Goal: Task Accomplishment & Management: Use online tool/utility

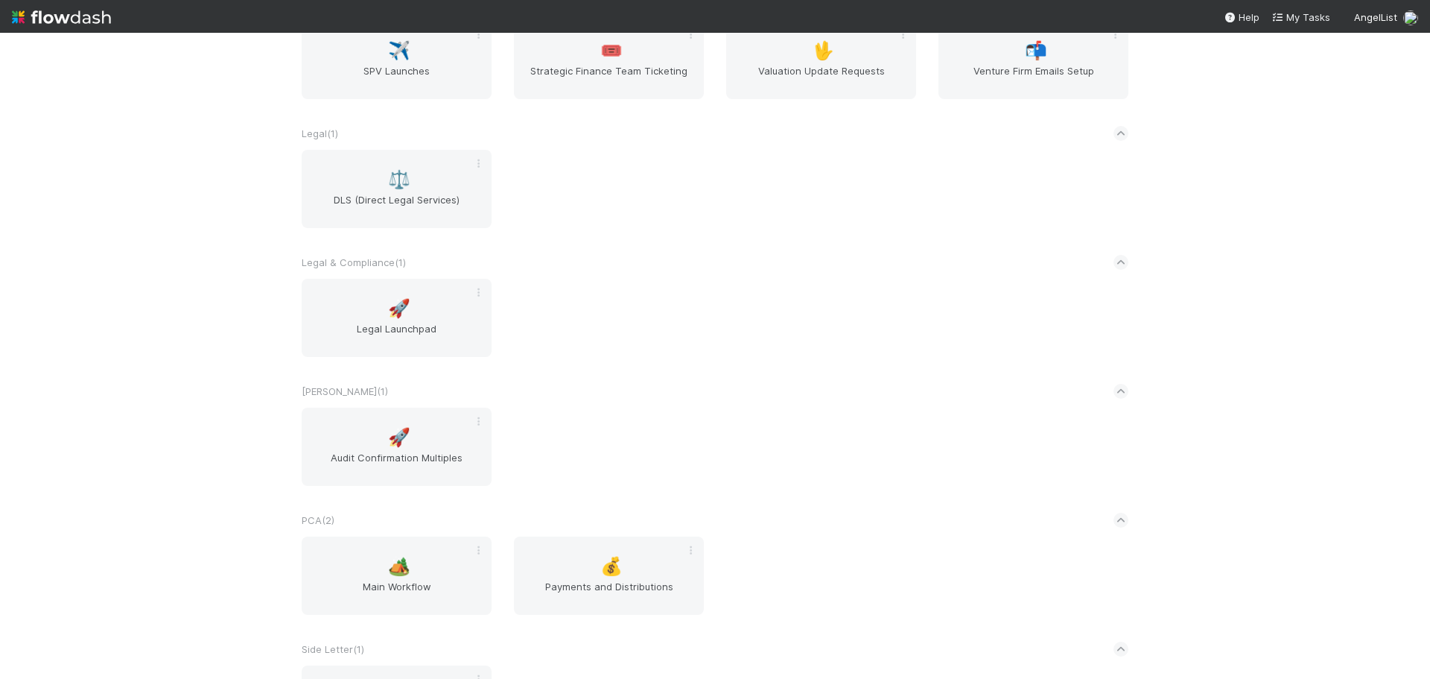
scroll to position [2012, 0]
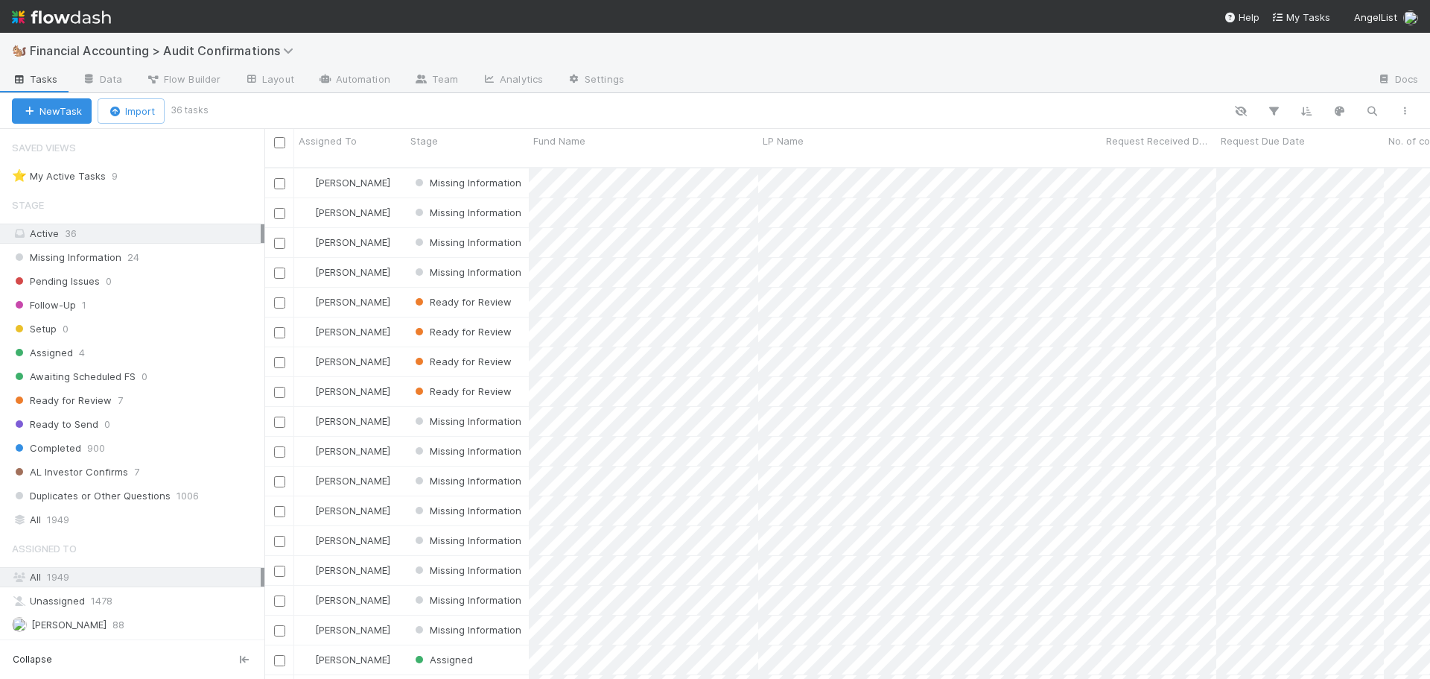
scroll to position [12, 12]
click at [458, 136] on div "Stage" at bounding box center [468, 140] width 115 height 15
click at [469, 165] on div "Sort First → Last" at bounding box center [496, 169] width 170 height 22
click at [1334, 139] on div "Request Due Date" at bounding box center [1300, 140] width 159 height 15
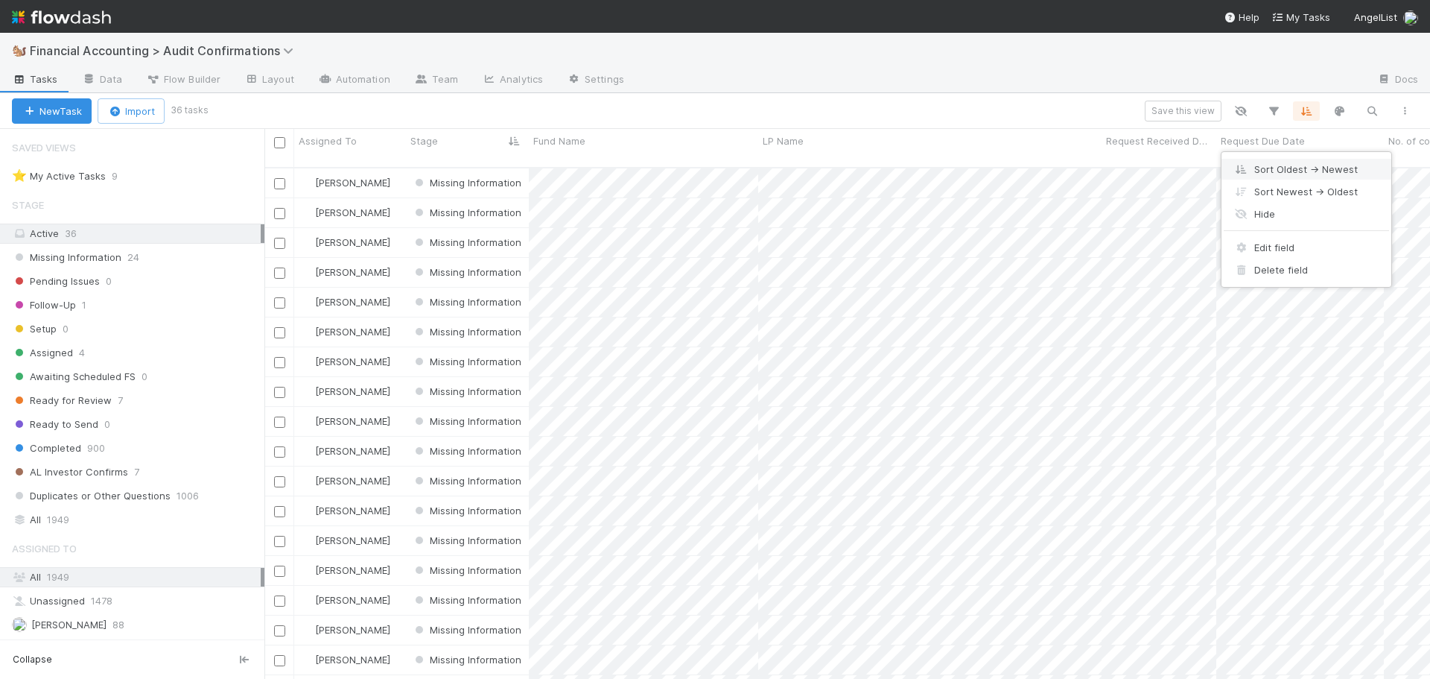
click at [1328, 167] on div "Sort Oldest → Newest" at bounding box center [1307, 169] width 170 height 22
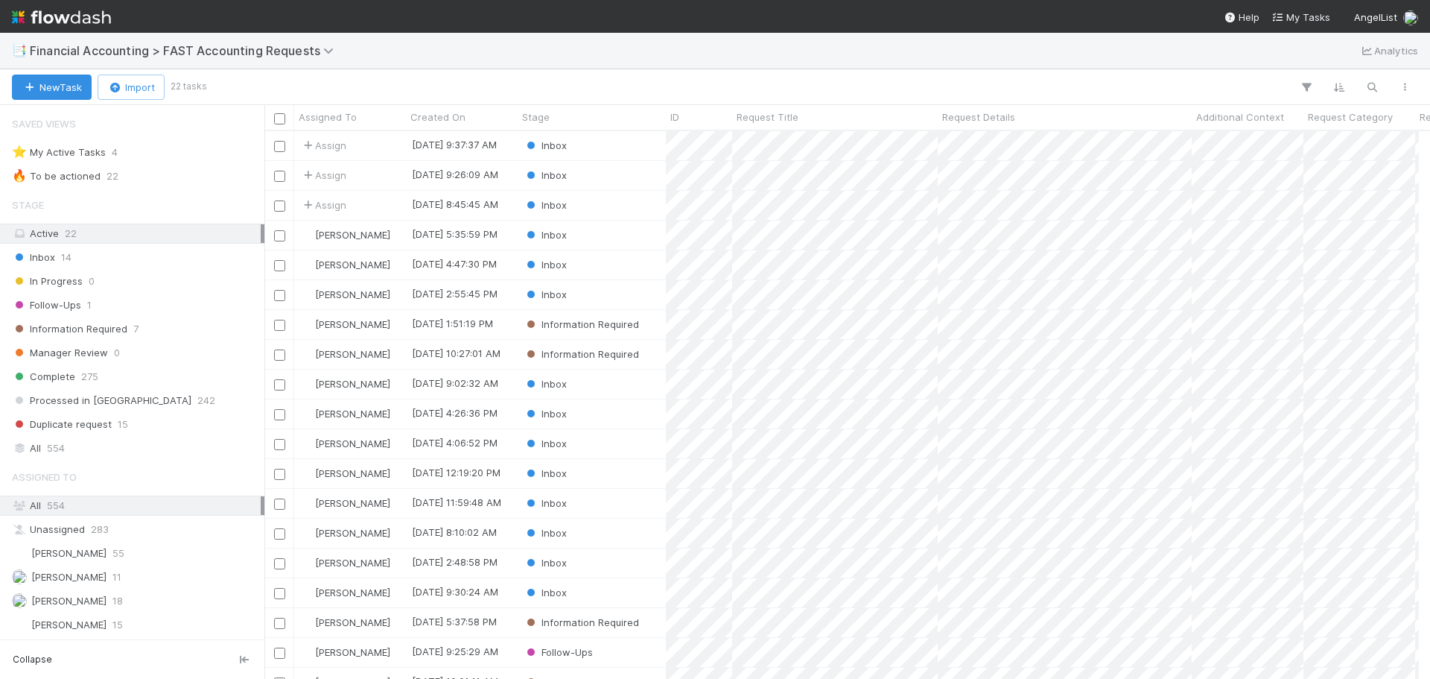
scroll to position [12, 12]
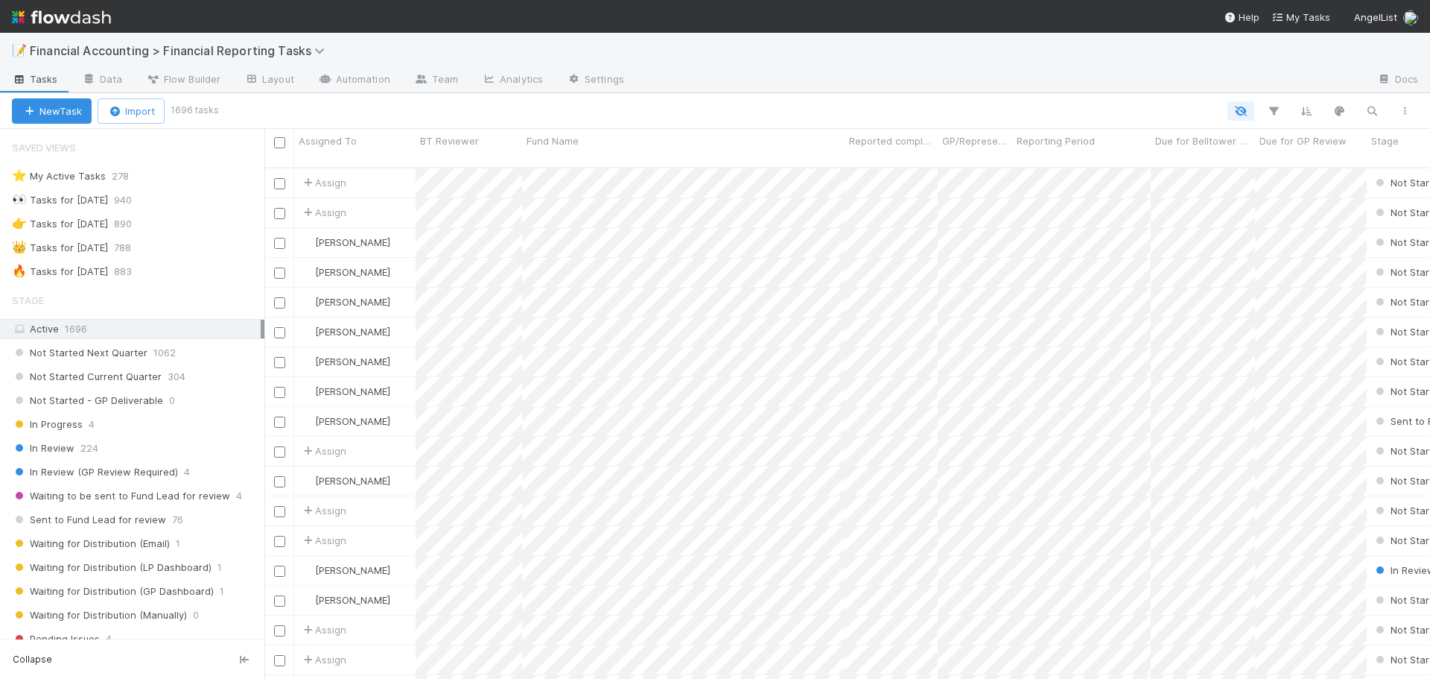
scroll to position [12, 12]
click at [107, 497] on span "Waiting to be sent to Fund Lead for review" at bounding box center [121, 496] width 218 height 19
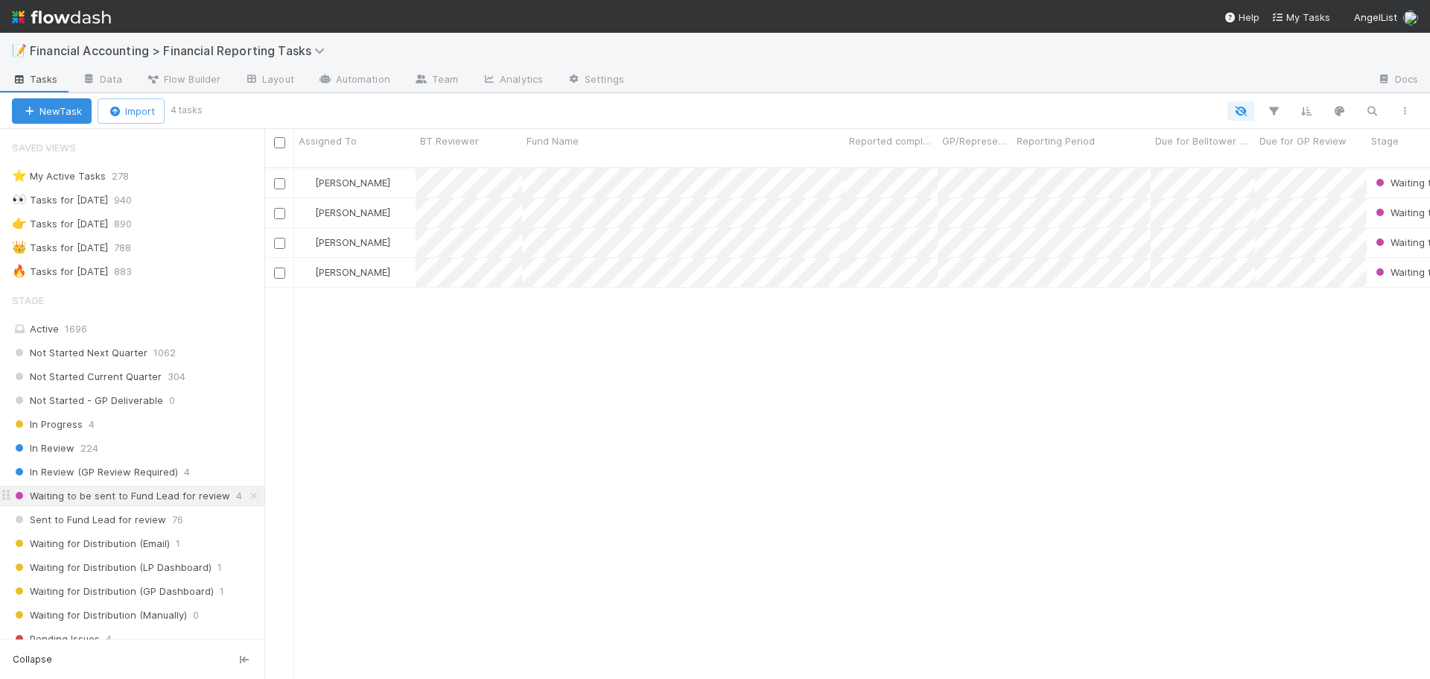
scroll to position [513, 1155]
click at [279, 144] on input "checkbox" at bounding box center [279, 142] width 11 height 11
checkbox input "true"
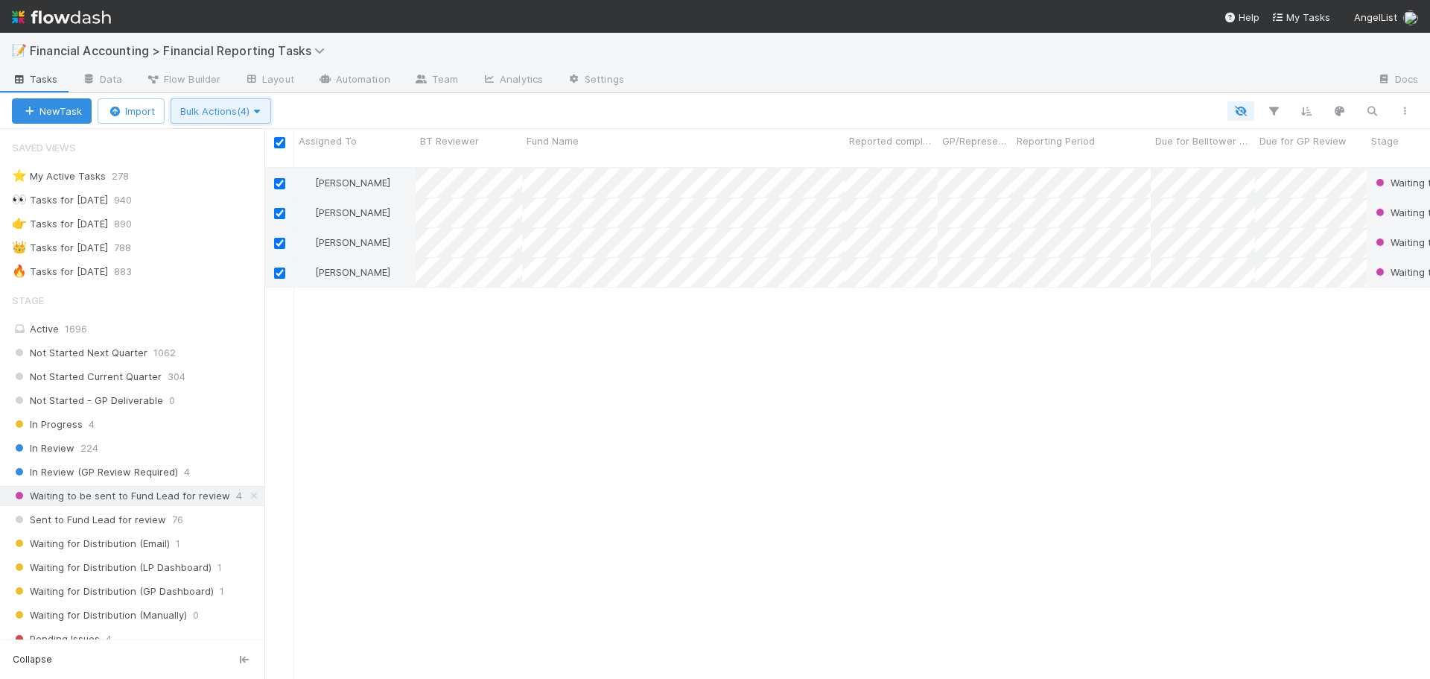
click at [254, 100] on button "Bulk Actions (4)" at bounding box center [221, 110] width 101 height 25
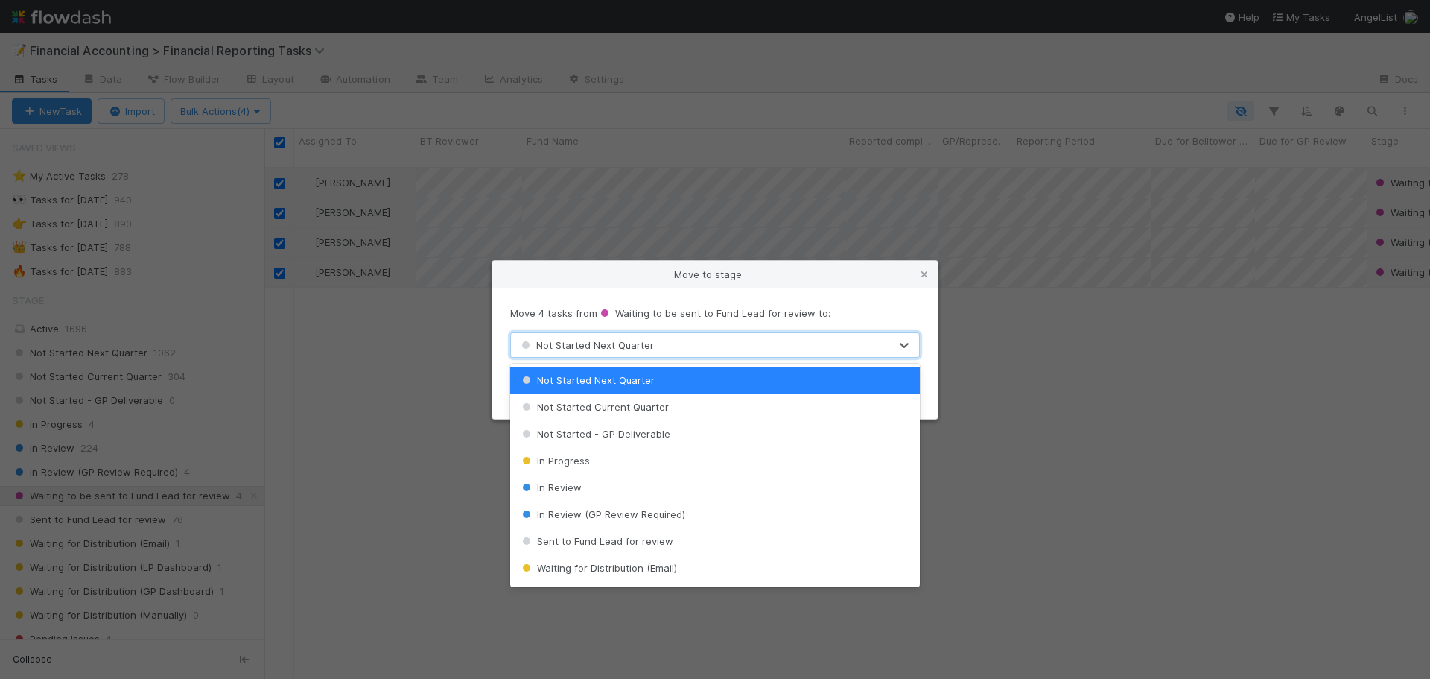
click at [645, 346] on span "Not Started Next Quarter" at bounding box center [587, 345] width 136 height 12
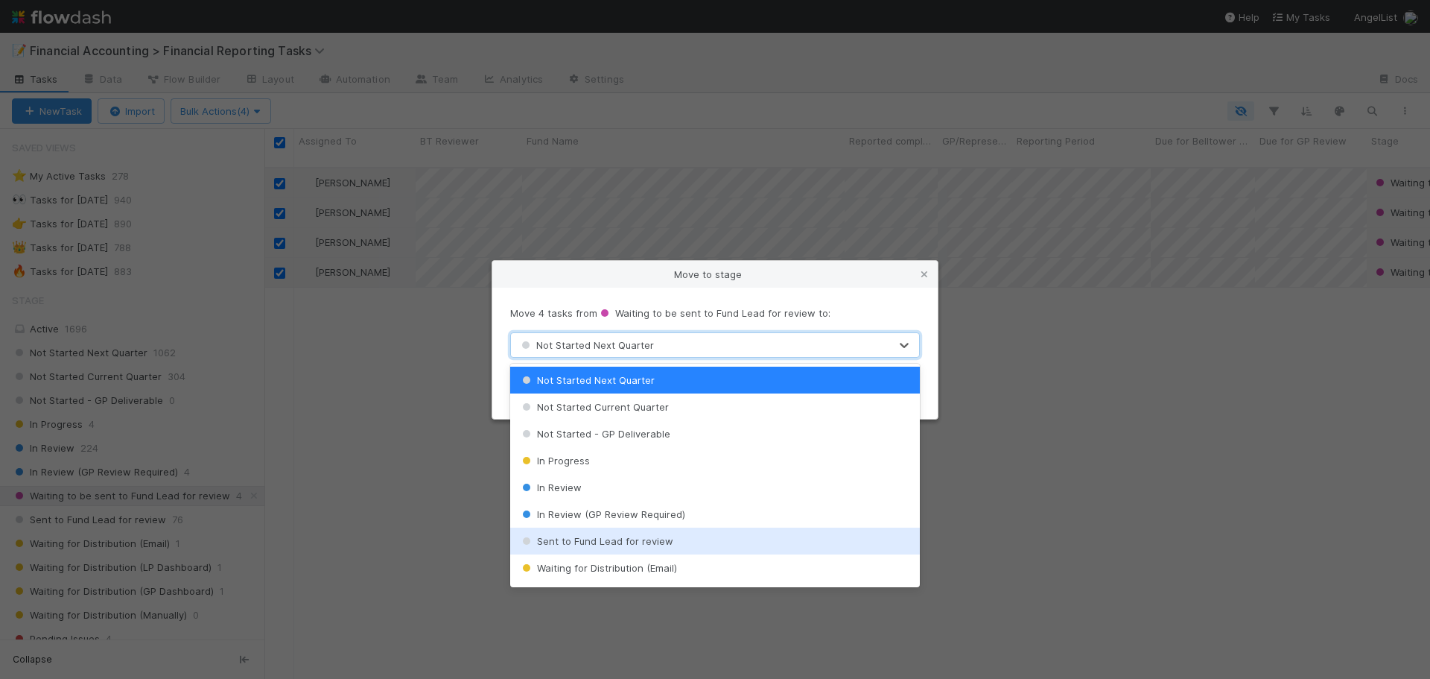
click at [655, 542] on span "Sent to Fund Lead for review" at bounding box center [596, 541] width 154 height 12
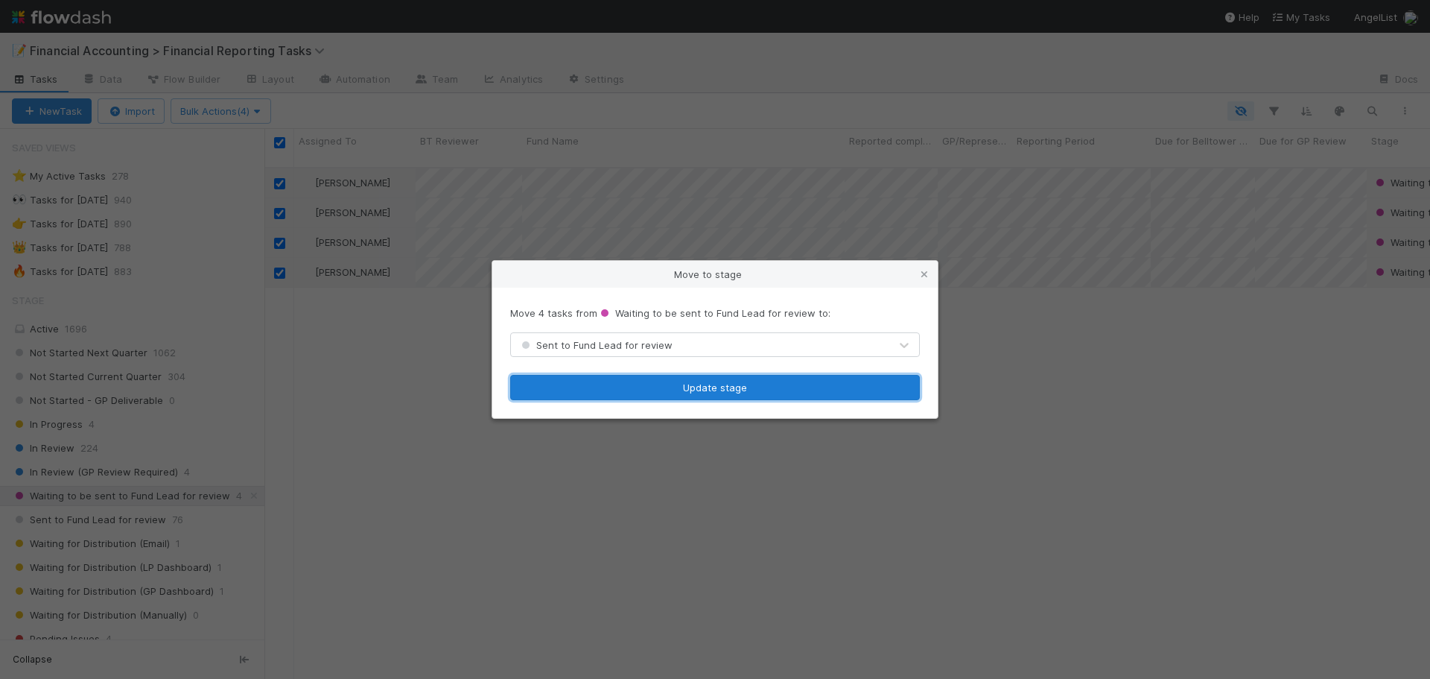
click at [659, 381] on button "Update stage" at bounding box center [715, 387] width 410 height 25
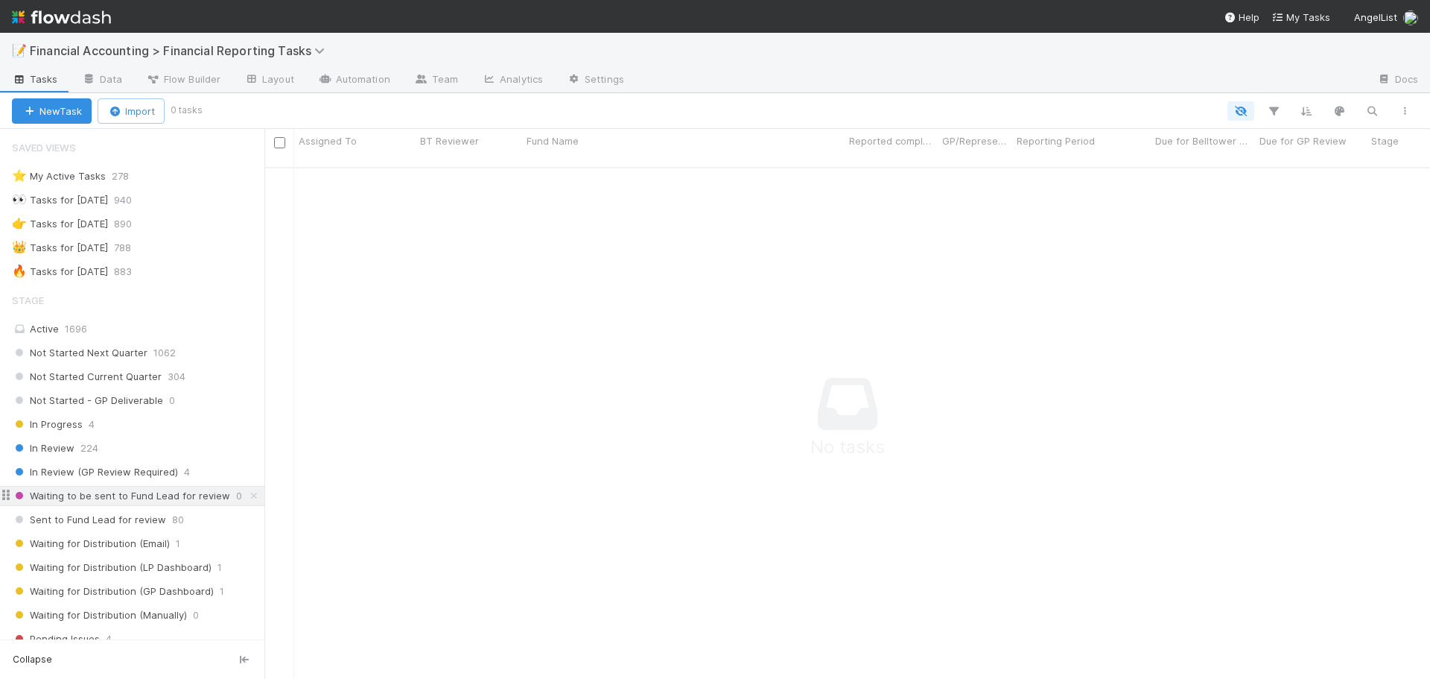
scroll to position [501, 1155]
click at [84, 469] on span "In Review (GP Review Required)" at bounding box center [95, 472] width 166 height 19
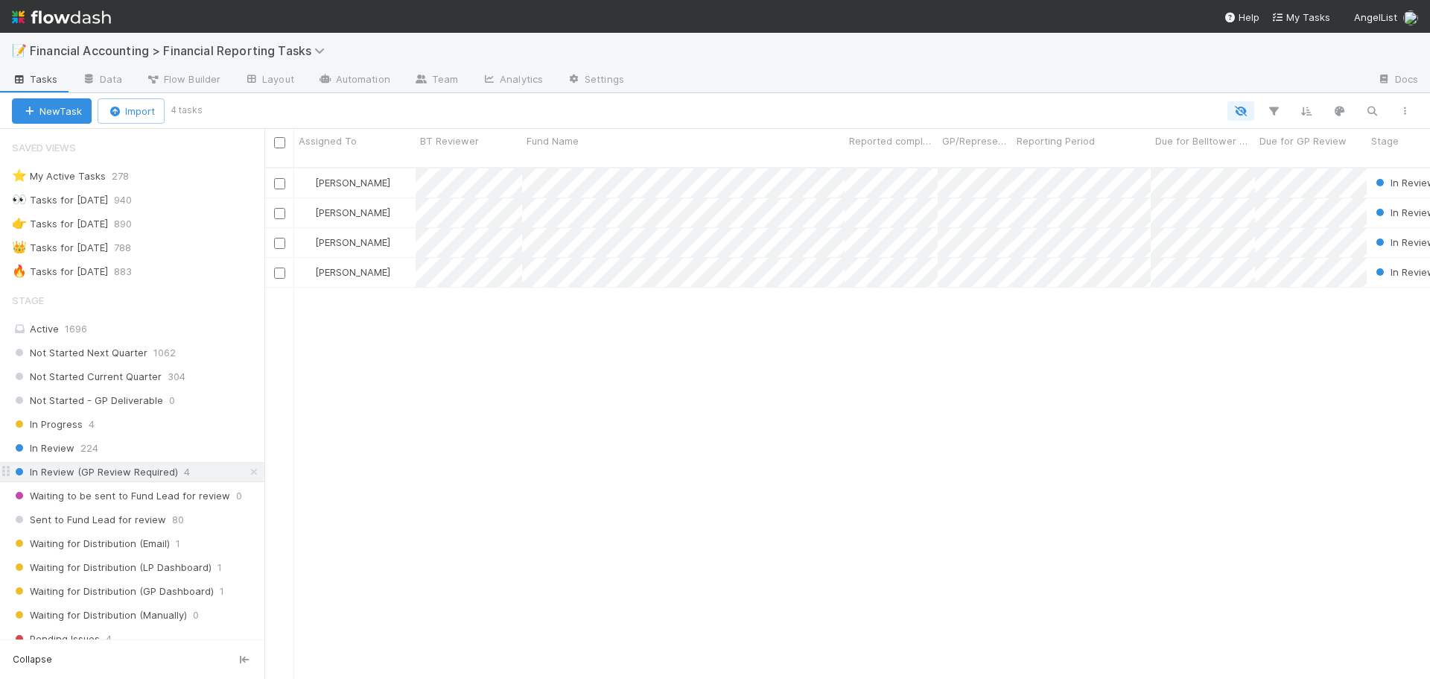
scroll to position [513, 1155]
click at [104, 522] on span "Sent to Fund Lead for review" at bounding box center [89, 519] width 154 height 19
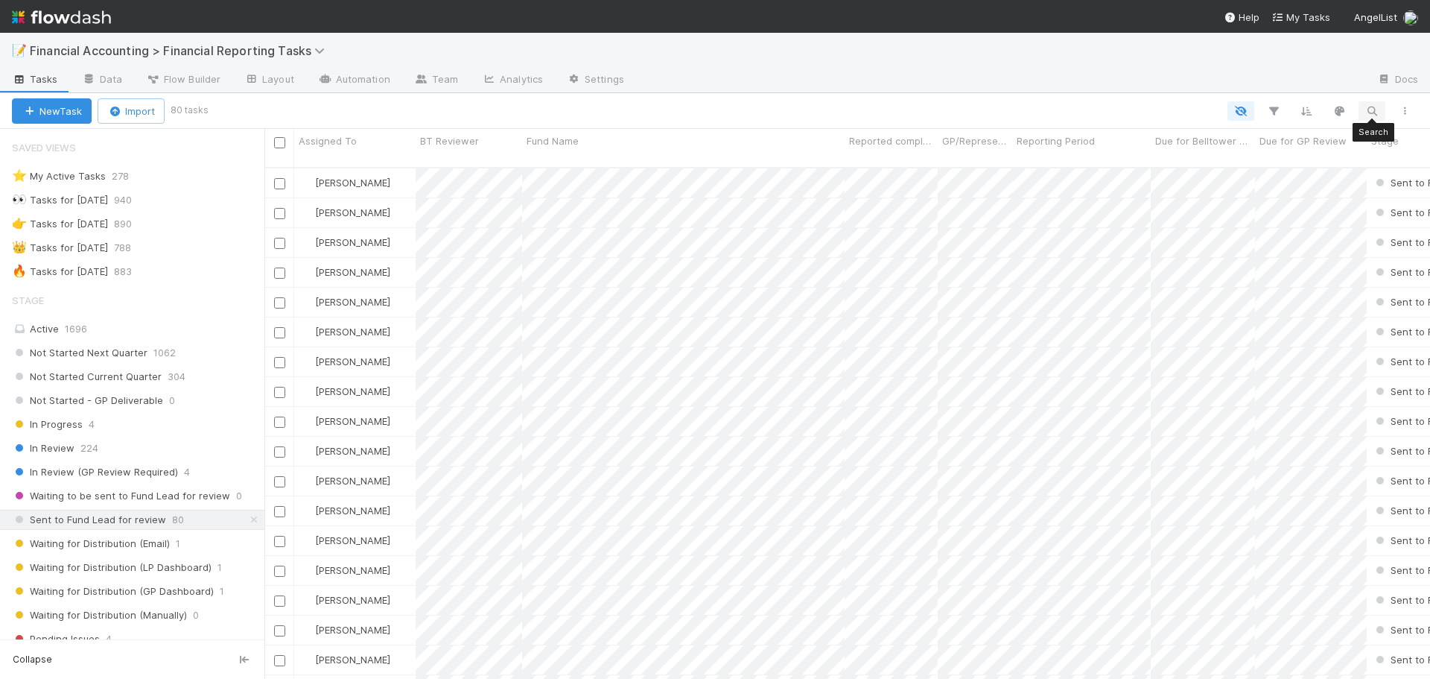
scroll to position [513, 1155]
click at [1371, 113] on icon "button" at bounding box center [1372, 110] width 15 height 13
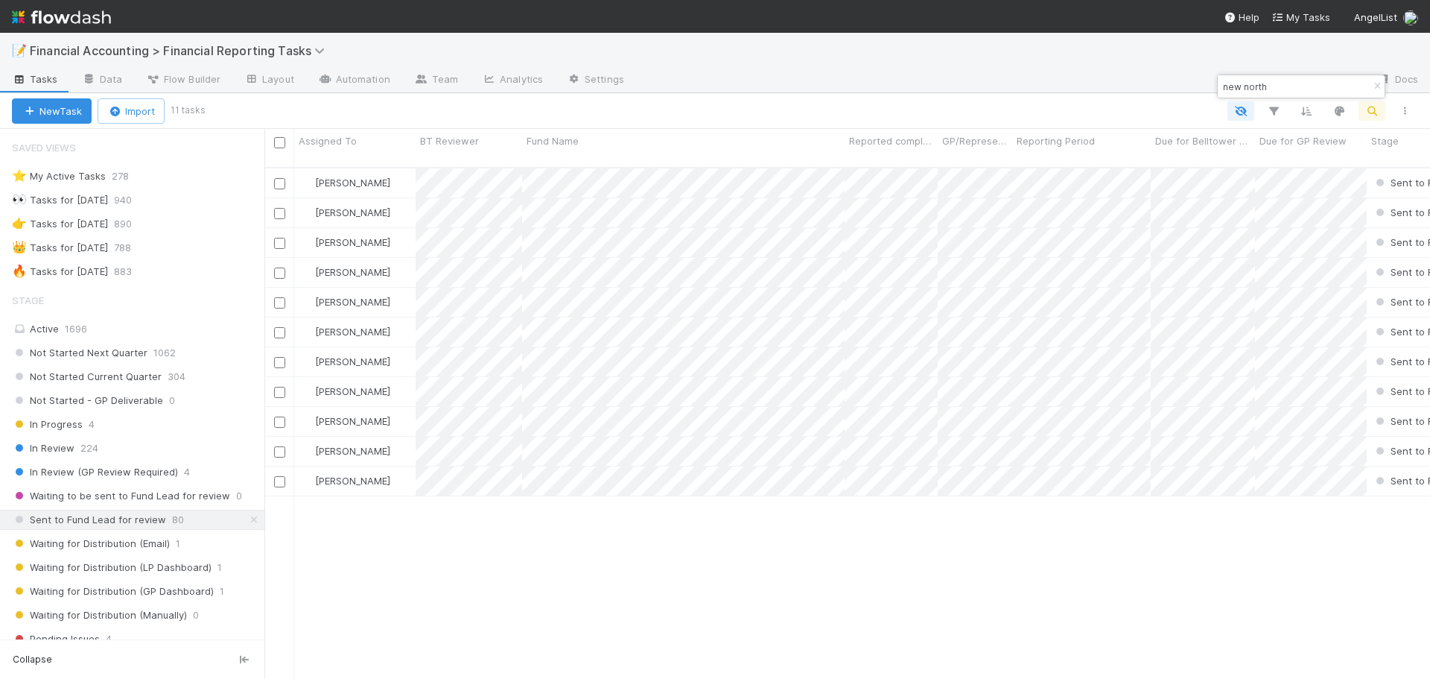
type input "new north"
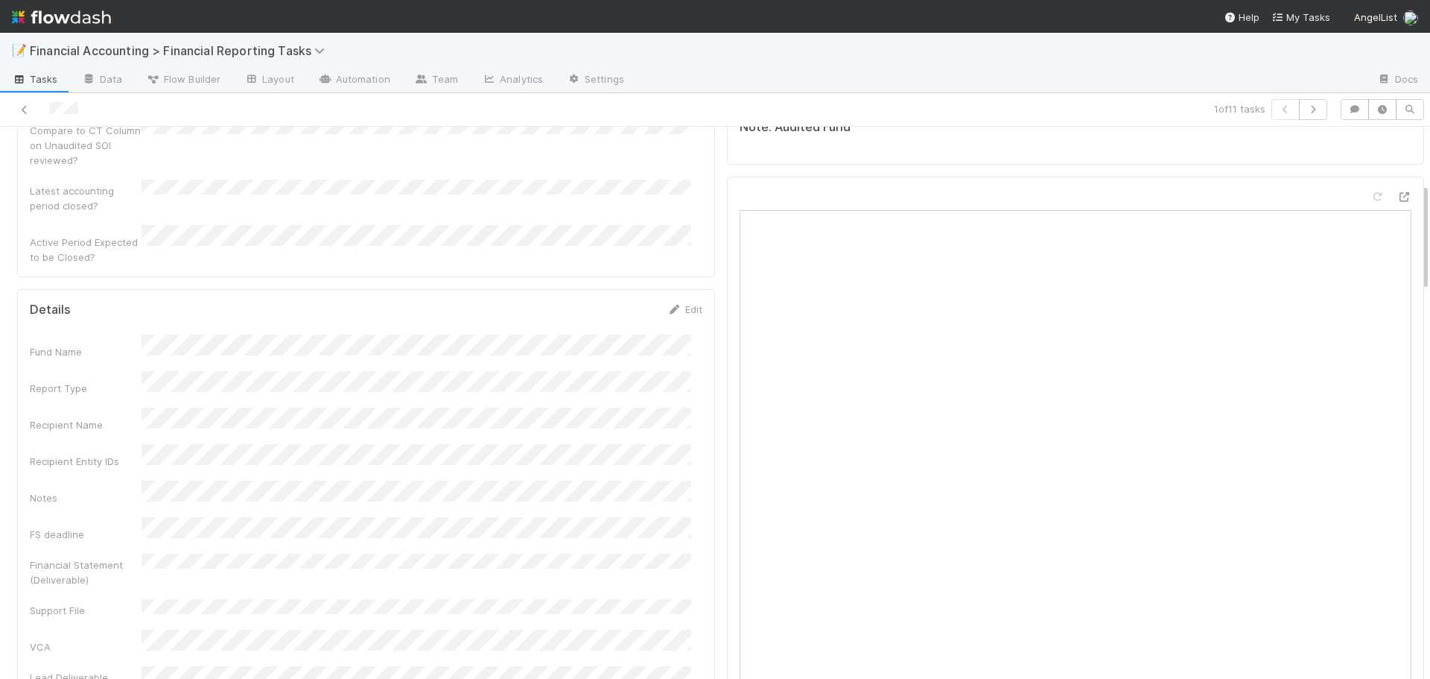
scroll to position [298, 0]
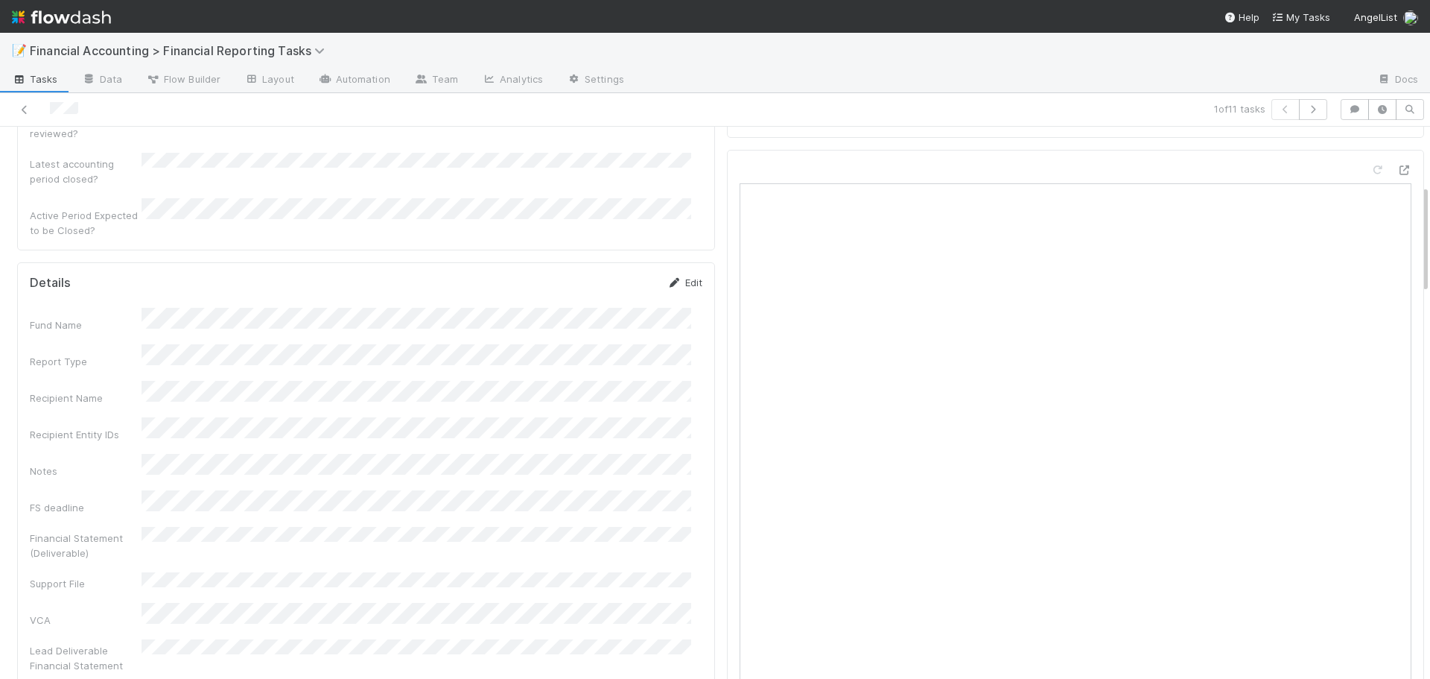
click at [676, 276] on link "Edit" at bounding box center [685, 282] width 35 height 12
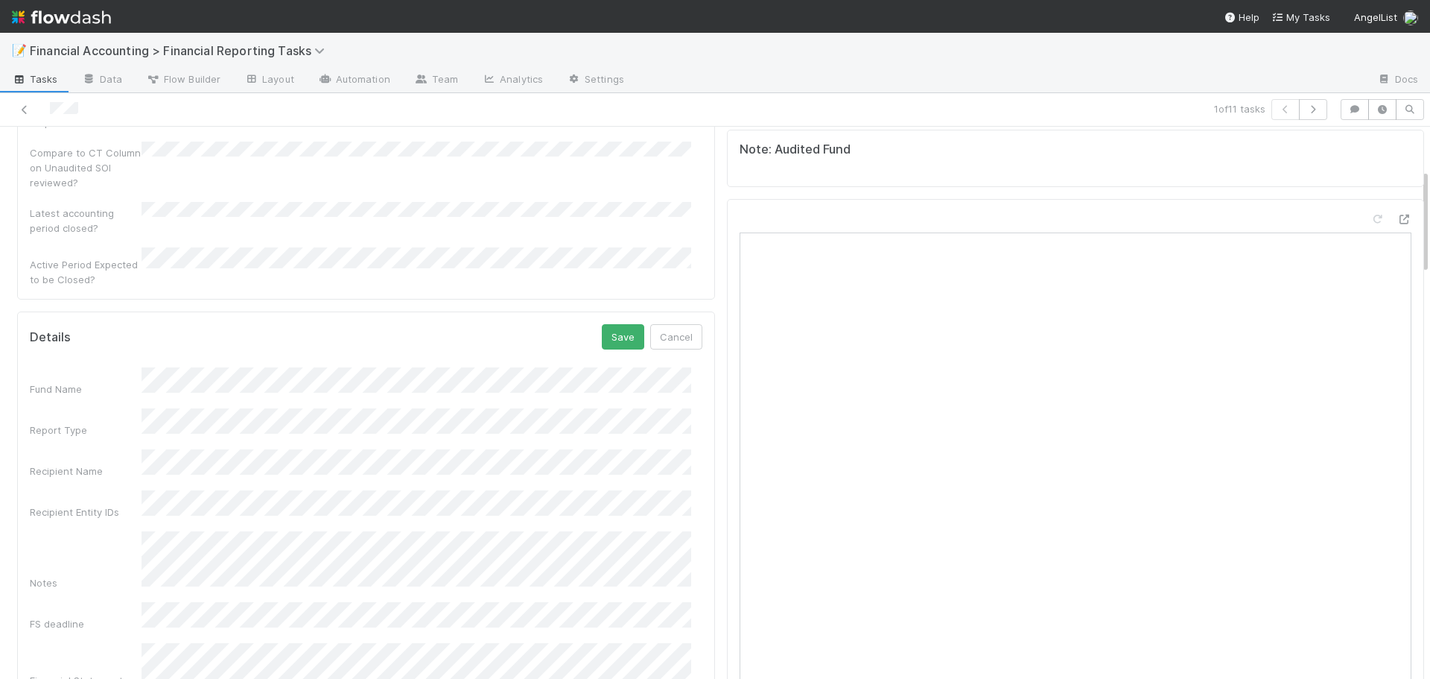
scroll to position [224, 0]
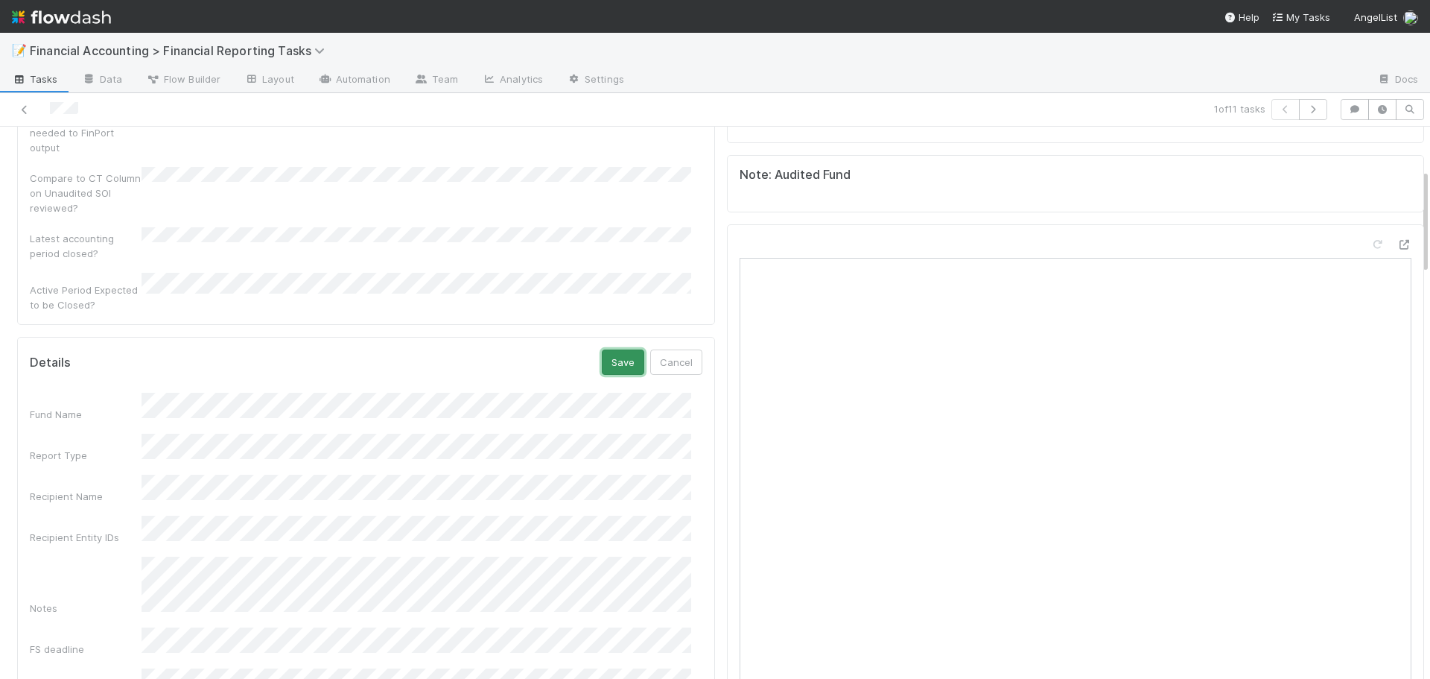
click at [619, 349] on button "Save" at bounding box center [623, 361] width 42 height 25
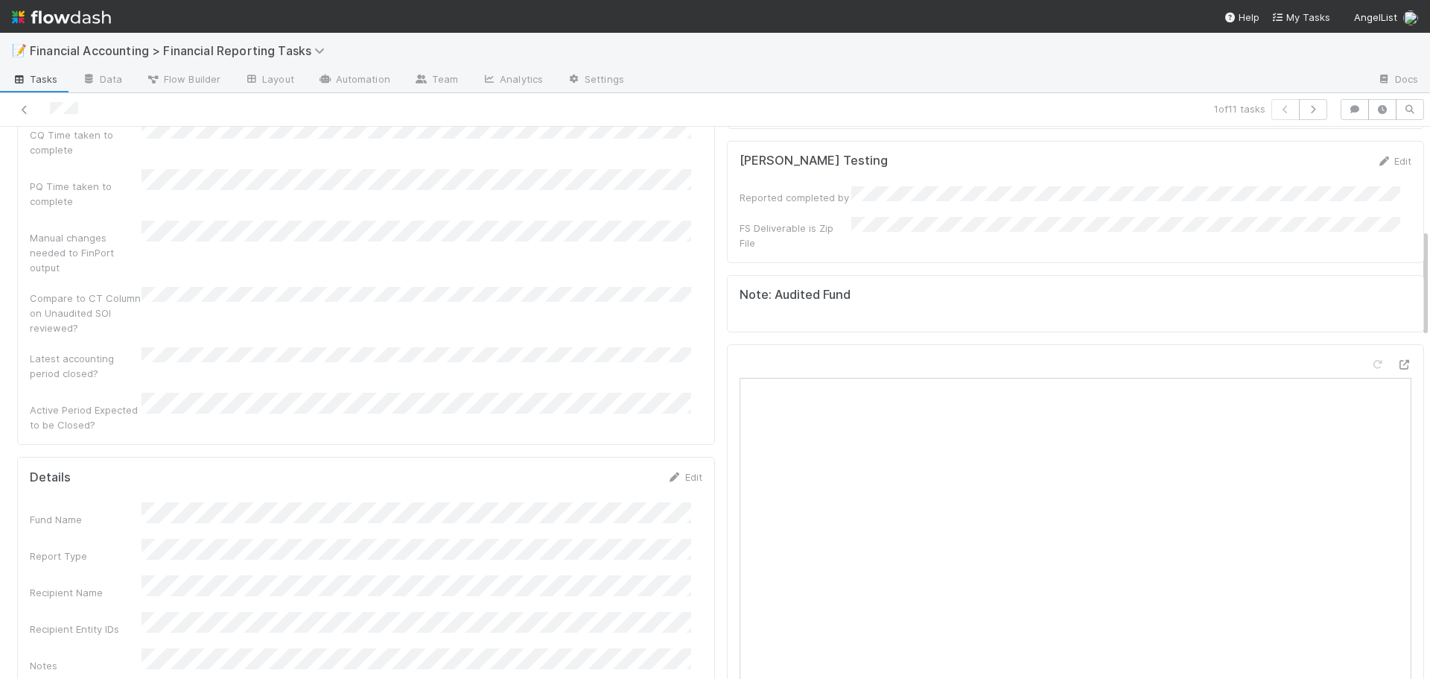
scroll to position [0, 0]
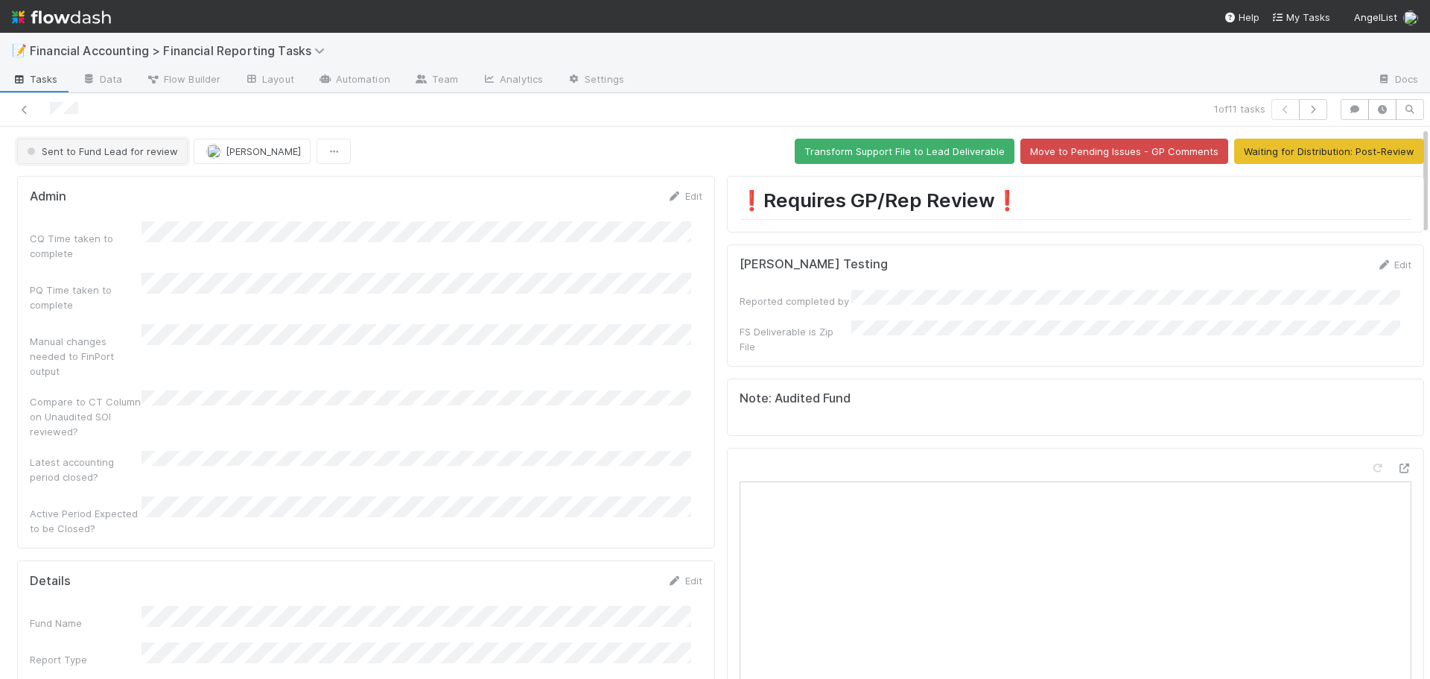
click at [102, 143] on button "Sent to Fund Lead for review" at bounding box center [102, 151] width 171 height 25
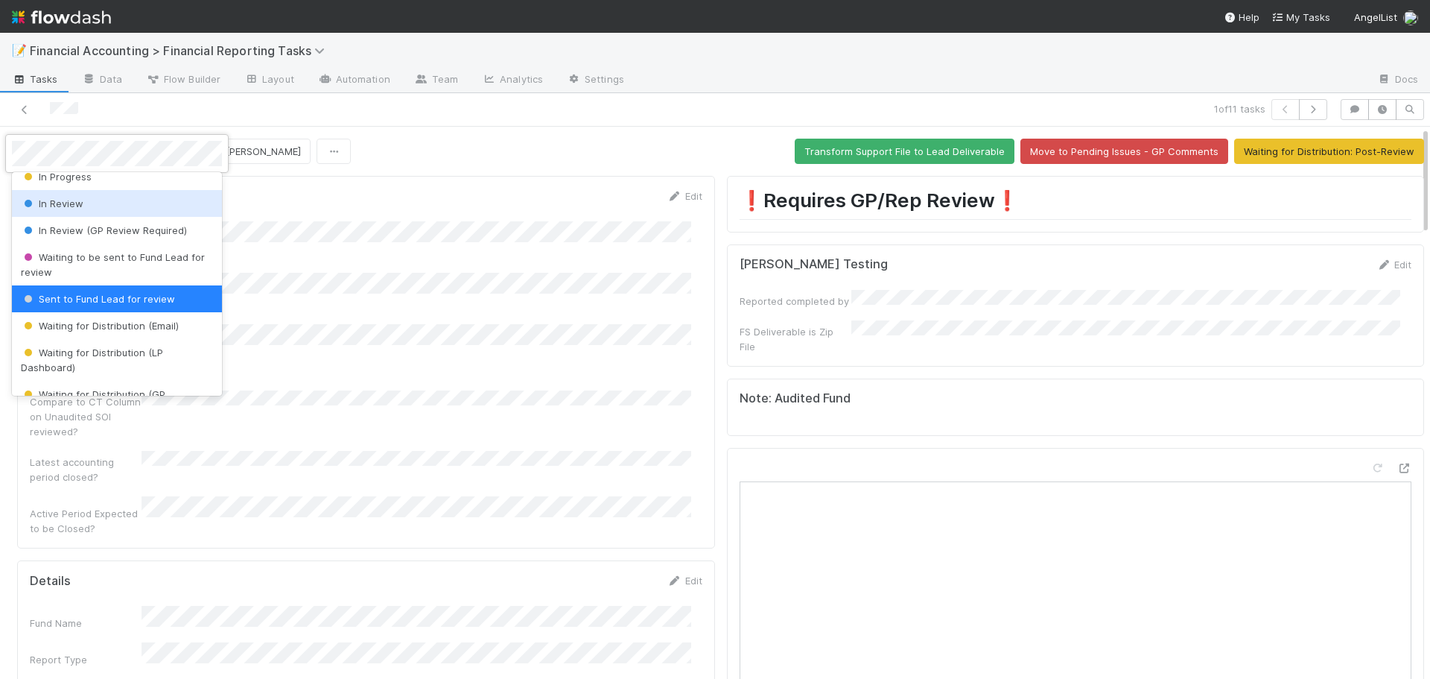
scroll to position [167, 0]
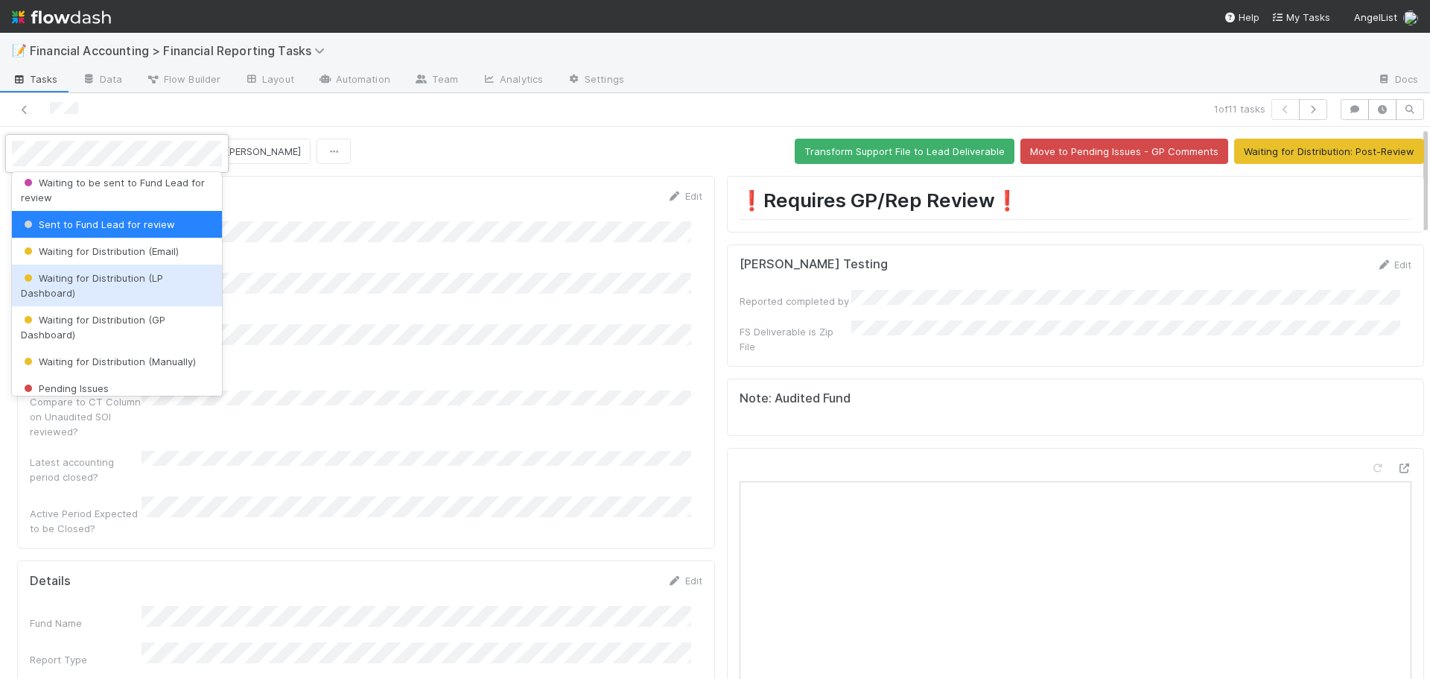
click at [93, 287] on div "Waiting for Distribution (LP Dashboard)" at bounding box center [117, 285] width 210 height 42
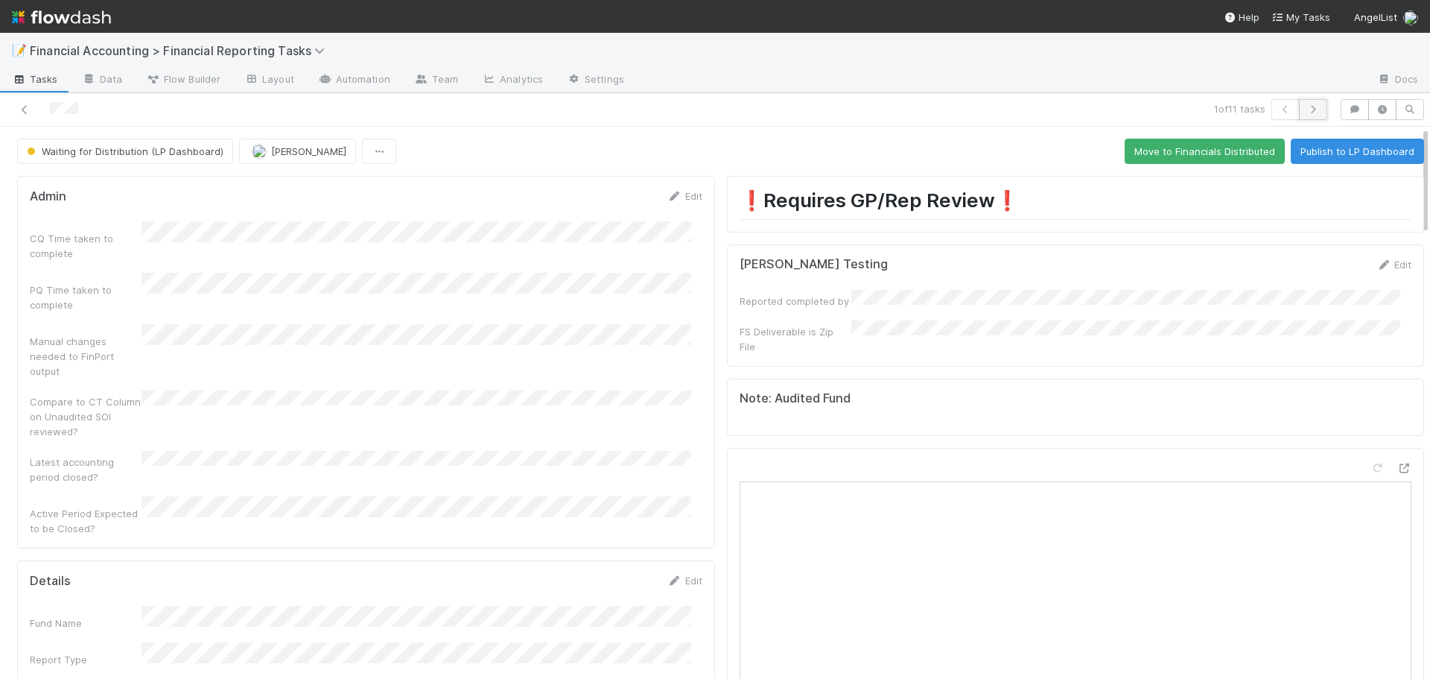
click at [1306, 113] on icon "button" at bounding box center [1313, 109] width 15 height 9
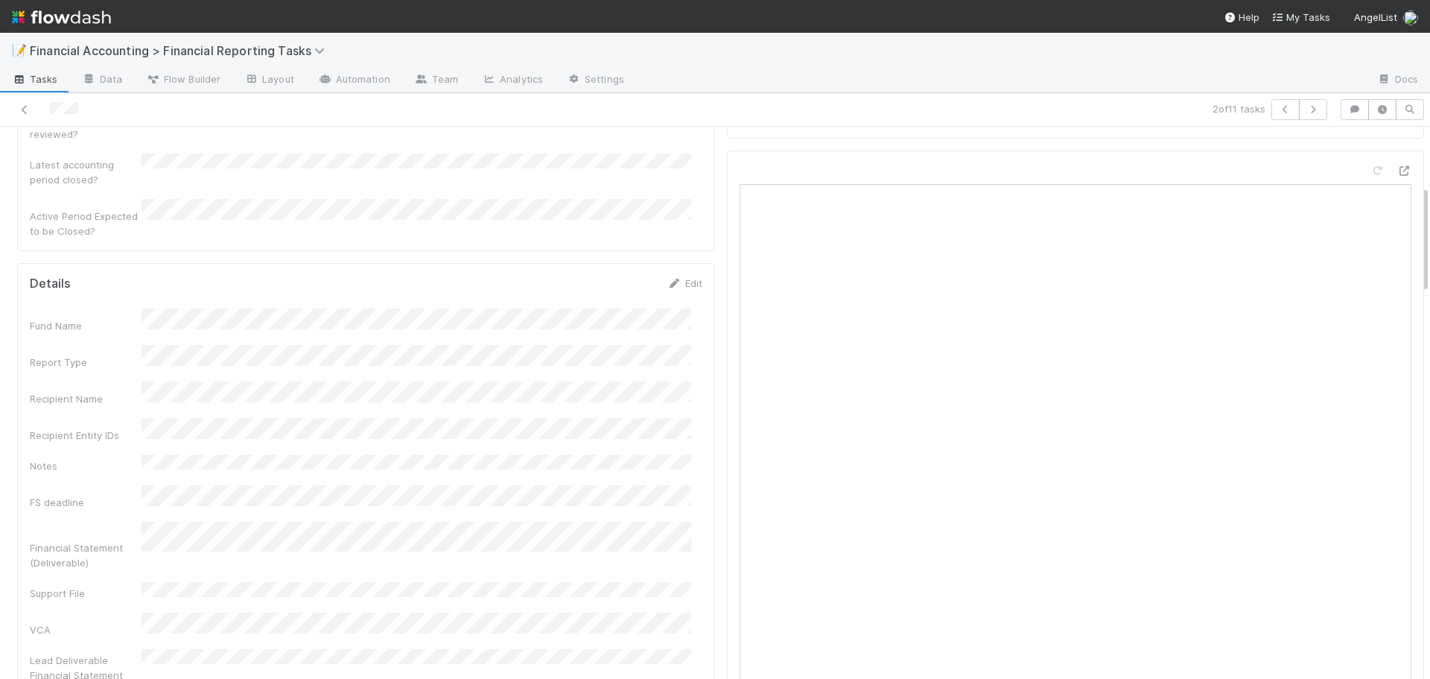
scroll to position [298, 0]
click at [682, 276] on link "Edit" at bounding box center [685, 282] width 35 height 12
click at [610, 275] on button "Save" at bounding box center [623, 287] width 42 height 25
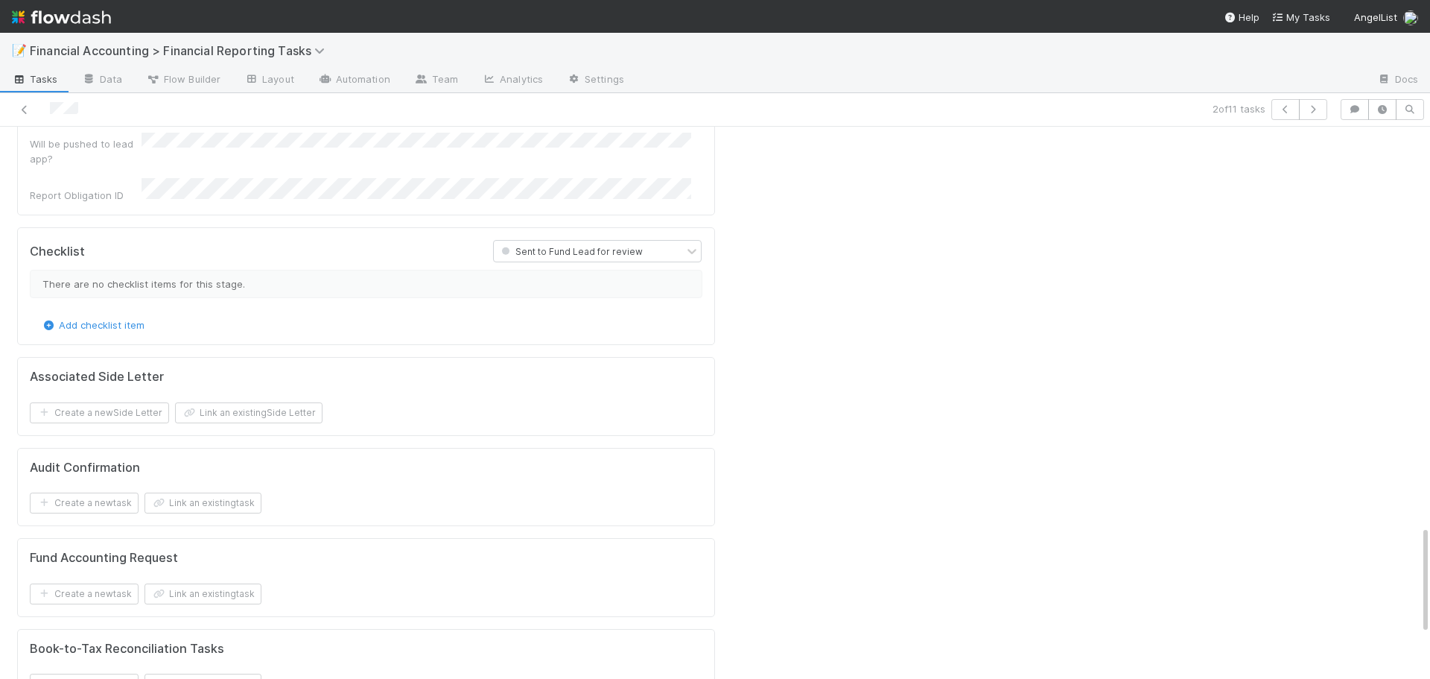
scroll to position [2086, 0]
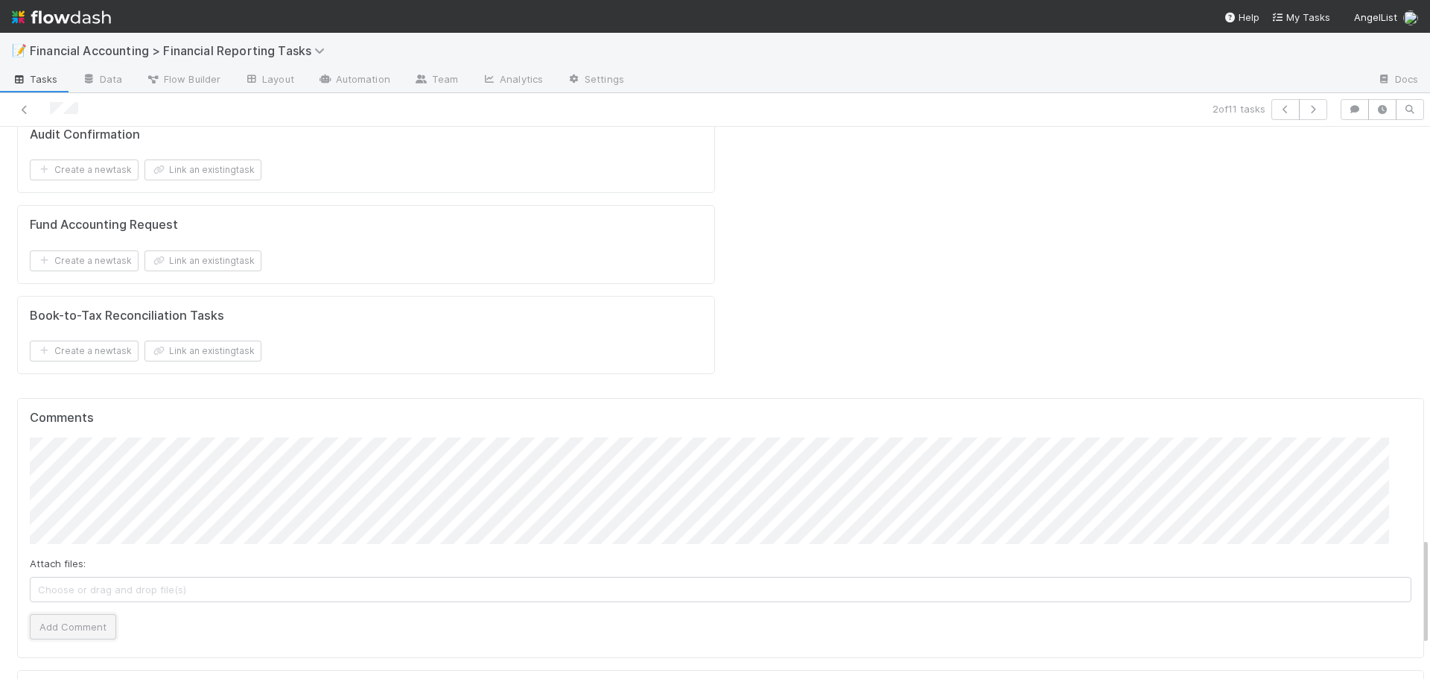
click at [64, 614] on button "Add Comment" at bounding box center [73, 626] width 86 height 25
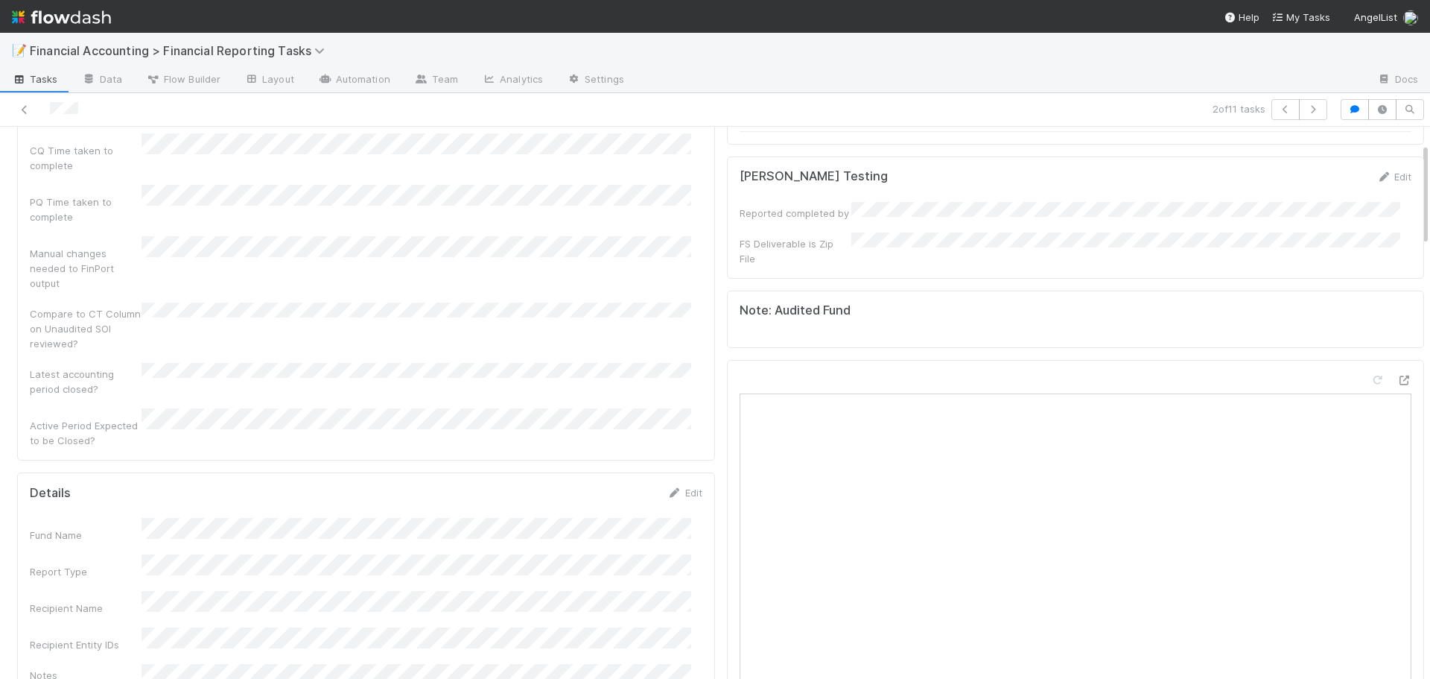
scroll to position [0, 0]
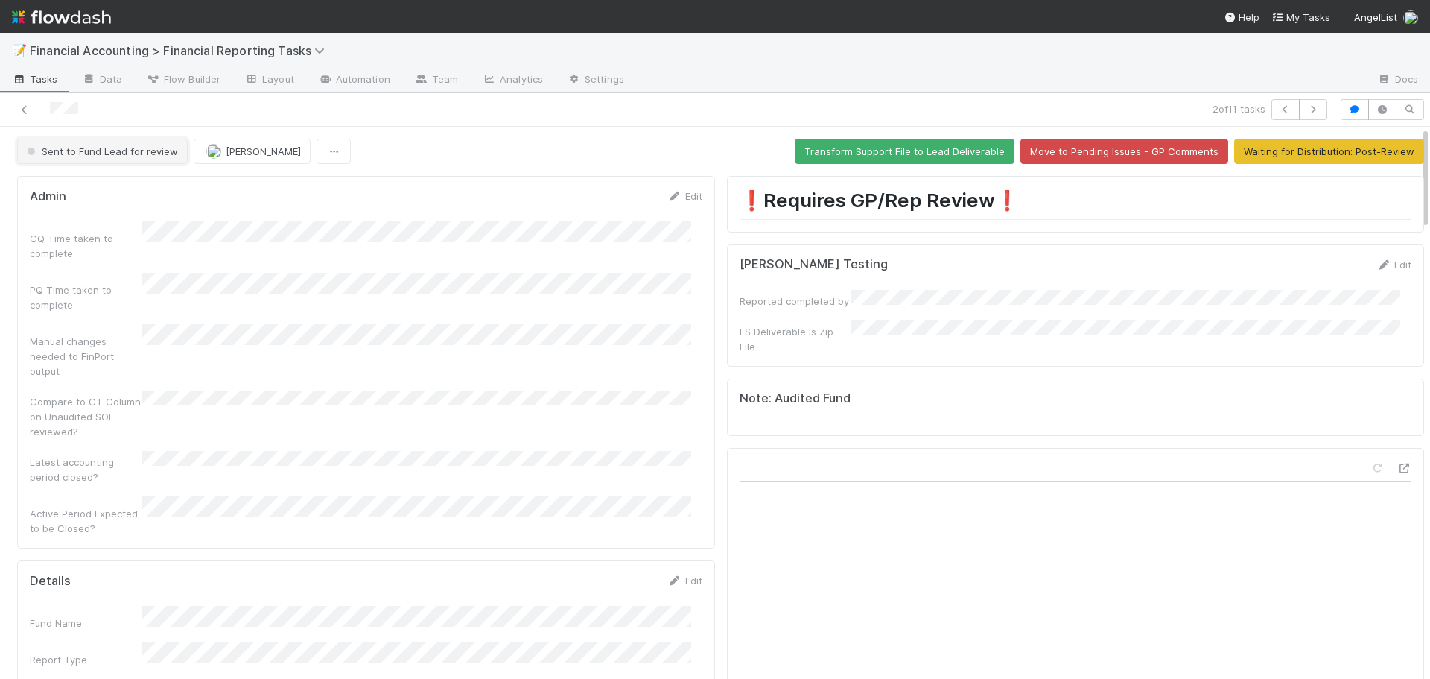
click at [131, 155] on span "Sent to Fund Lead for review" at bounding box center [101, 151] width 154 height 12
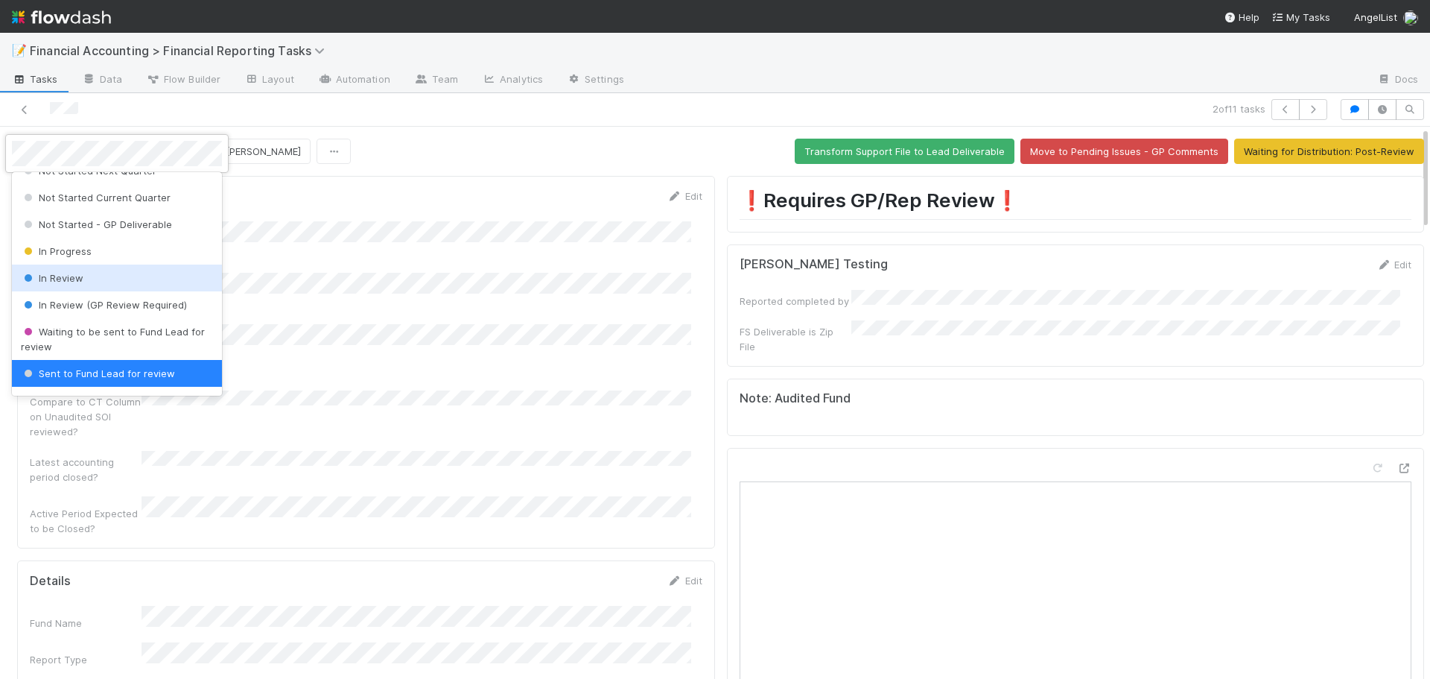
scroll to position [92, 0]
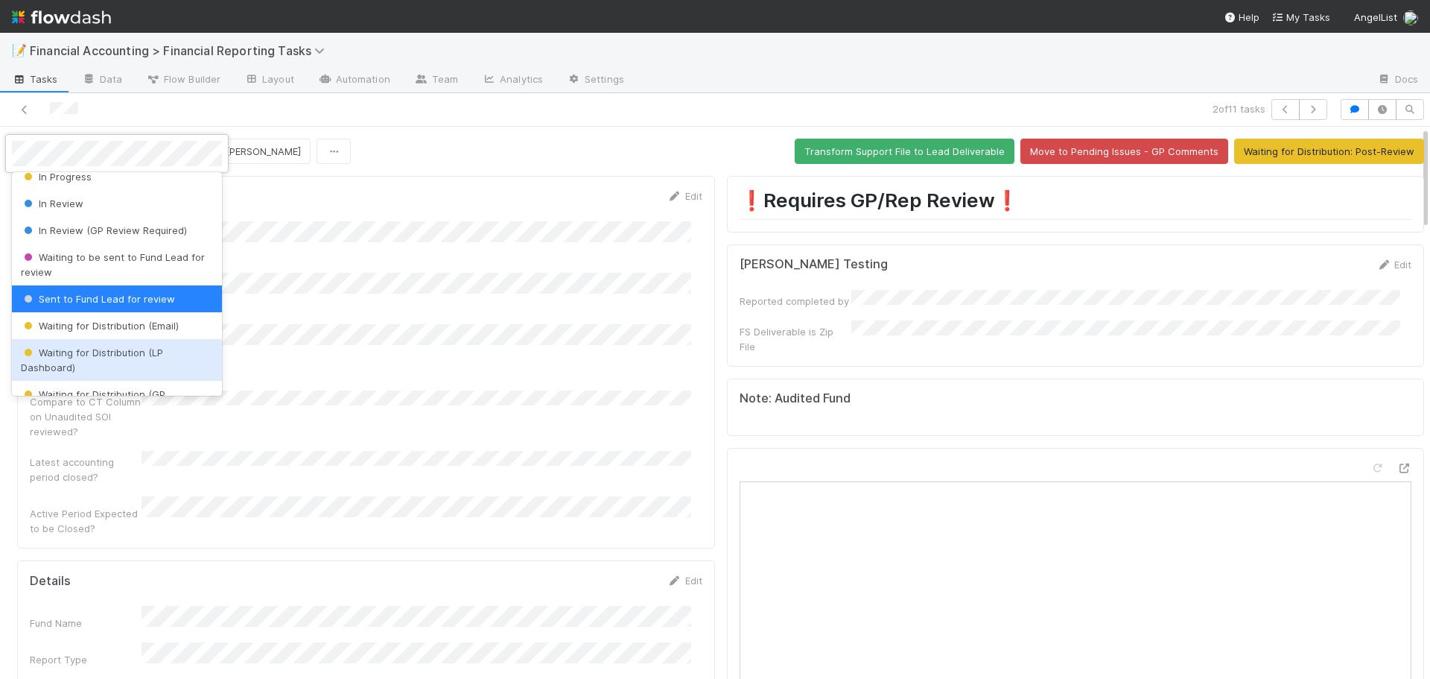
click at [98, 363] on div "Waiting for Distribution (LP Dashboard)" at bounding box center [117, 360] width 210 height 42
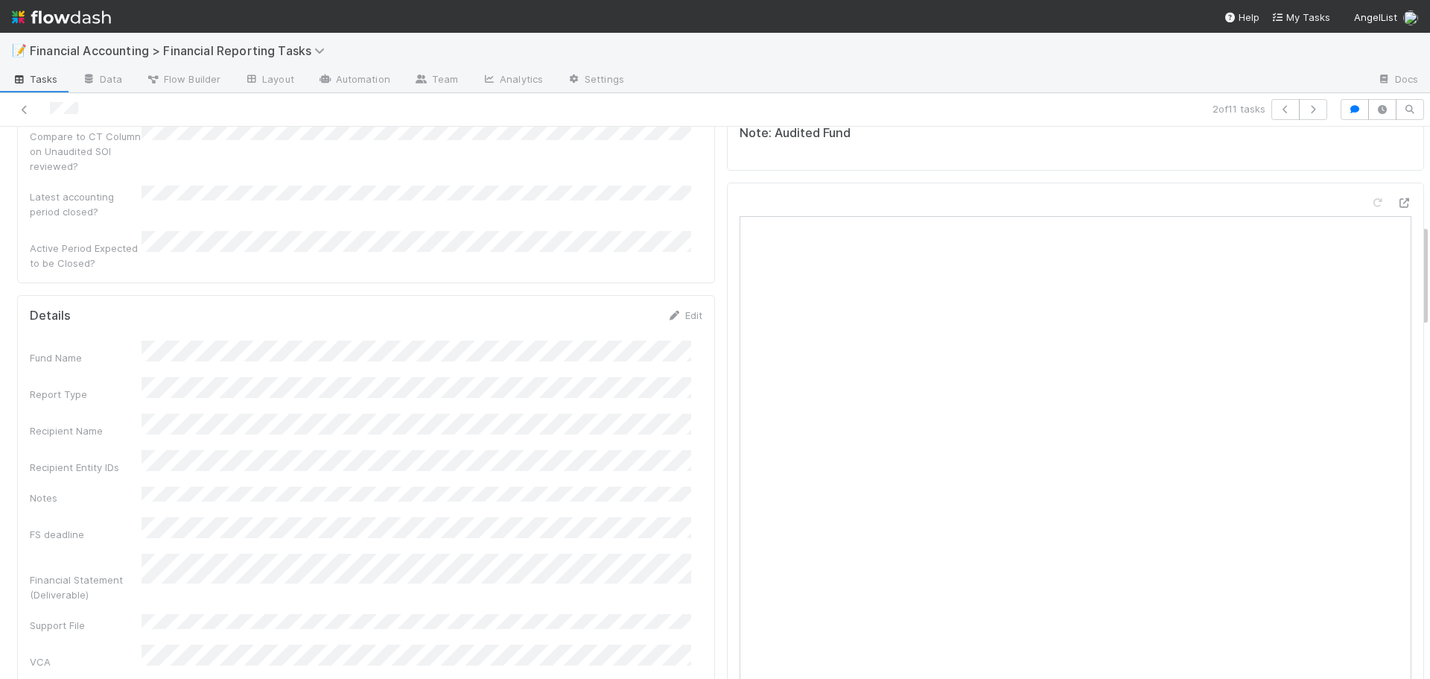
scroll to position [0, 0]
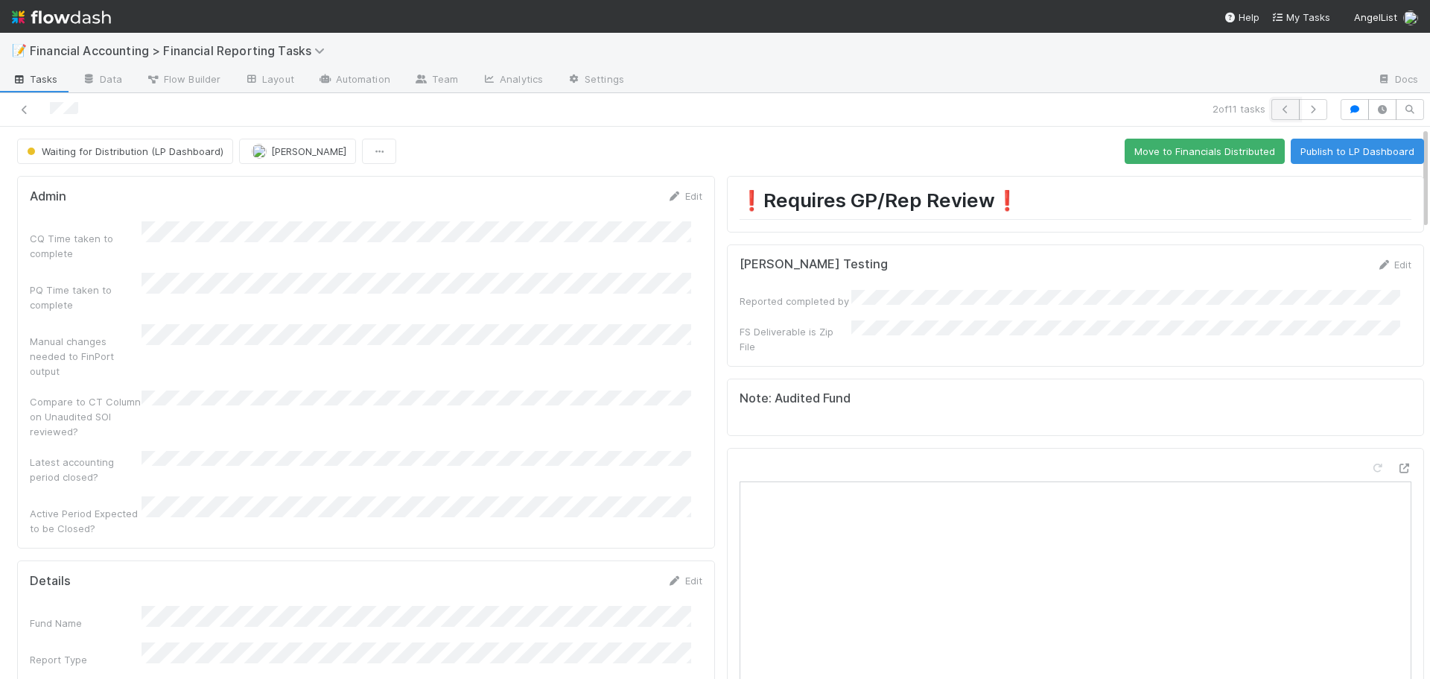
click at [1278, 112] on icon "button" at bounding box center [1285, 109] width 15 height 9
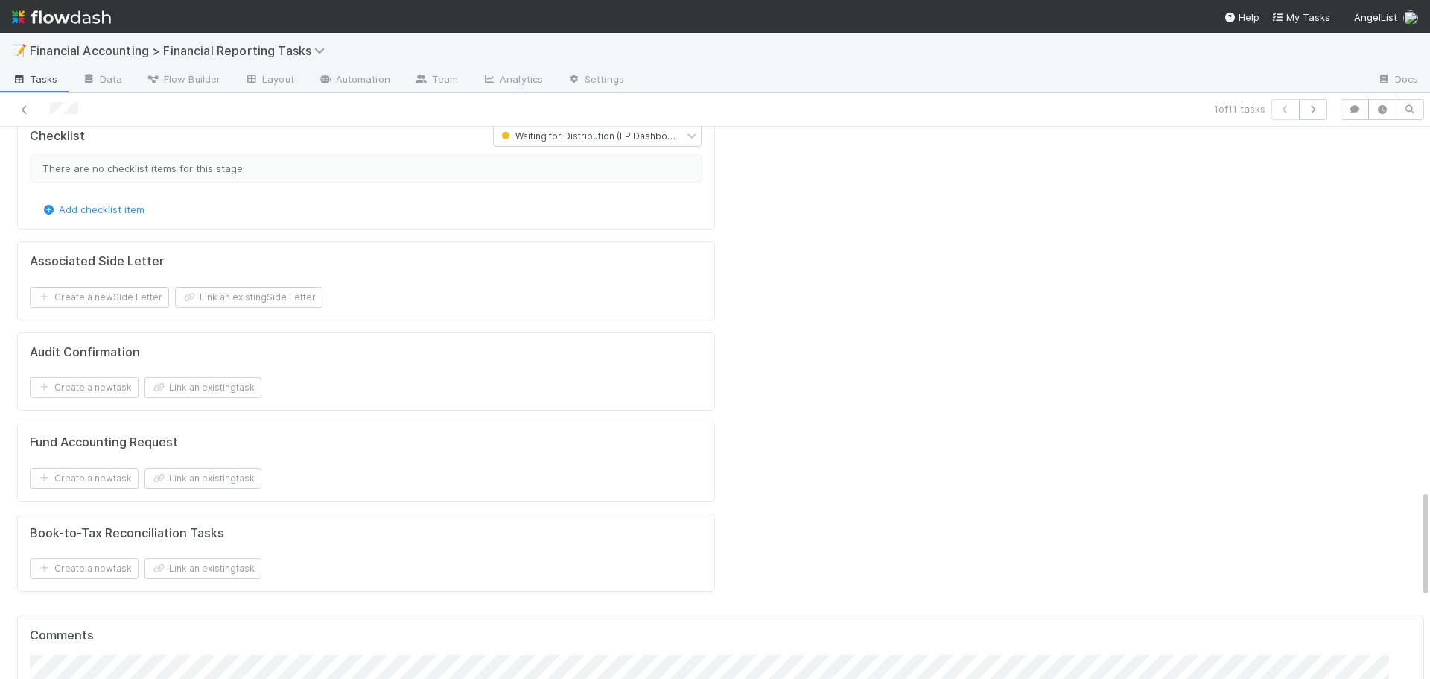
scroll to position [1863, 0]
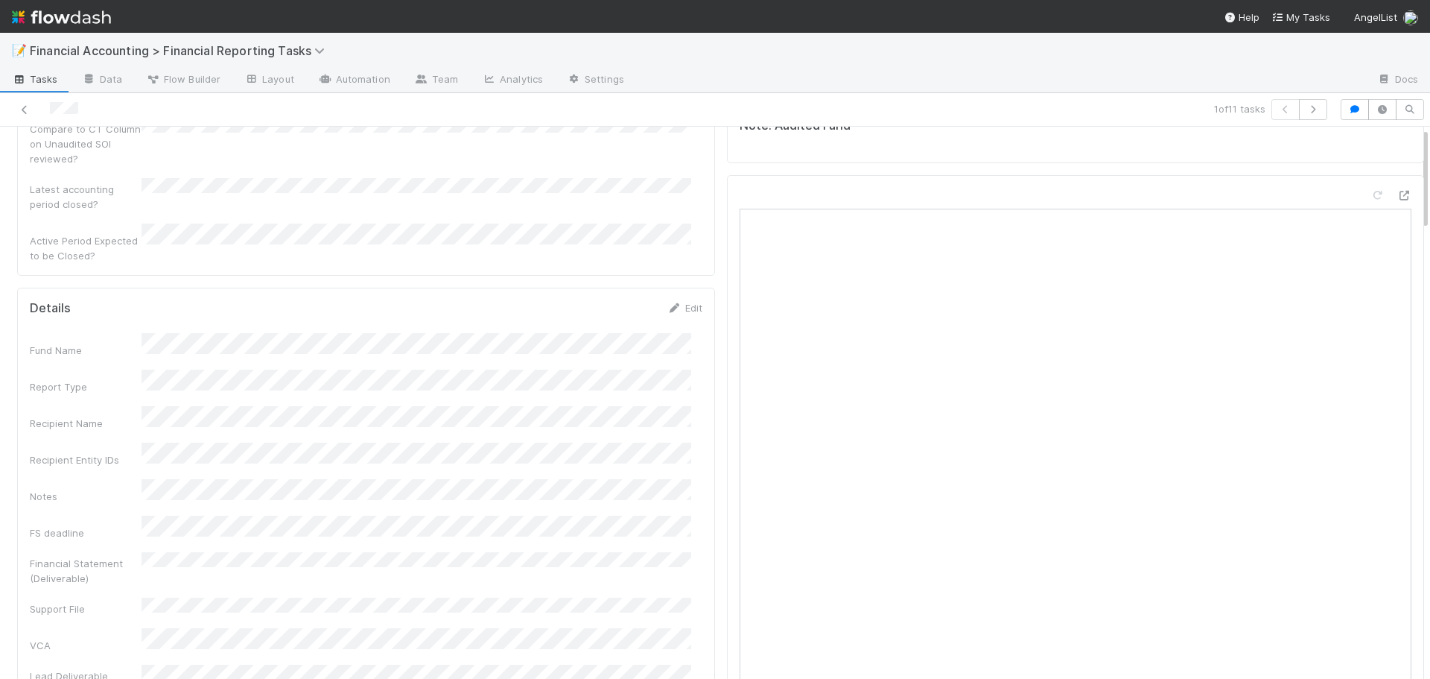
scroll to position [0, 0]
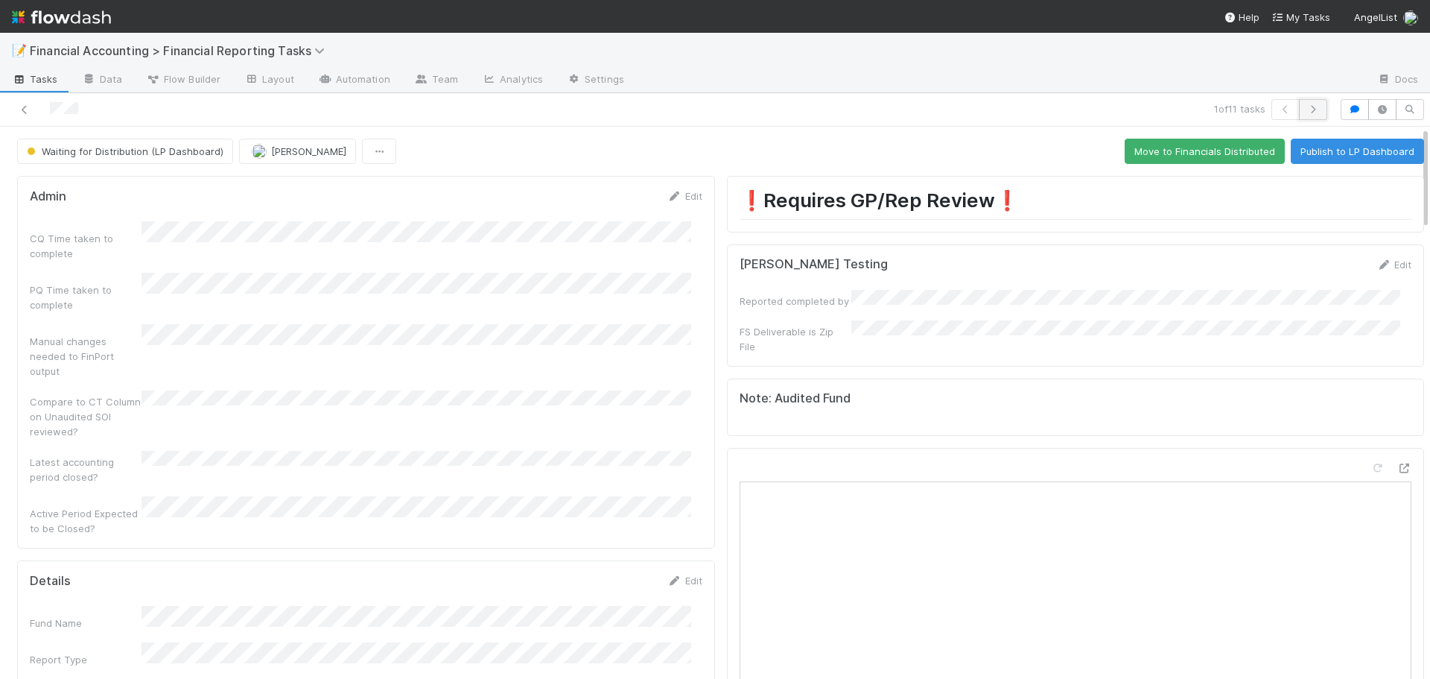
click at [1306, 111] on icon "button" at bounding box center [1313, 109] width 15 height 9
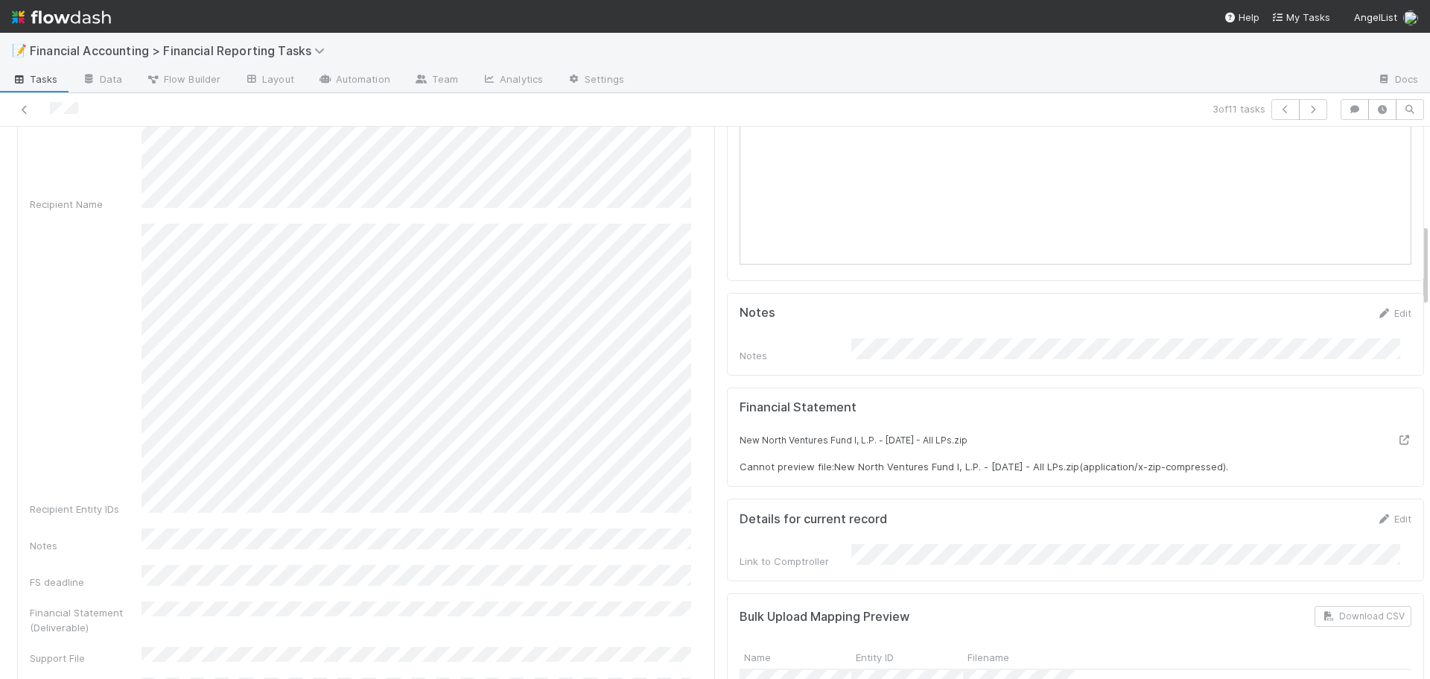
scroll to position [596, 0]
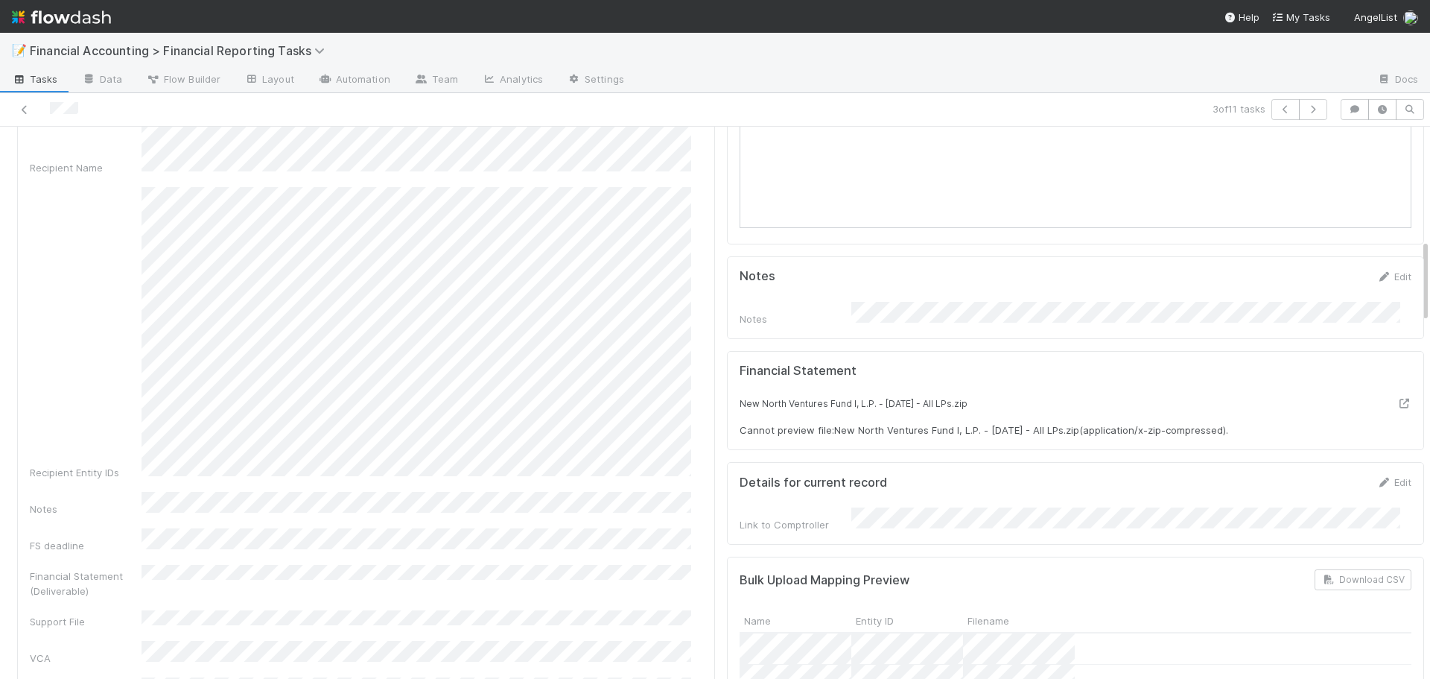
scroll to position [745, 0]
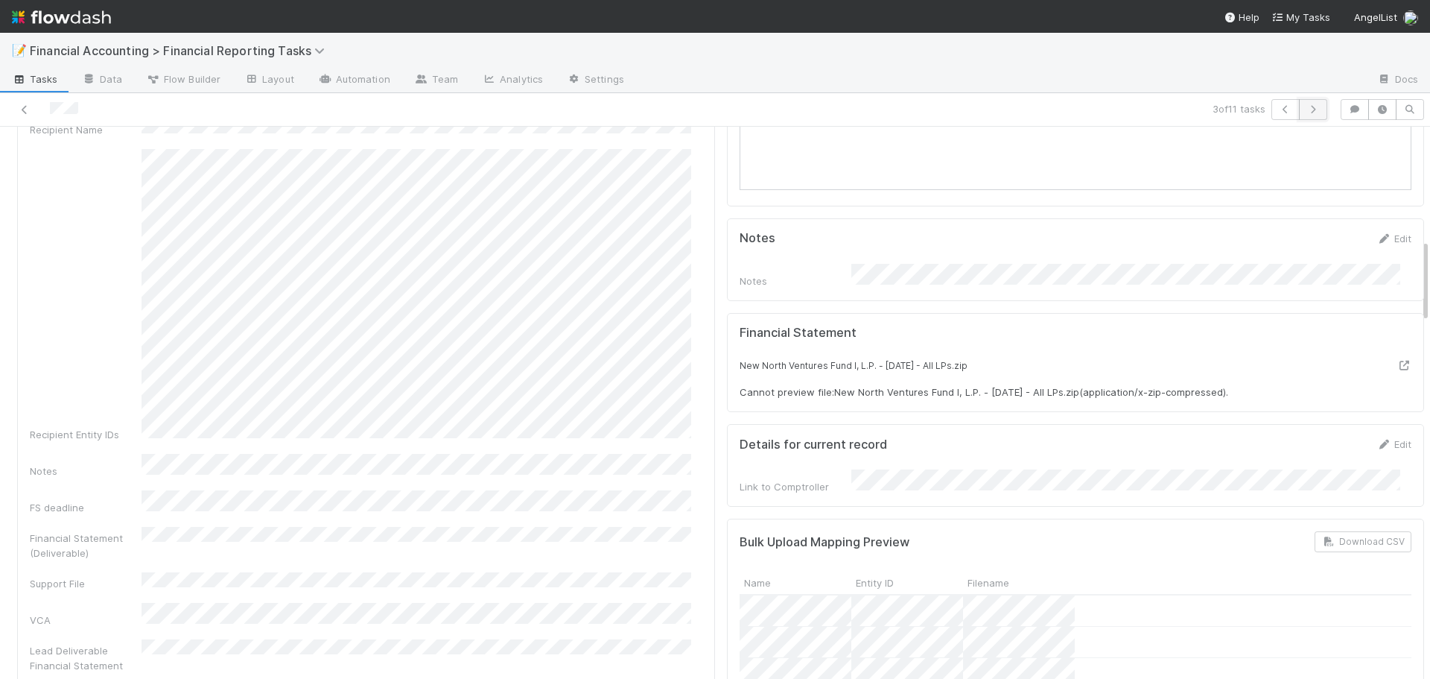
click at [1306, 112] on icon "button" at bounding box center [1313, 109] width 15 height 9
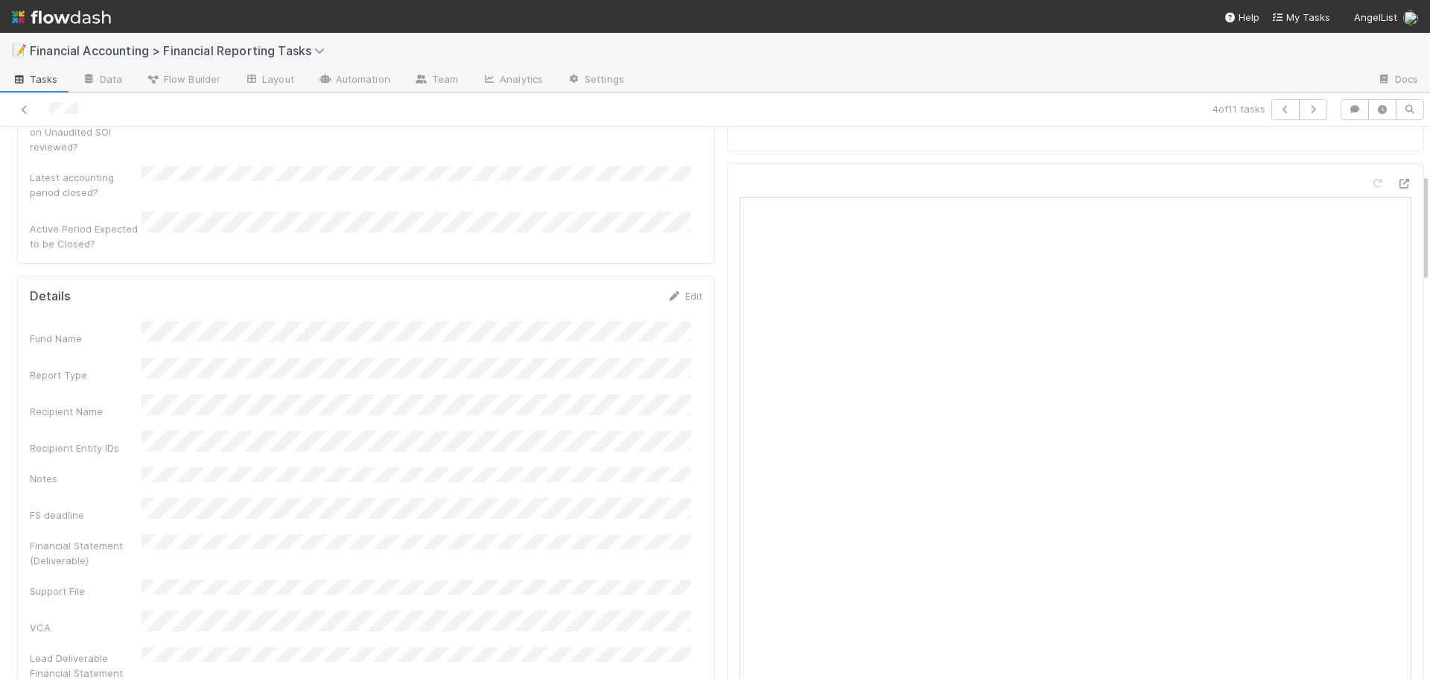
scroll to position [224, 0]
click at [680, 351] on link "Edit" at bounding box center [685, 357] width 35 height 12
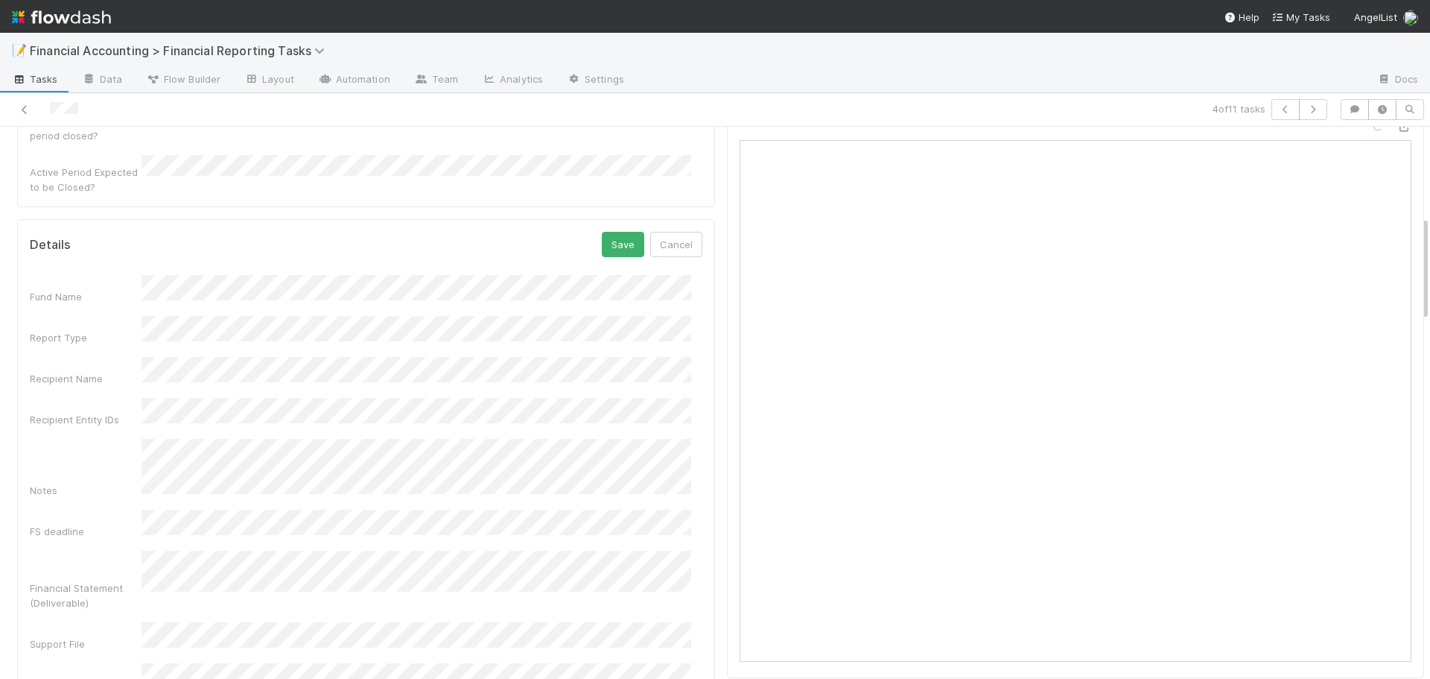
scroll to position [298, 0]
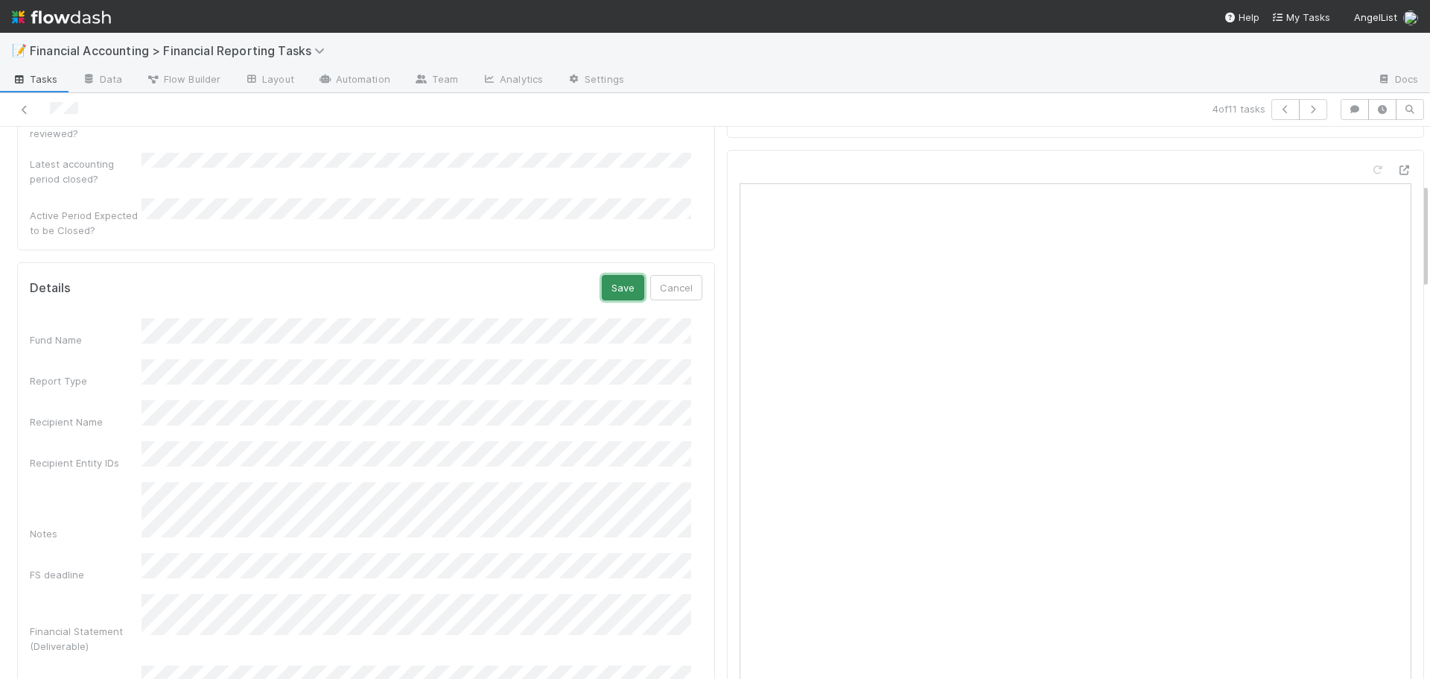
click at [612, 275] on button "Save" at bounding box center [623, 287] width 42 height 25
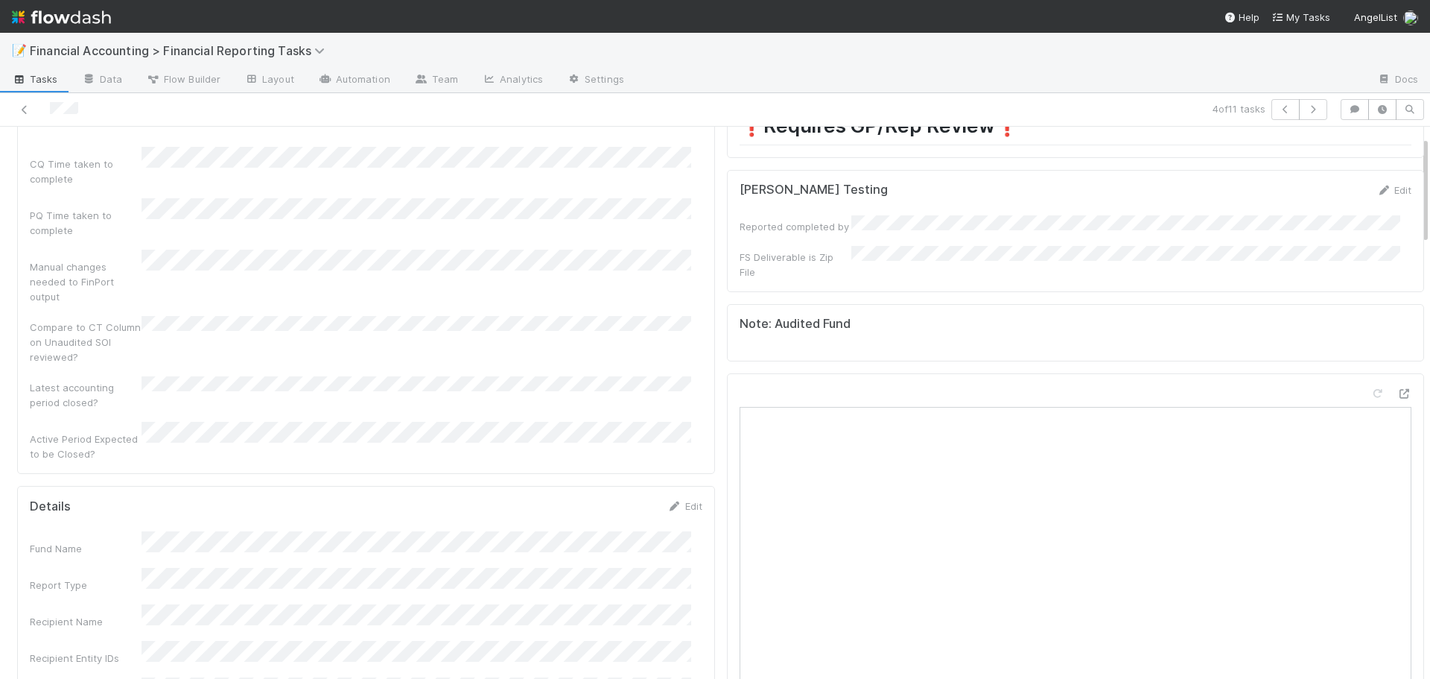
scroll to position [0, 0]
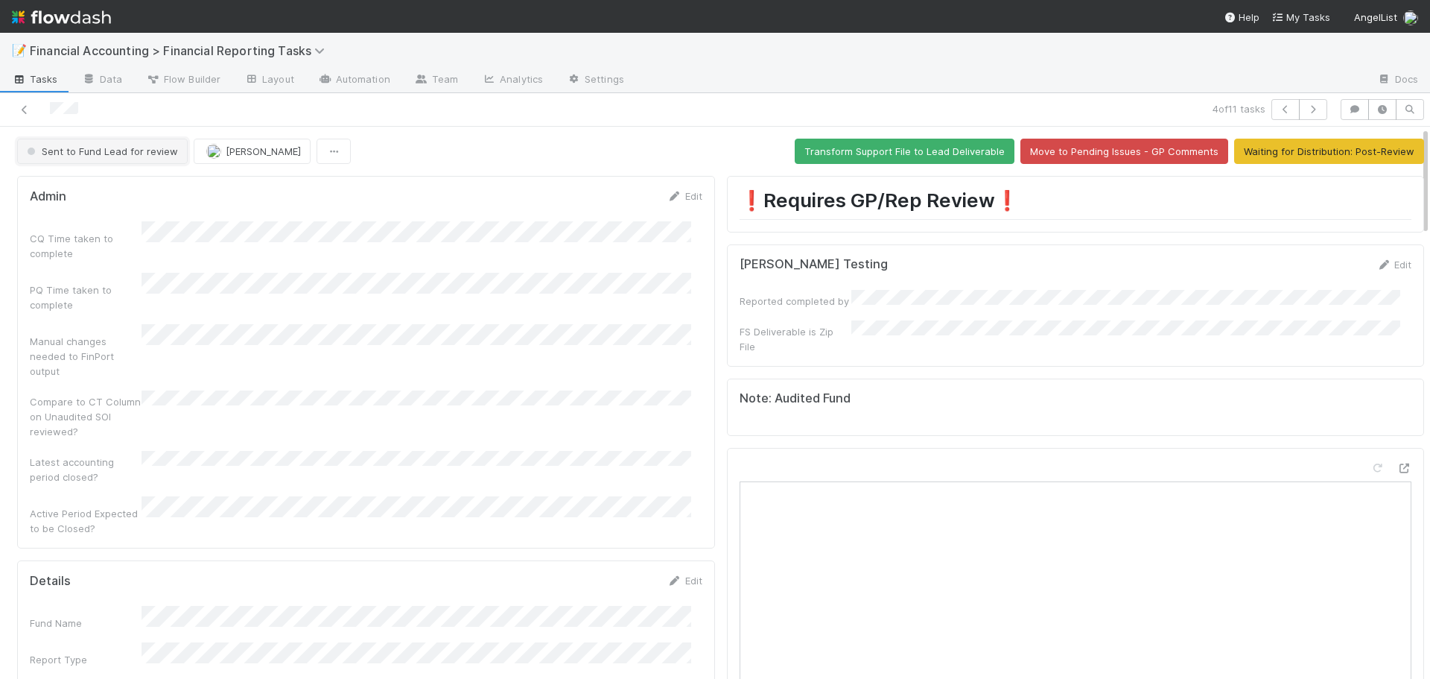
click at [121, 146] on span "Sent to Fund Lead for review" at bounding box center [101, 151] width 154 height 12
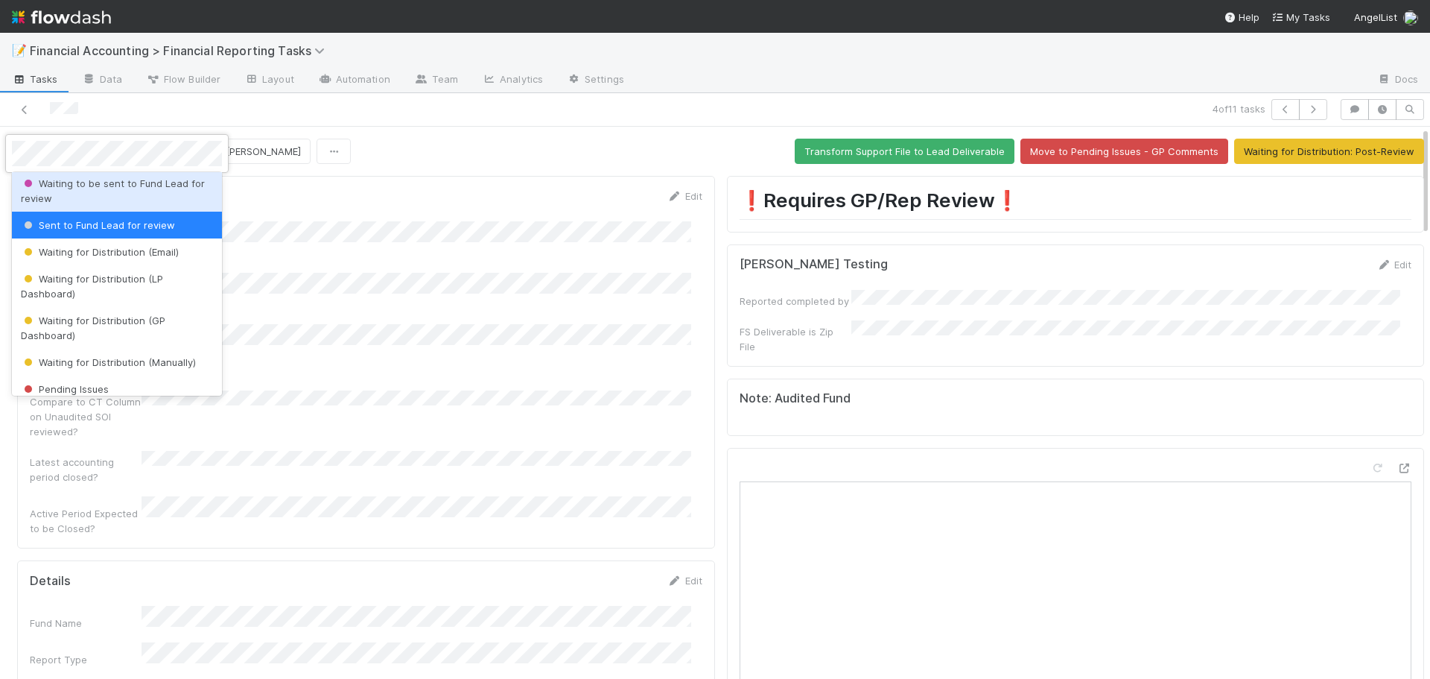
scroll to position [167, 0]
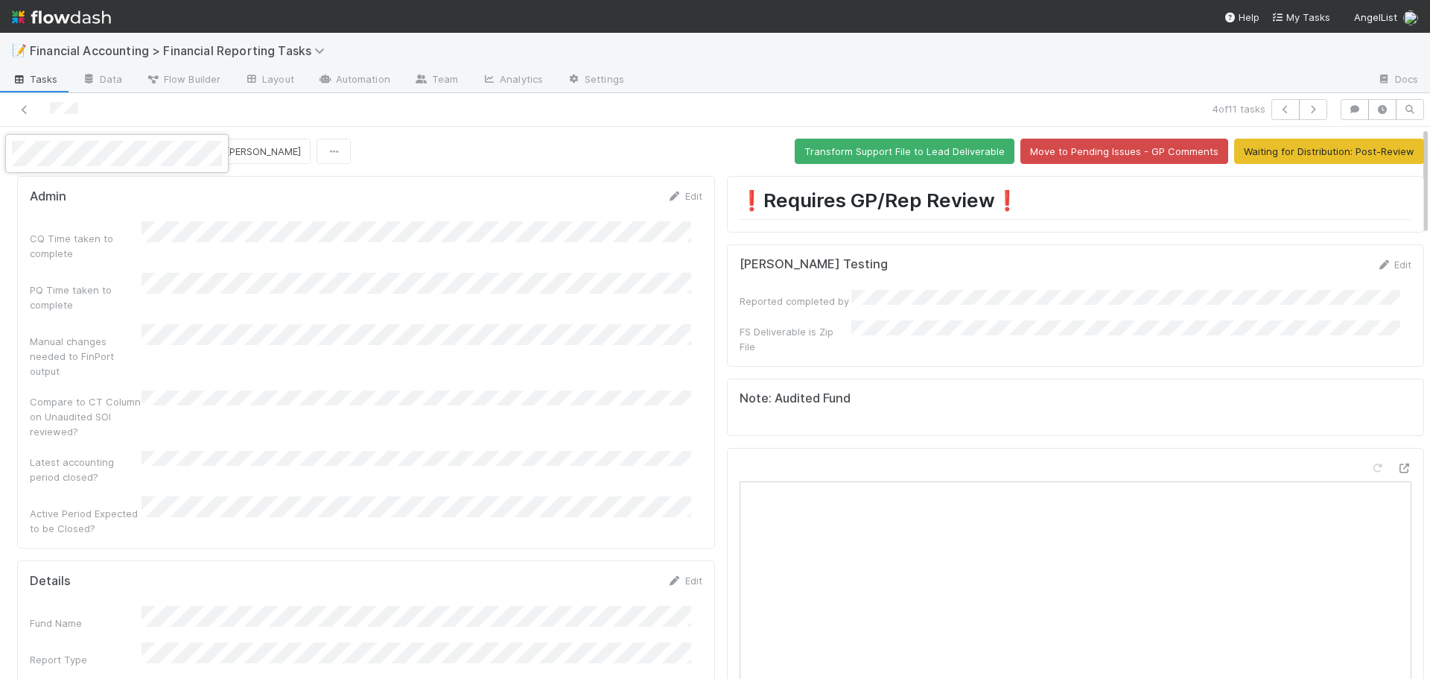
click at [0, 376] on div at bounding box center [715, 339] width 1430 height 679
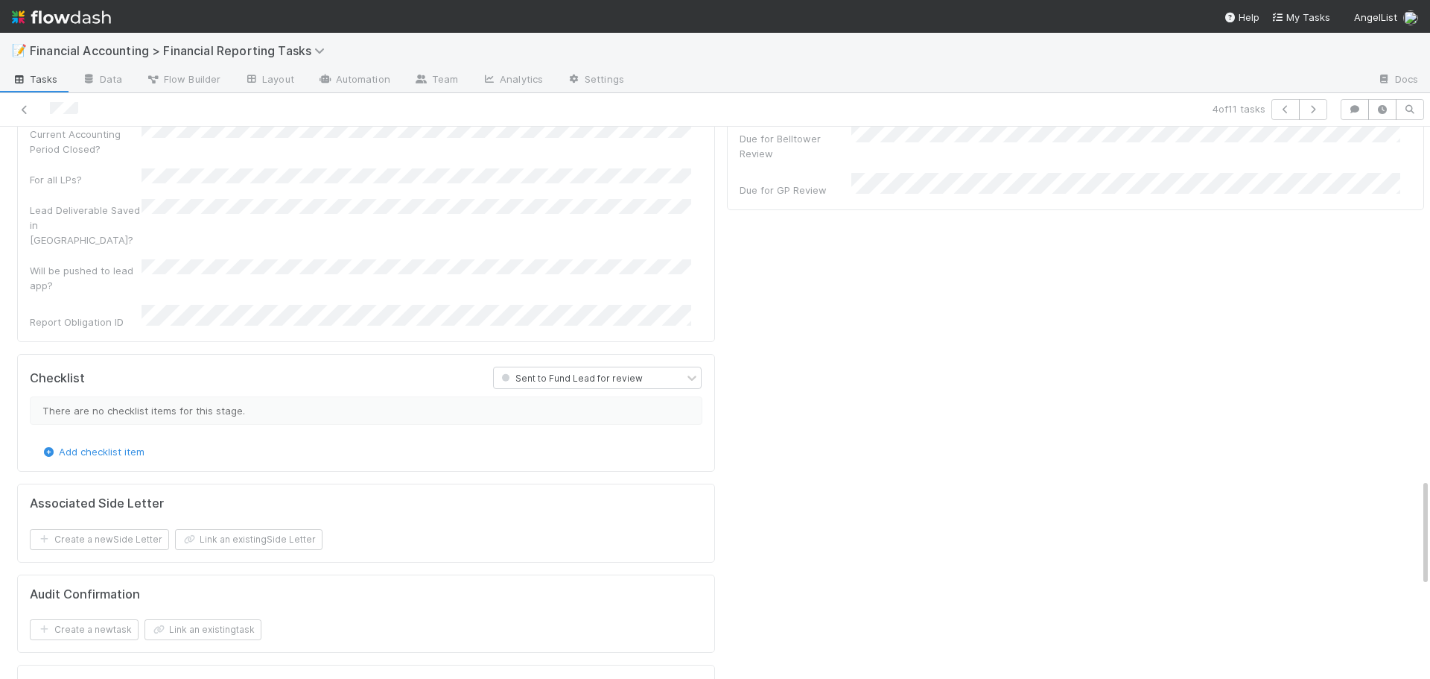
scroll to position [1863, 0]
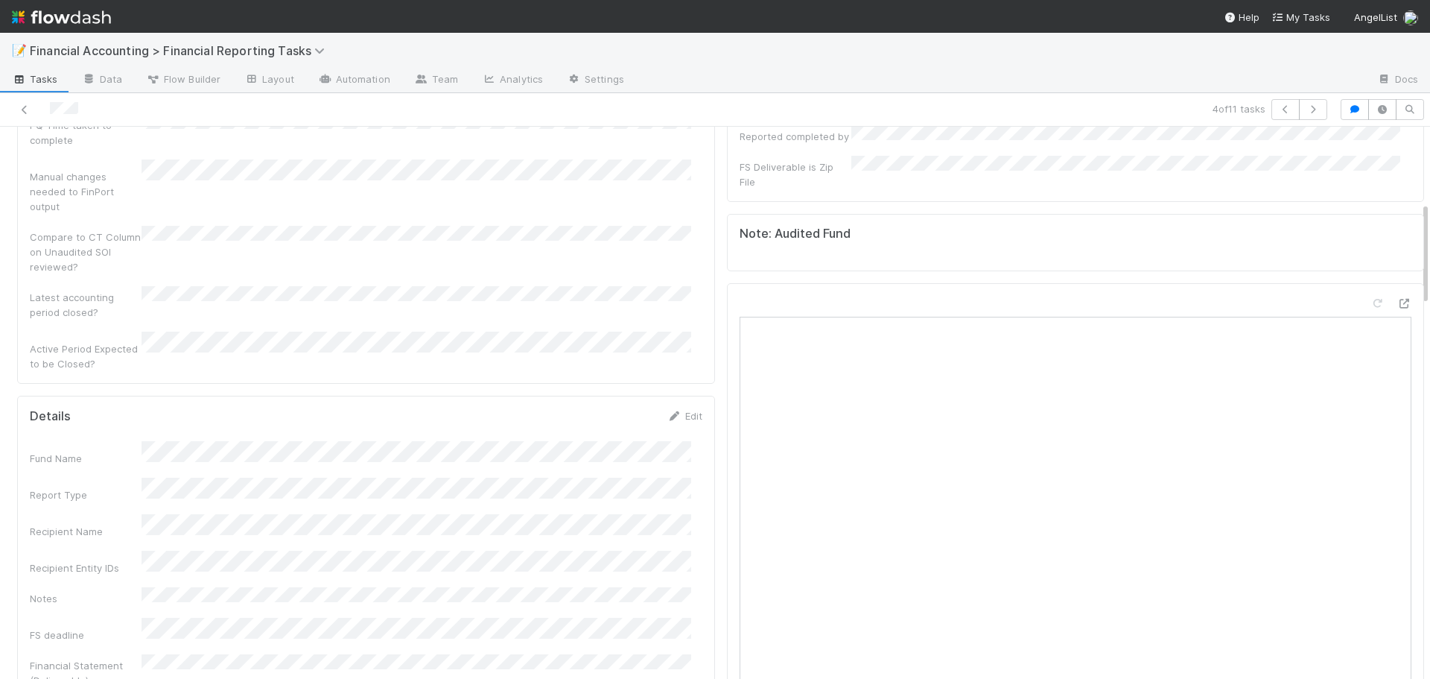
scroll to position [0, 0]
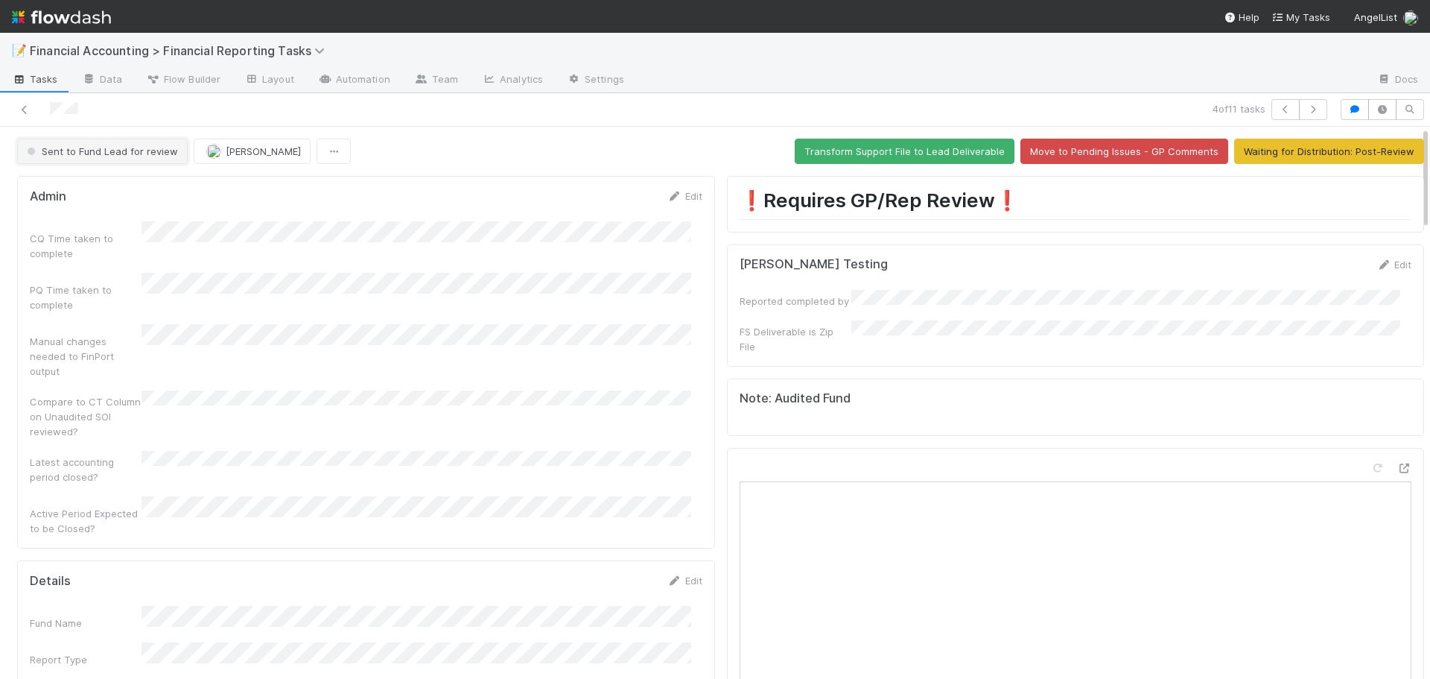
click at [95, 154] on span "Sent to Fund Lead for review" at bounding box center [101, 151] width 154 height 12
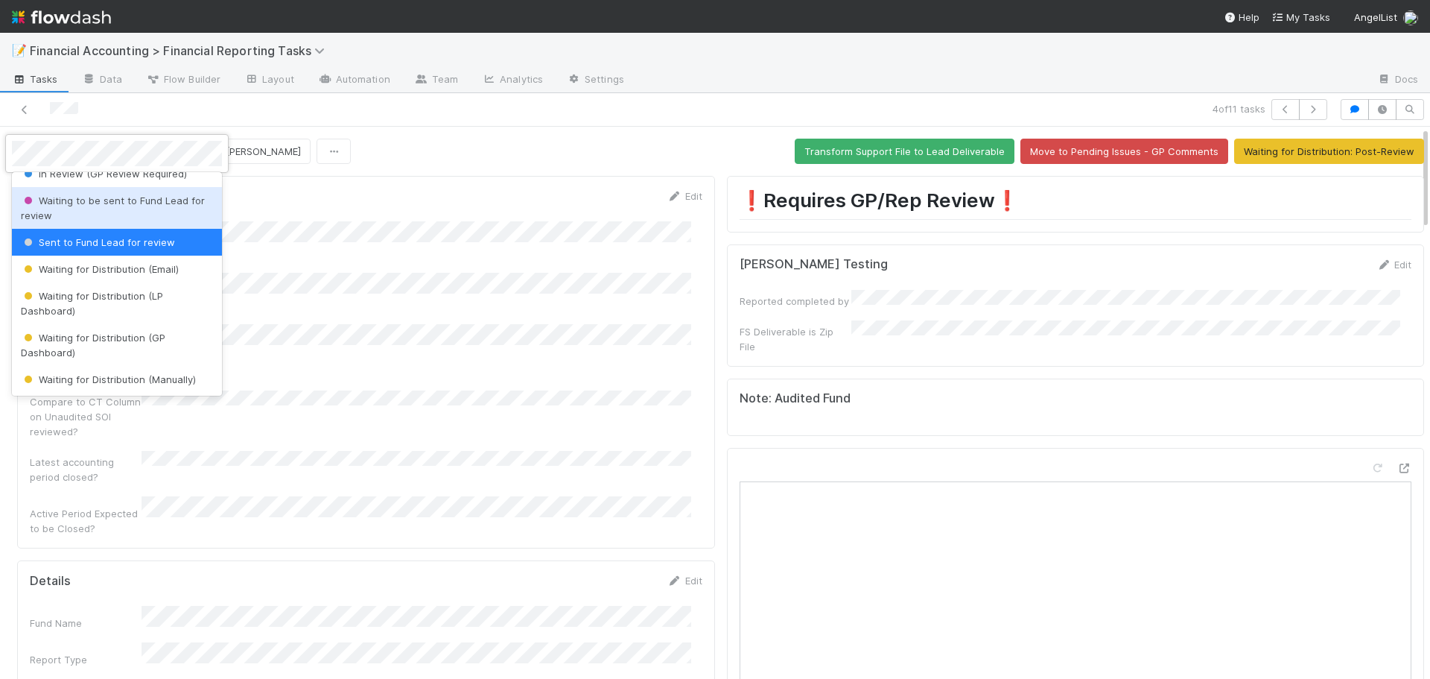
scroll to position [167, 0]
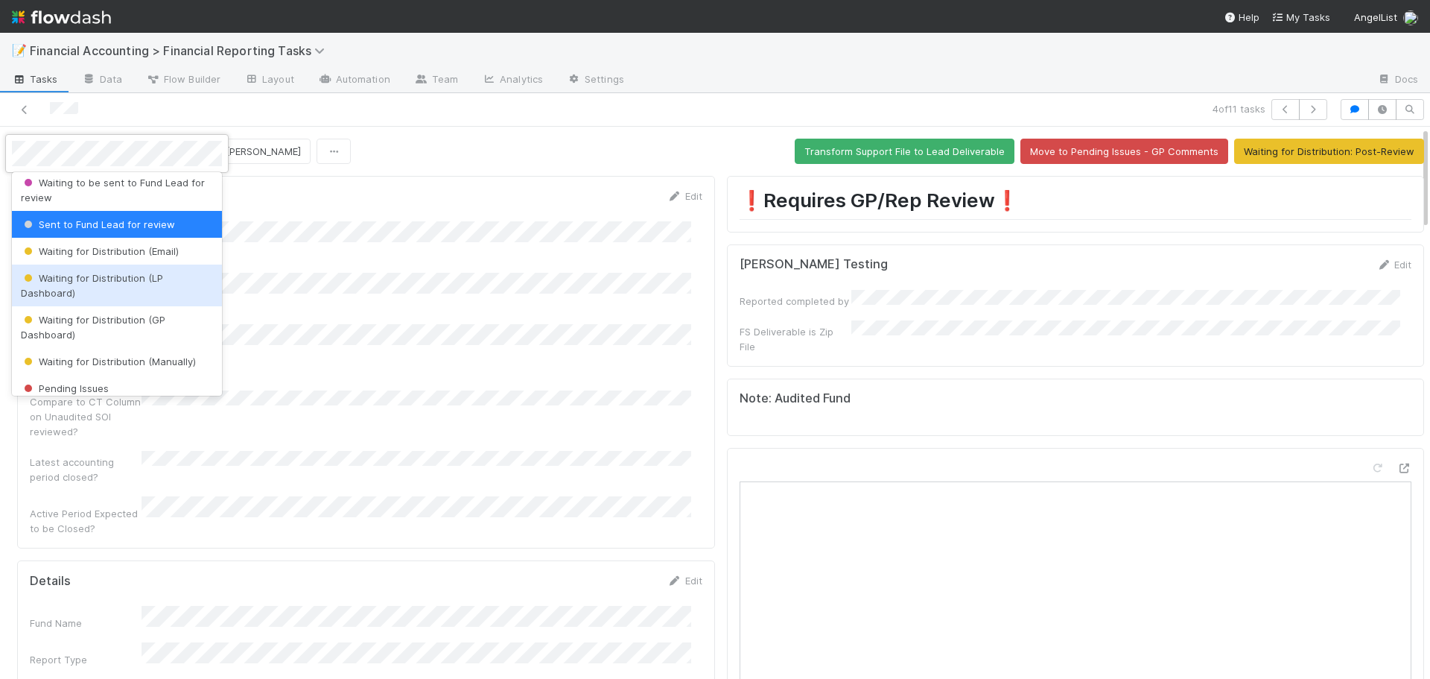
click at [72, 292] on span "Waiting for Distribution (LP Dashboard)" at bounding box center [92, 285] width 142 height 27
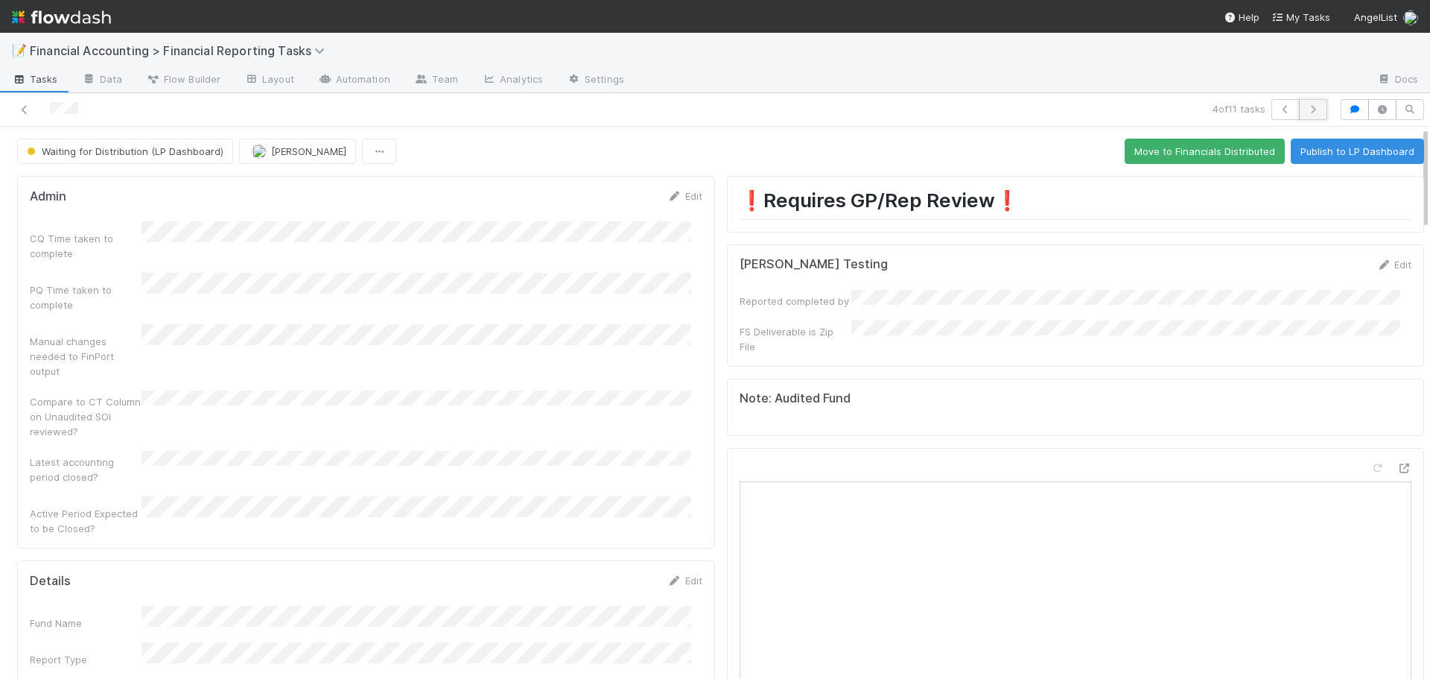
click at [1313, 115] on button "button" at bounding box center [1313, 109] width 28 height 21
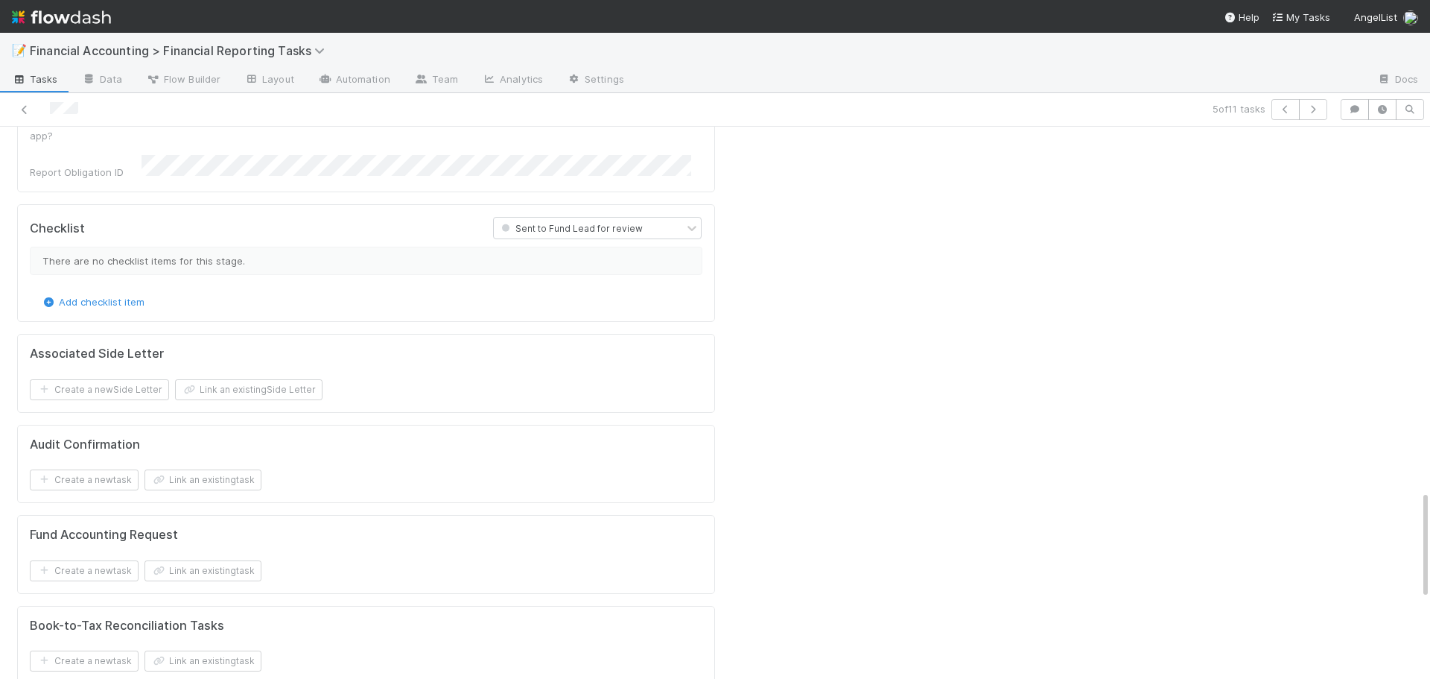
scroll to position [1863, 0]
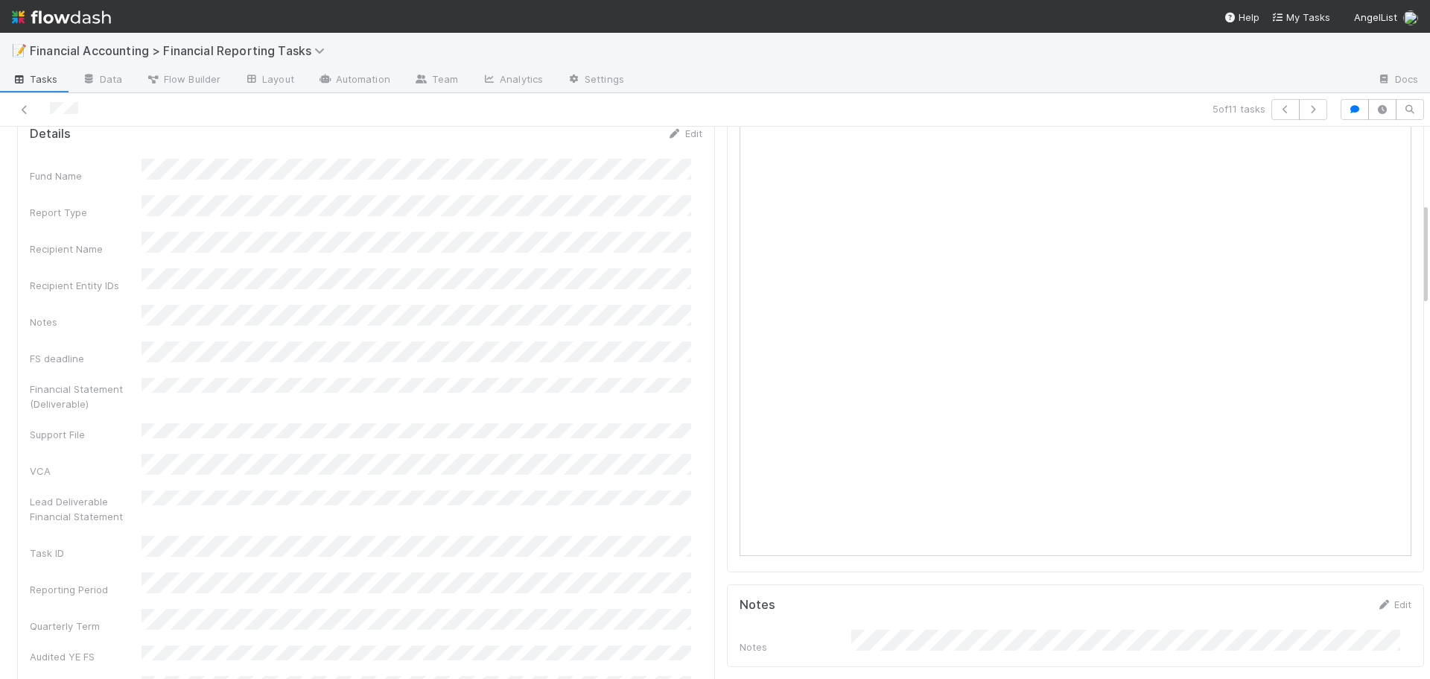
scroll to position [373, 0]
click at [670, 203] on icon at bounding box center [675, 208] width 15 height 10
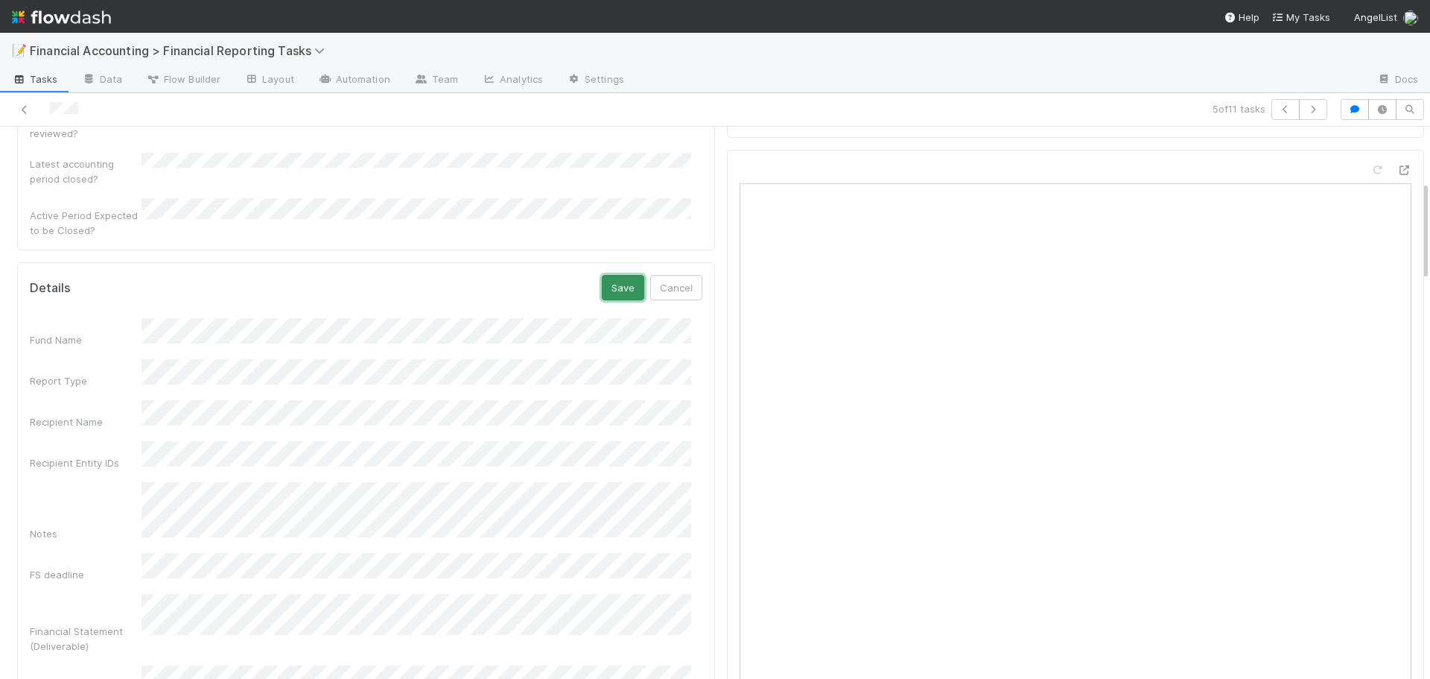
click at [606, 275] on button "Save" at bounding box center [623, 287] width 42 height 25
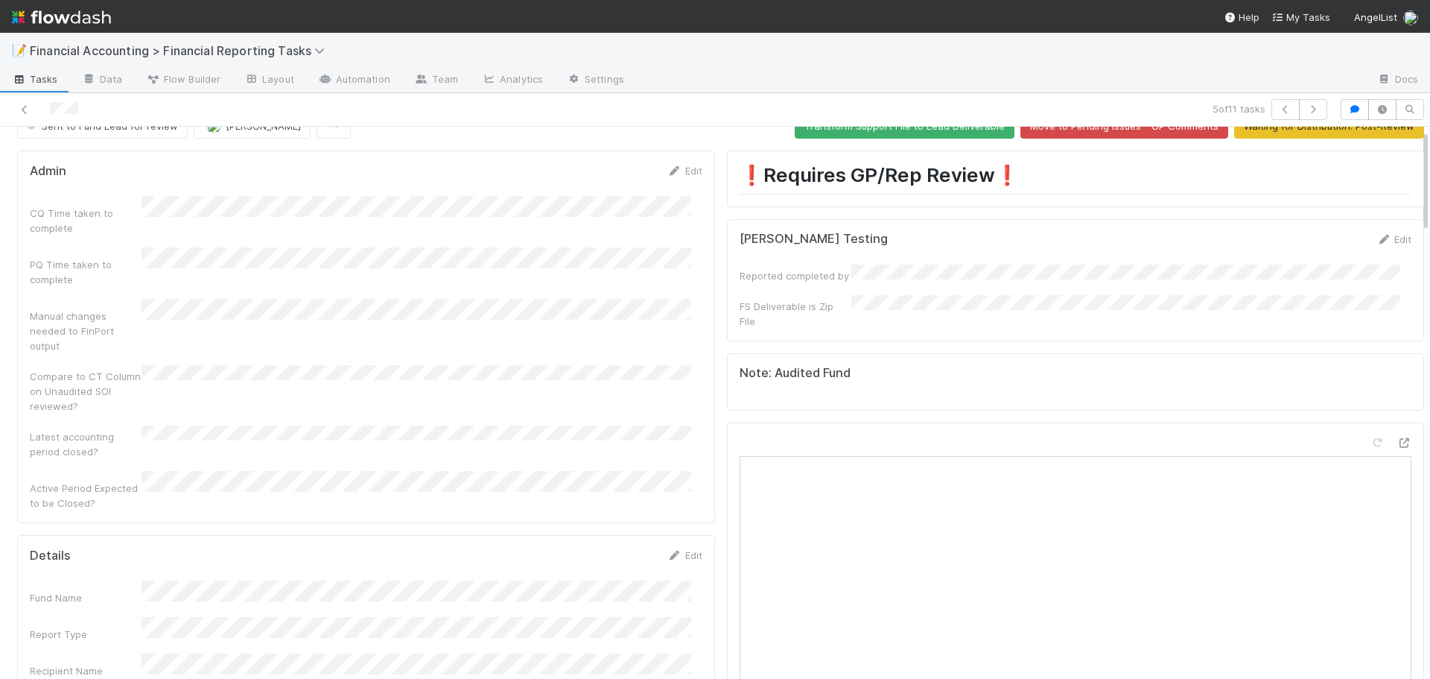
scroll to position [0, 0]
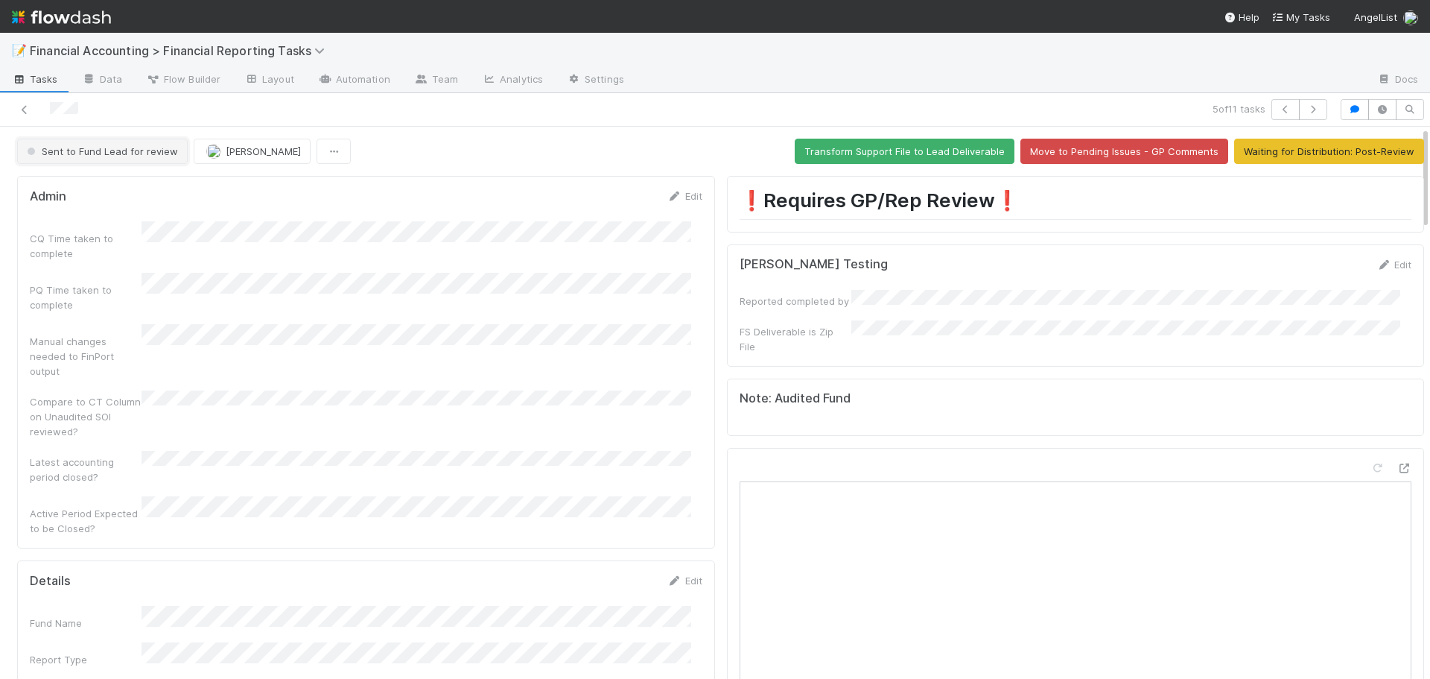
click at [104, 148] on span "Sent to Fund Lead for review" at bounding box center [101, 151] width 154 height 12
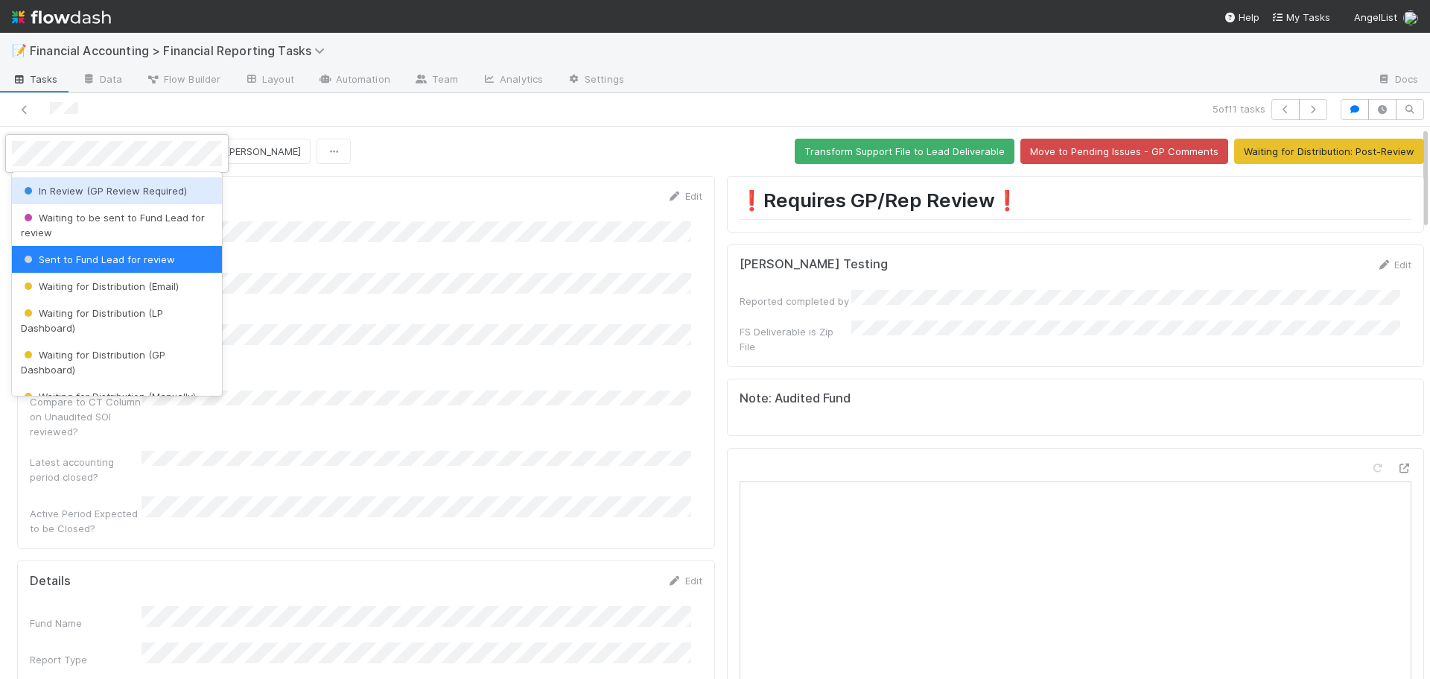
scroll to position [167, 0]
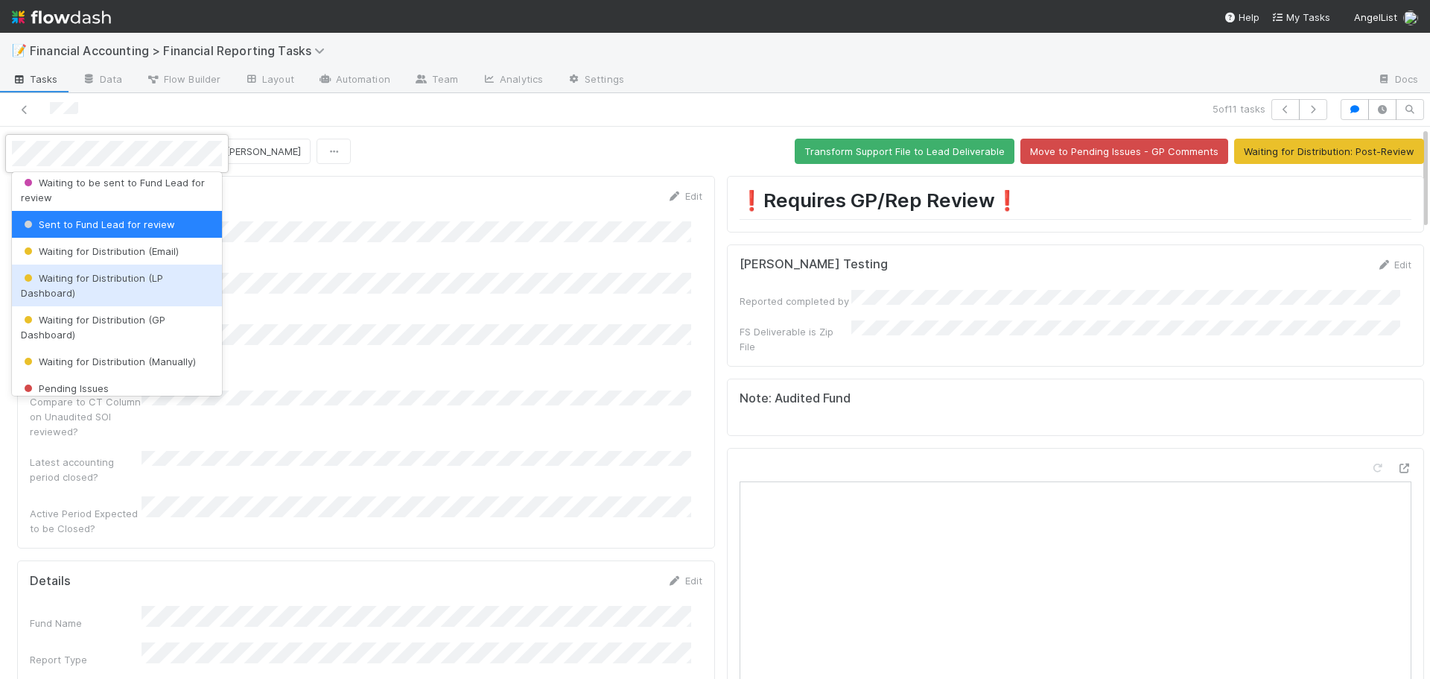
click at [124, 279] on span "Waiting for Distribution (LP Dashboard)" at bounding box center [92, 285] width 142 height 27
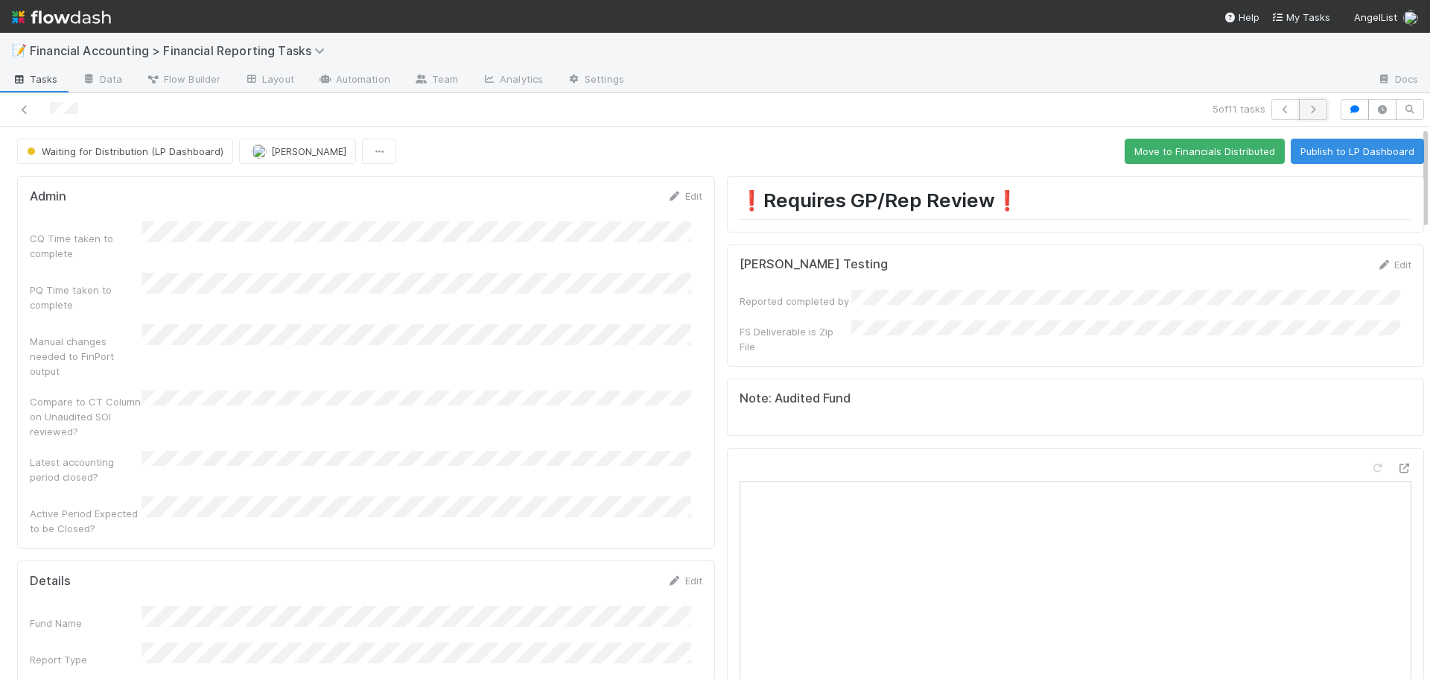
click at [1308, 115] on button "button" at bounding box center [1313, 109] width 28 height 21
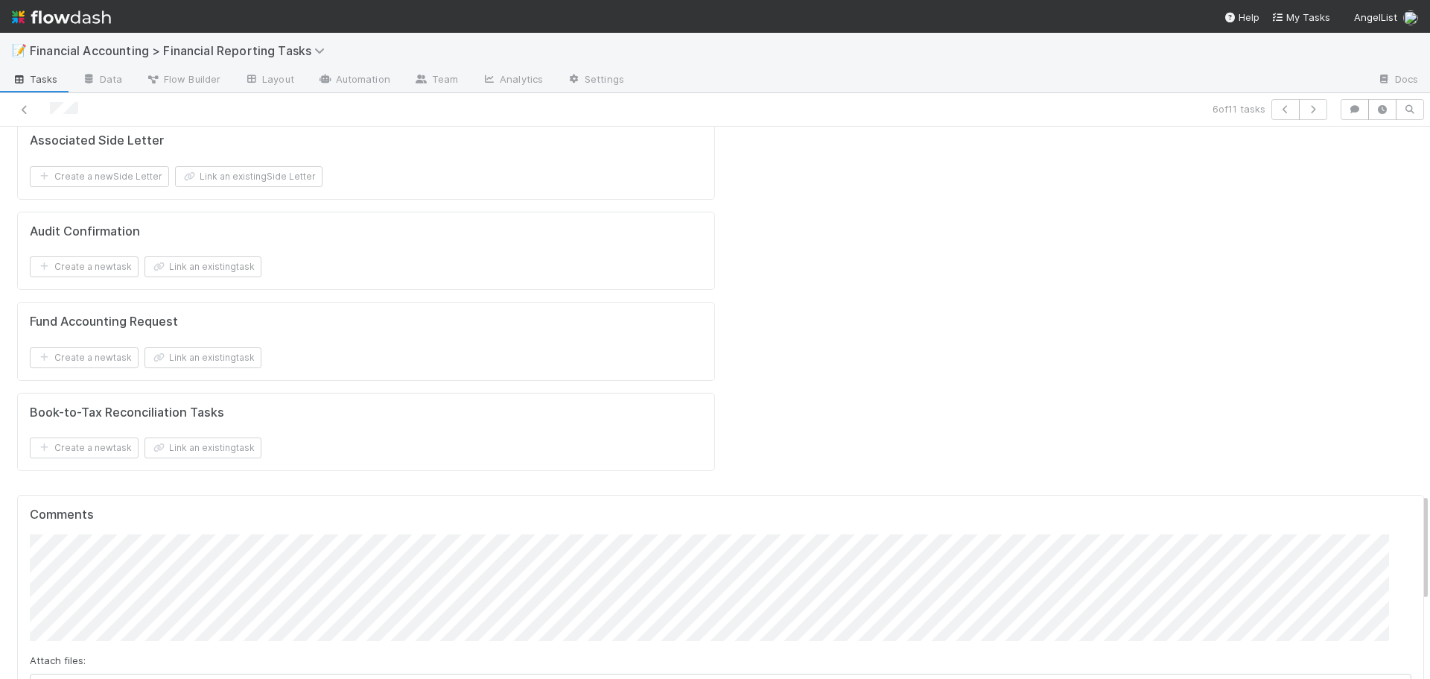
scroll to position [2012, 0]
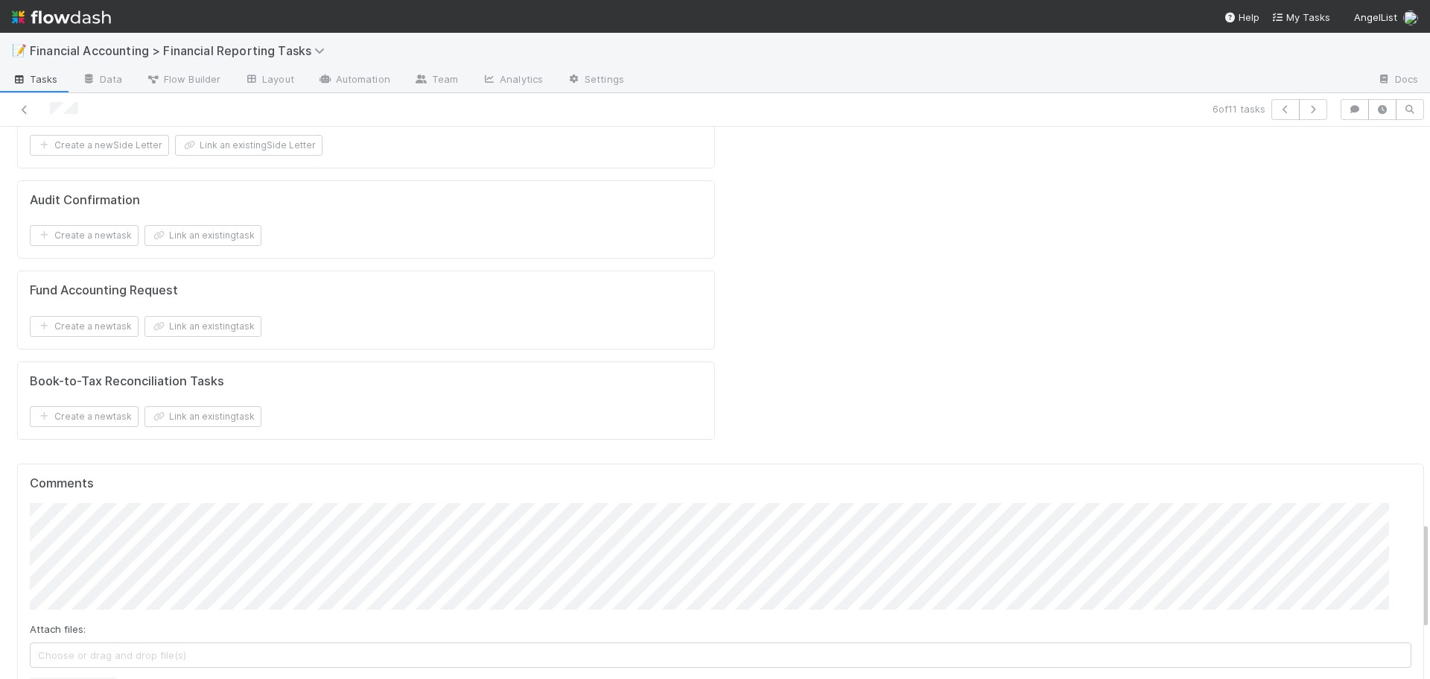
click at [79, 678] on button "Add Comment" at bounding box center [73, 691] width 86 height 25
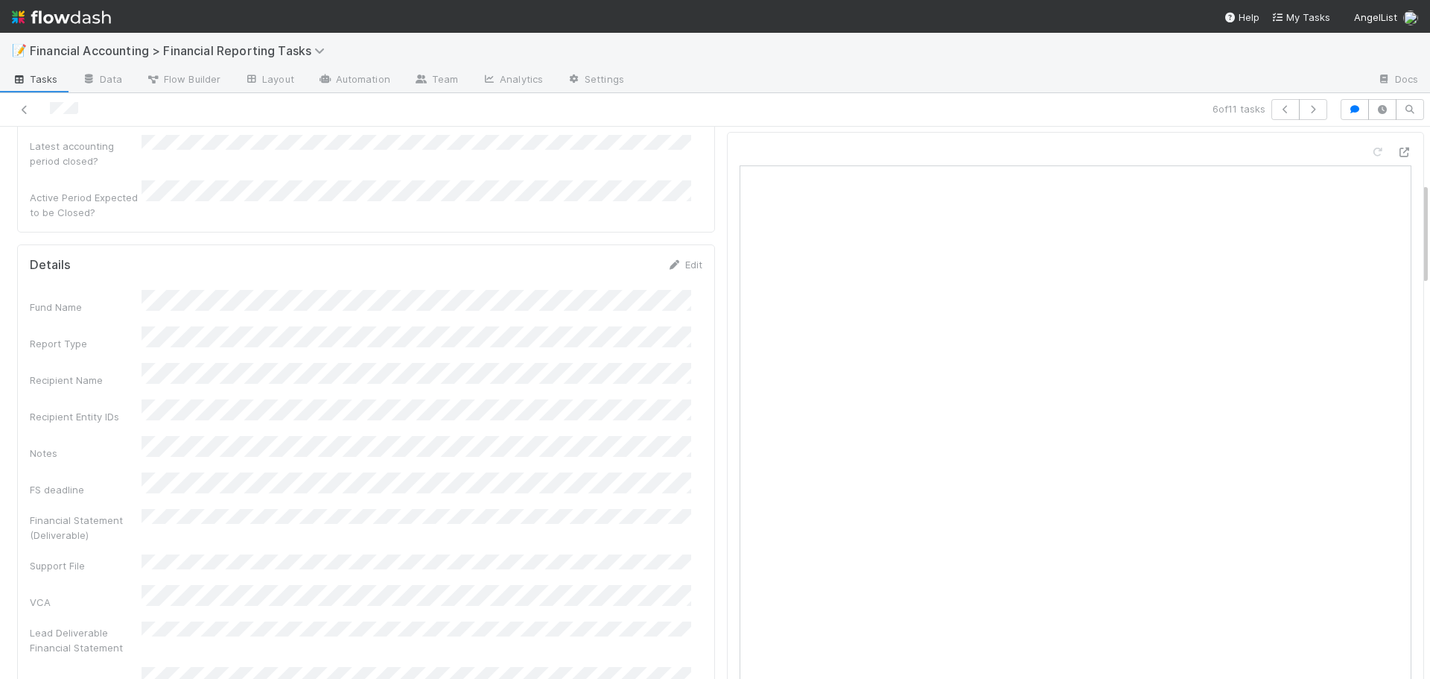
scroll to position [298, 0]
click at [674, 275] on div "Edit" at bounding box center [685, 282] width 35 height 15
click at [674, 276] on link "Edit" at bounding box center [685, 282] width 35 height 12
click at [605, 275] on button "Save" at bounding box center [623, 287] width 42 height 25
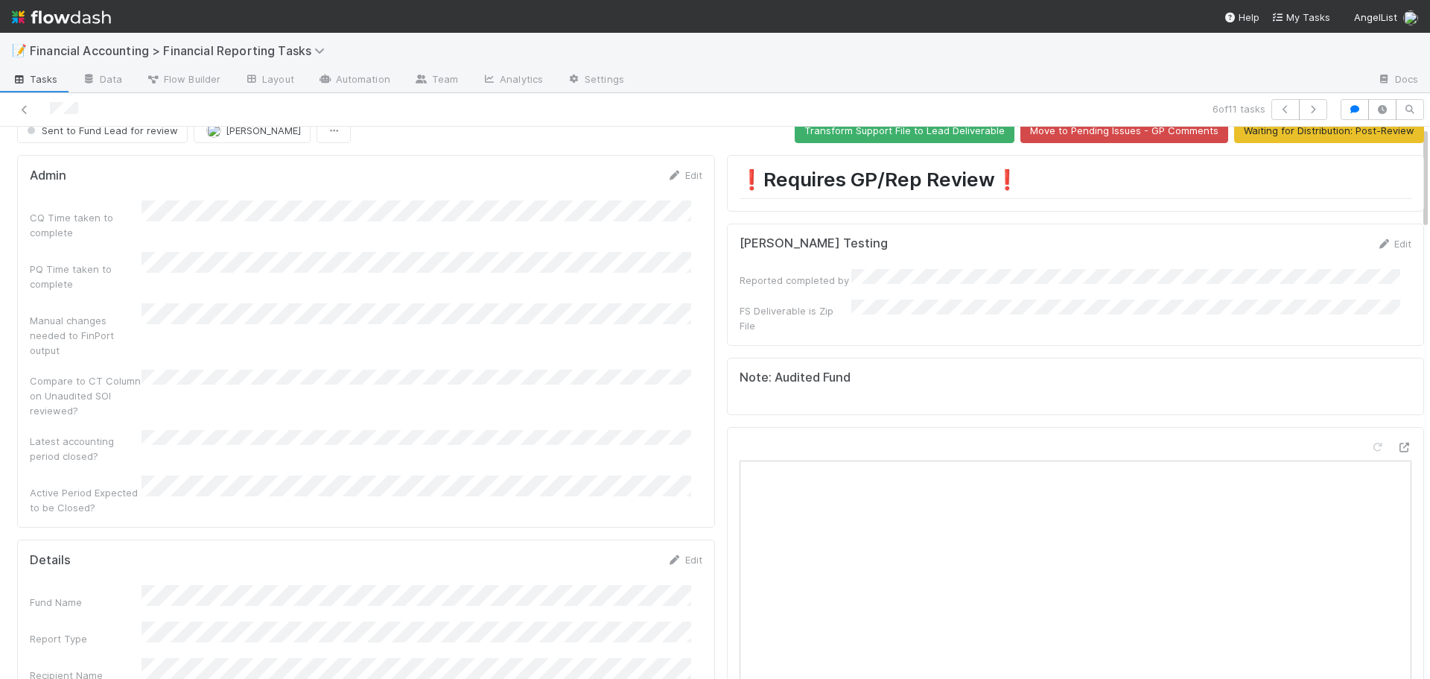
scroll to position [0, 0]
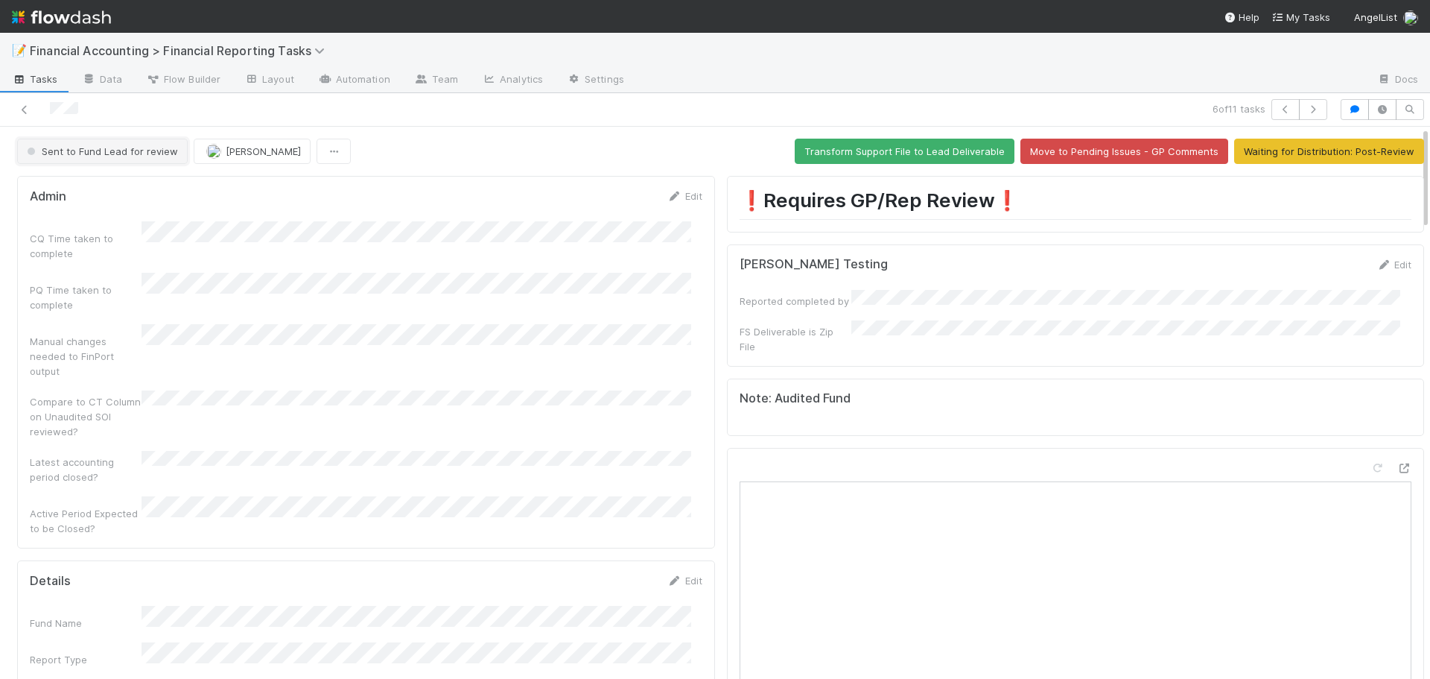
click at [75, 159] on button "Sent to Fund Lead for review" at bounding box center [102, 151] width 171 height 25
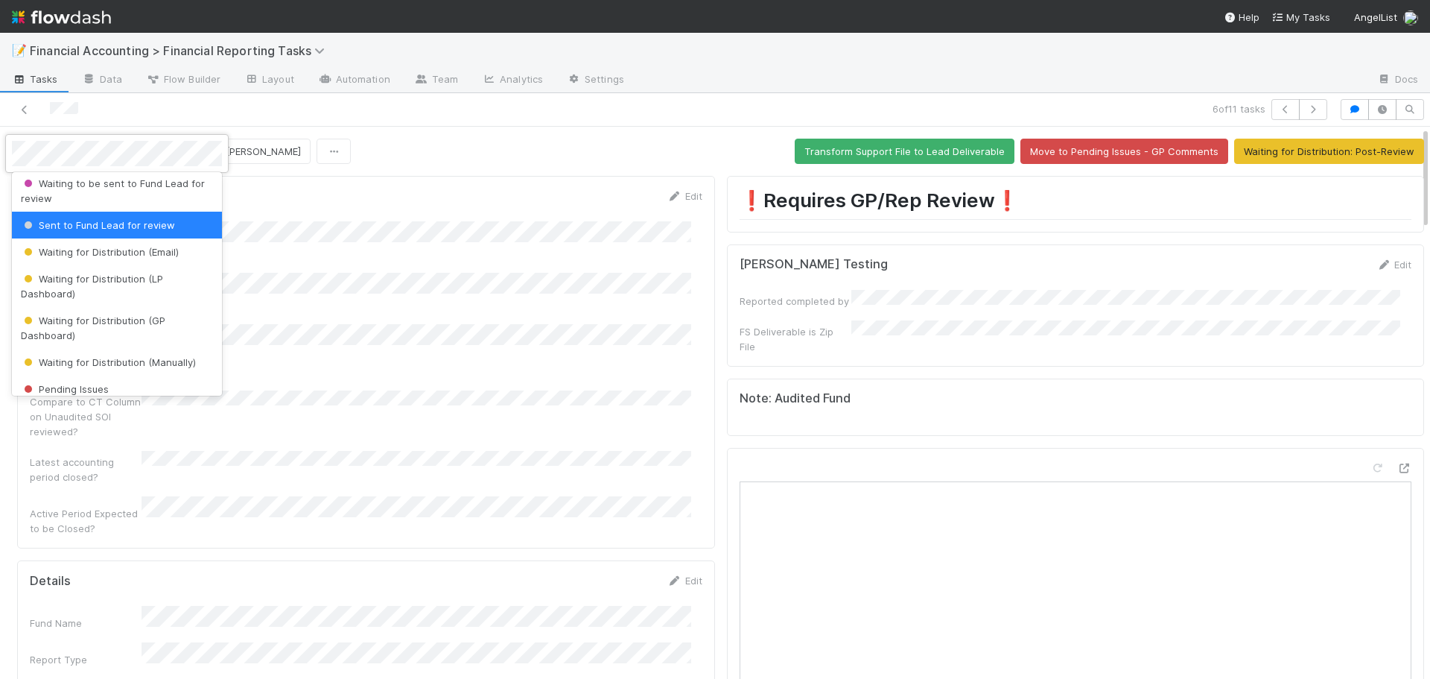
scroll to position [167, 0]
click at [86, 253] on span "Waiting for Distribution (Email)" at bounding box center [100, 251] width 158 height 12
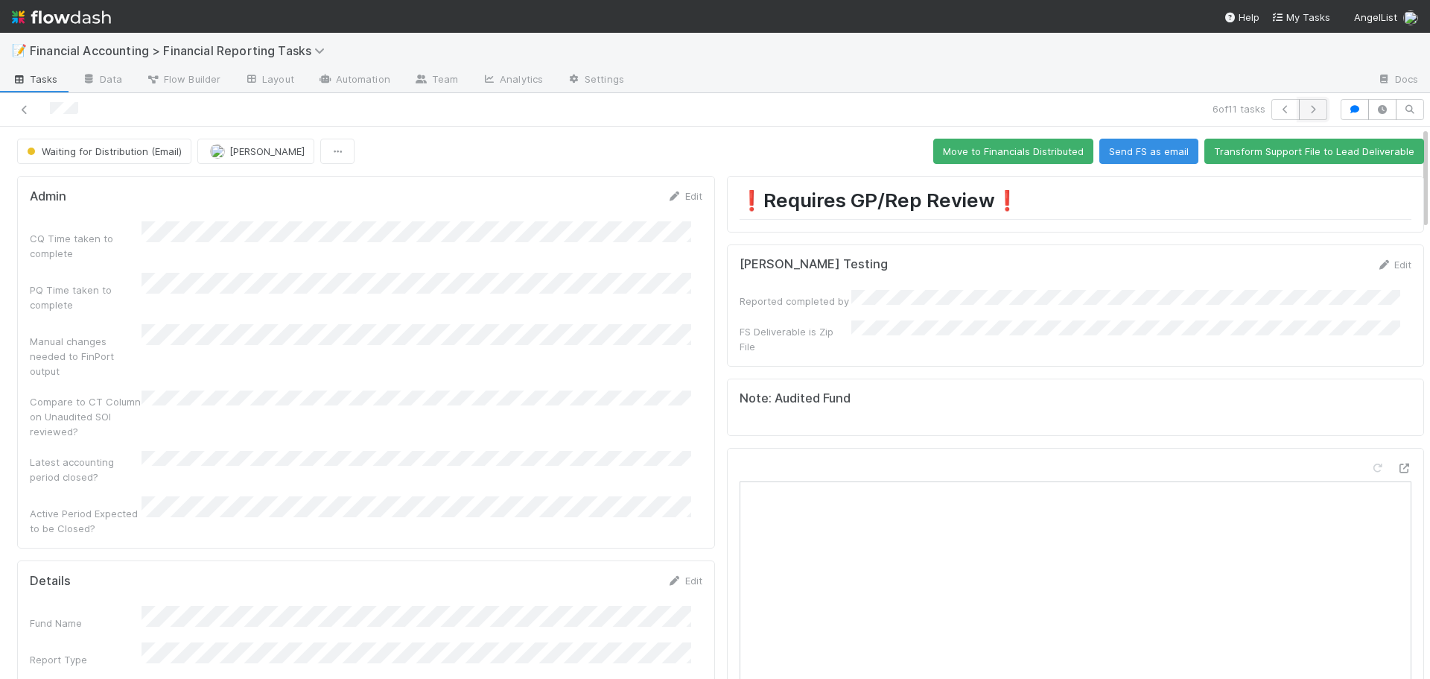
click at [1306, 110] on icon "button" at bounding box center [1313, 109] width 15 height 9
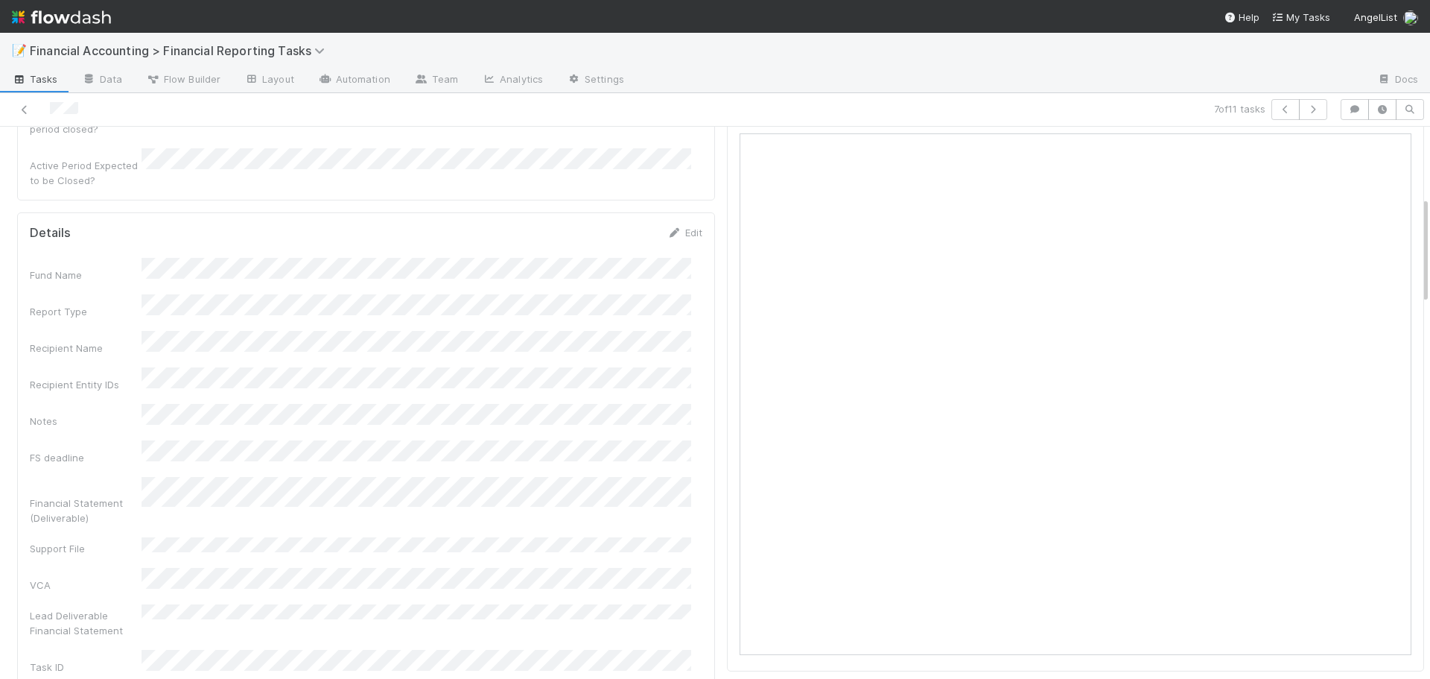
scroll to position [373, 0]
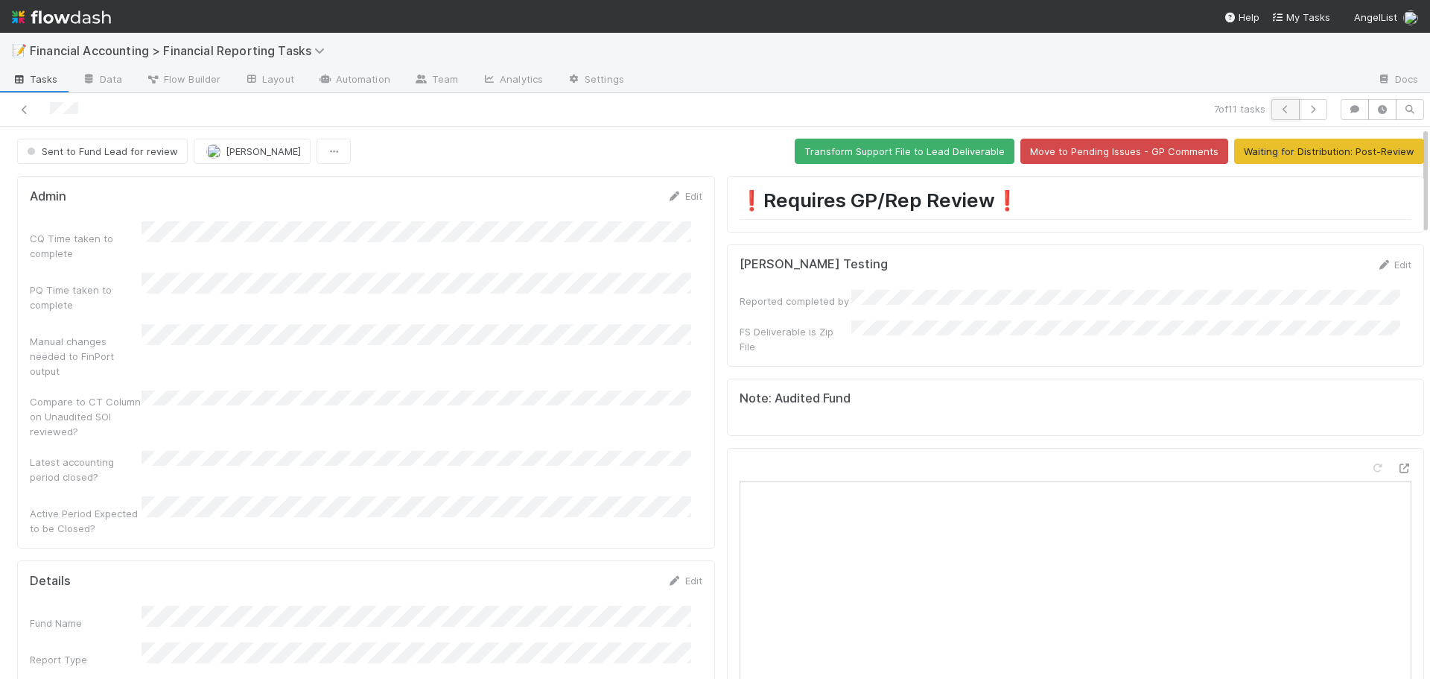
click at [1278, 112] on icon "button" at bounding box center [1285, 109] width 15 height 9
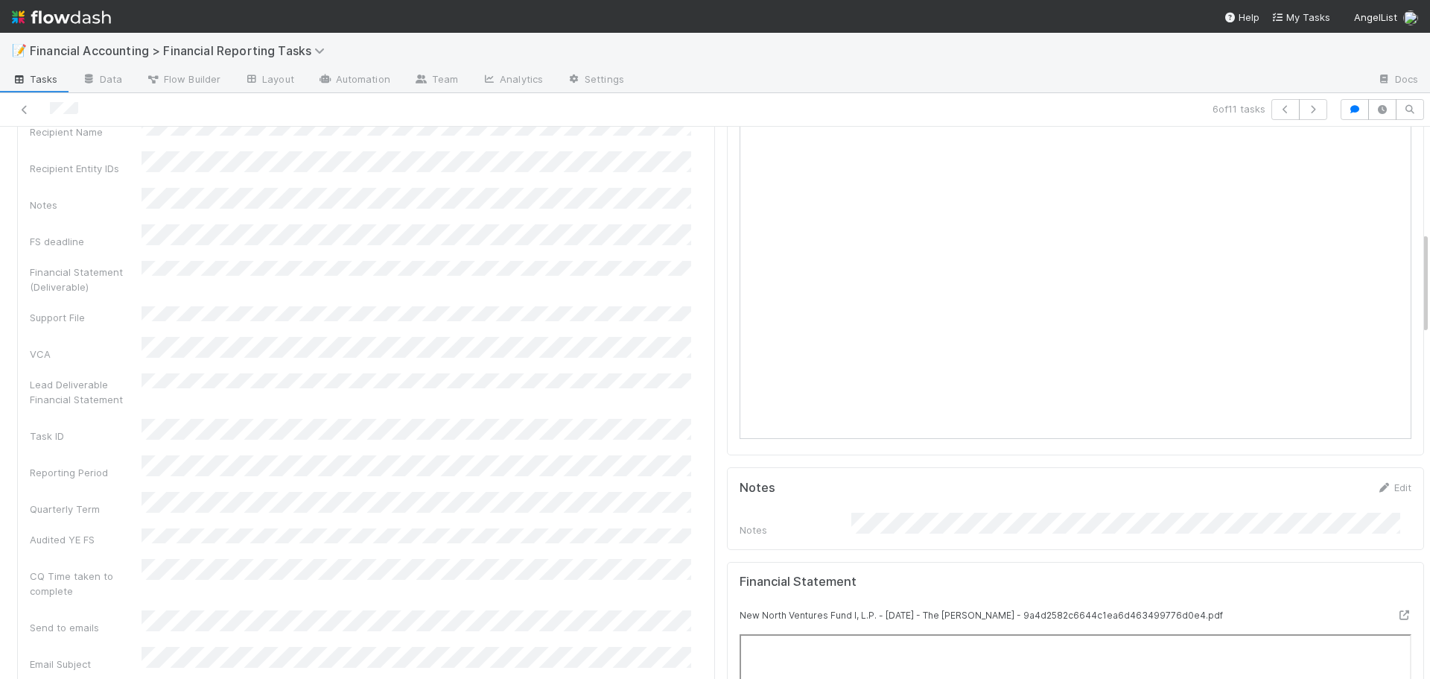
scroll to position [298, 0]
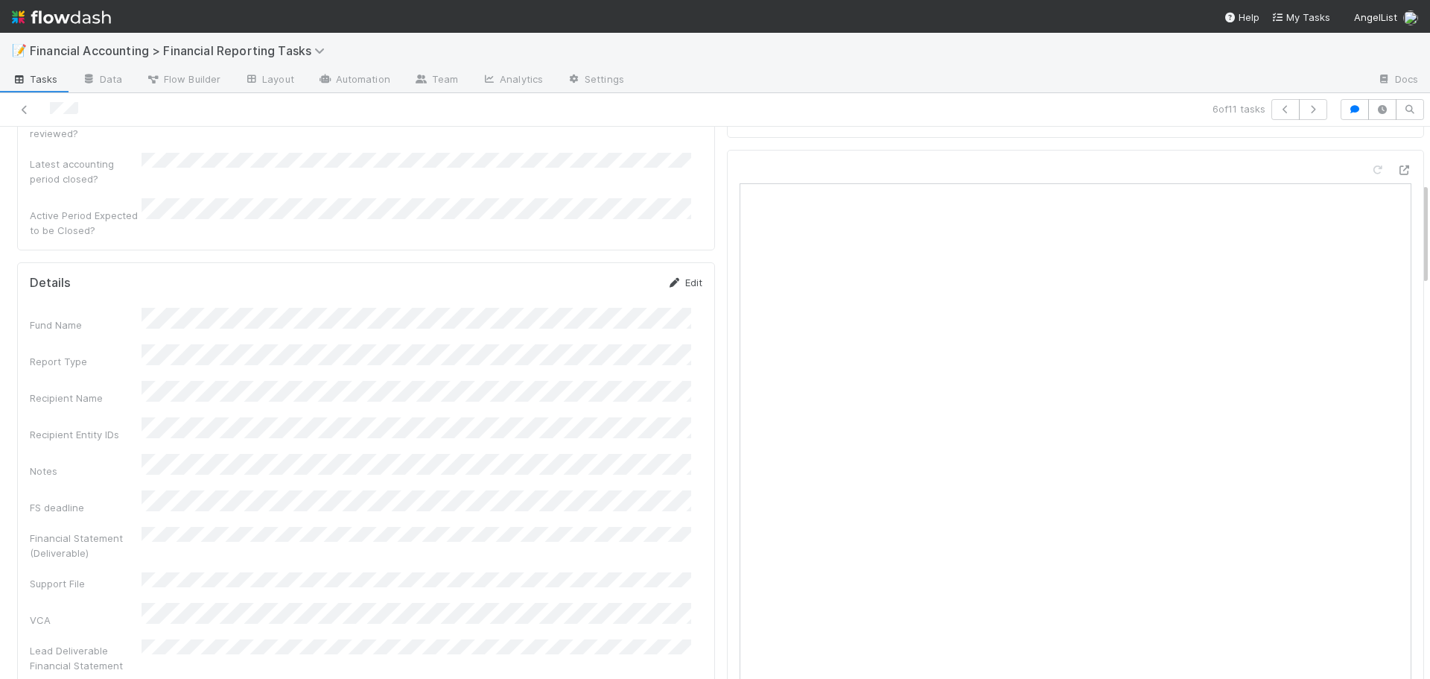
click at [685, 276] on link "Edit" at bounding box center [685, 282] width 35 height 12
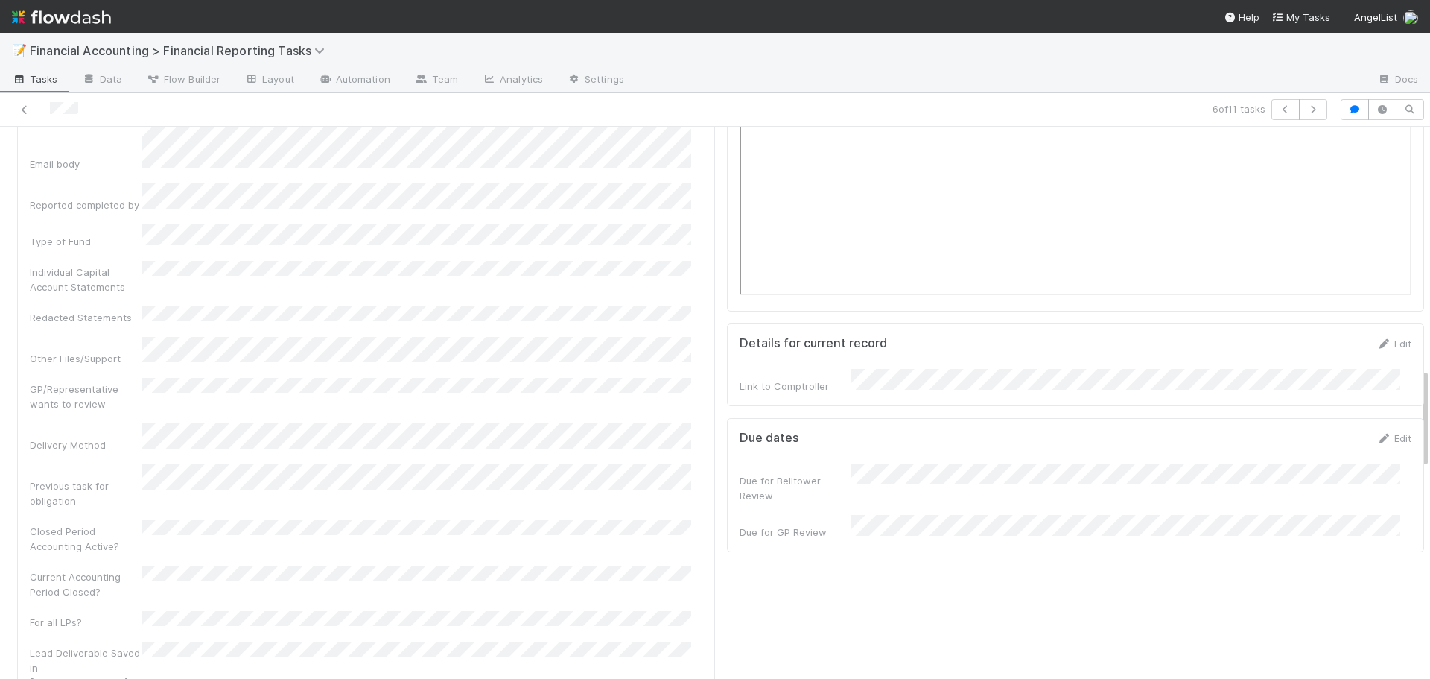
scroll to position [1341, 0]
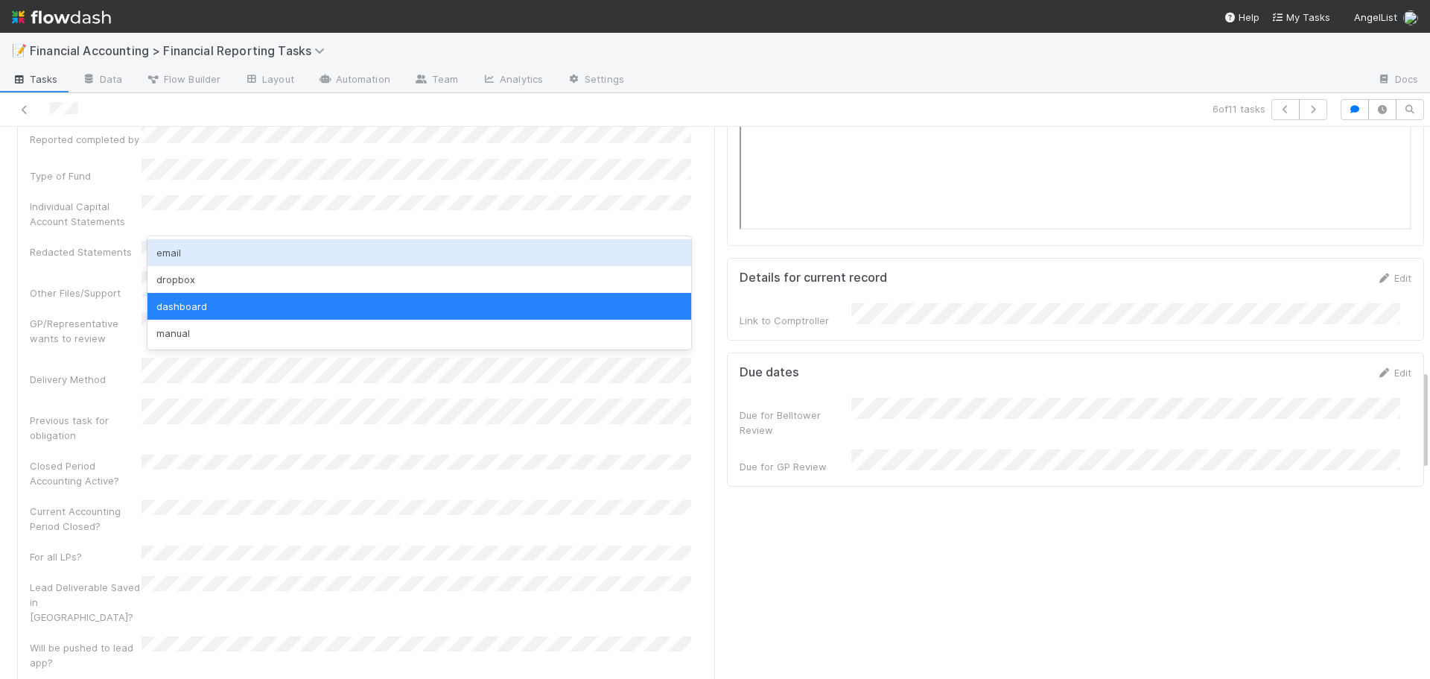
click at [214, 253] on div "email" at bounding box center [420, 252] width 544 height 27
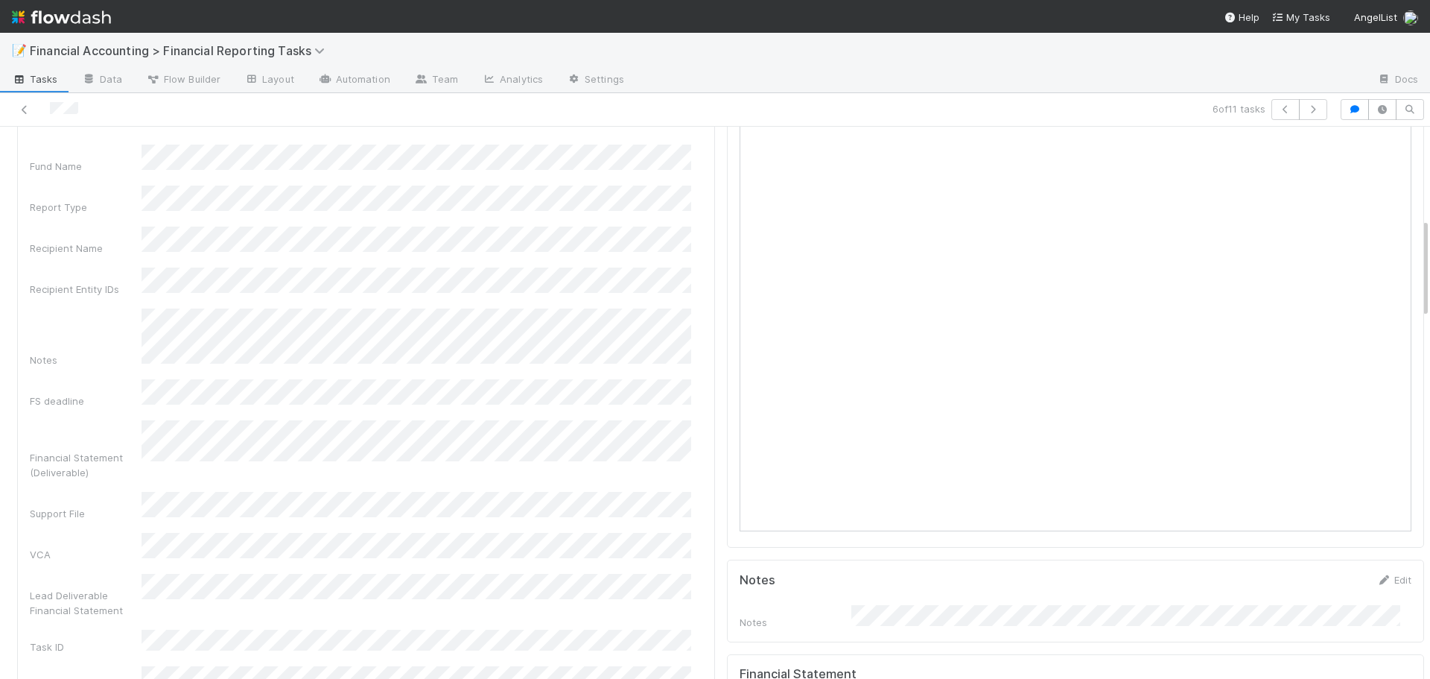
scroll to position [373, 0]
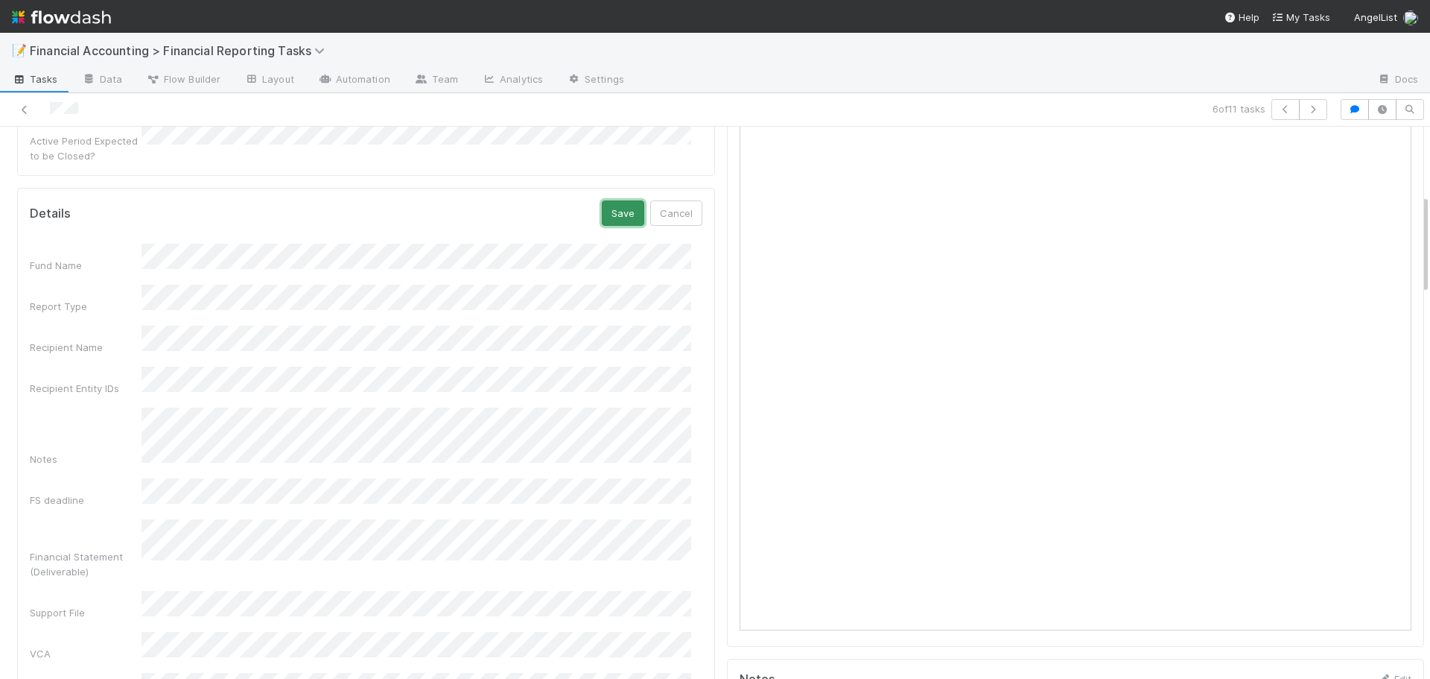
click at [602, 200] on button "Save" at bounding box center [623, 212] width 42 height 25
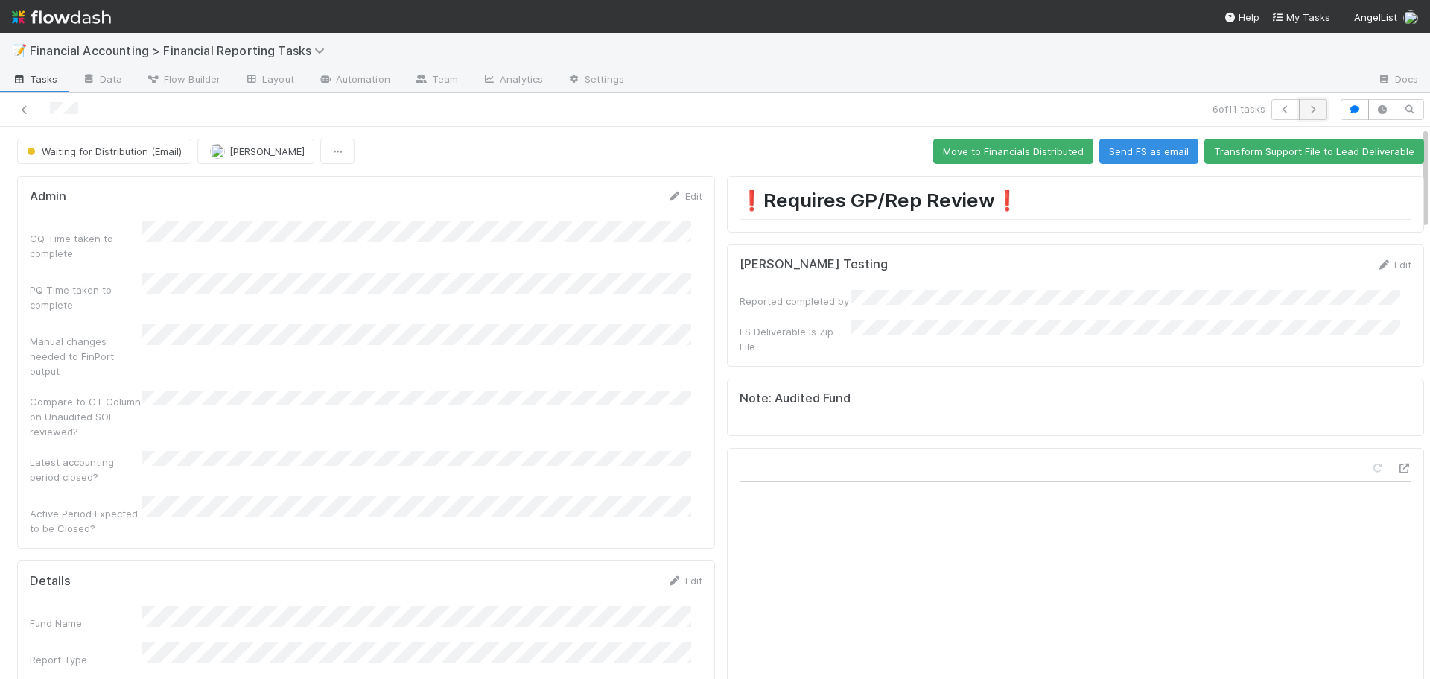
click at [1306, 111] on icon "button" at bounding box center [1313, 109] width 15 height 9
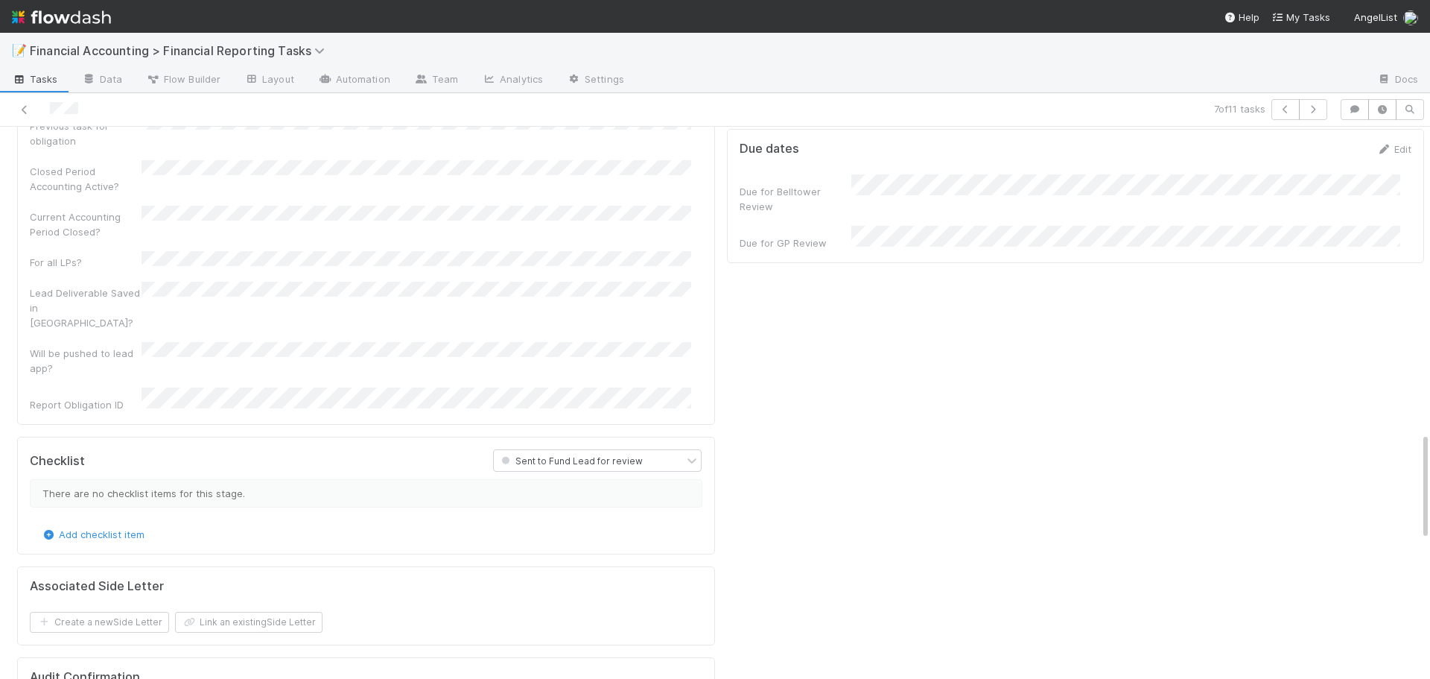
scroll to position [2086, 0]
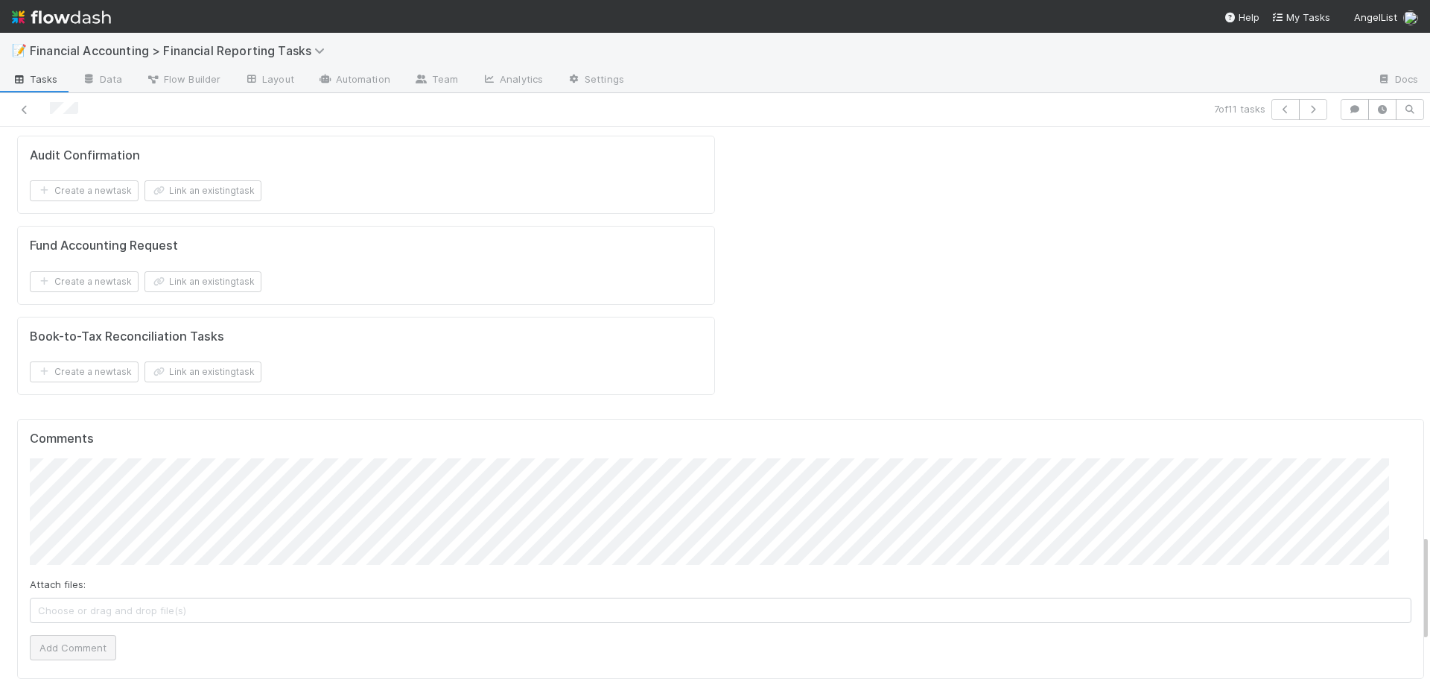
click at [56, 458] on div "Attach files: Choose or drag and drop file(s) Add Comment" at bounding box center [721, 559] width 1382 height 202
click at [59, 635] on button "Add Comment" at bounding box center [73, 647] width 86 height 25
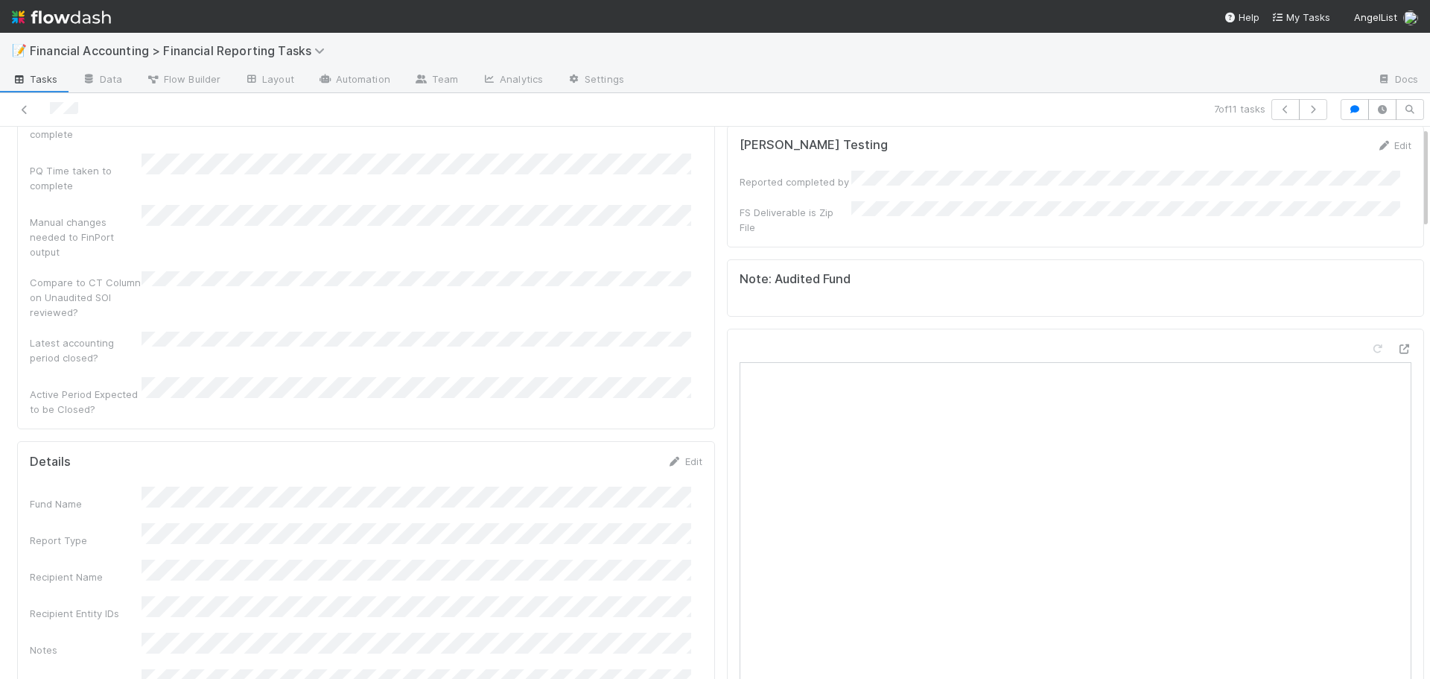
scroll to position [0, 0]
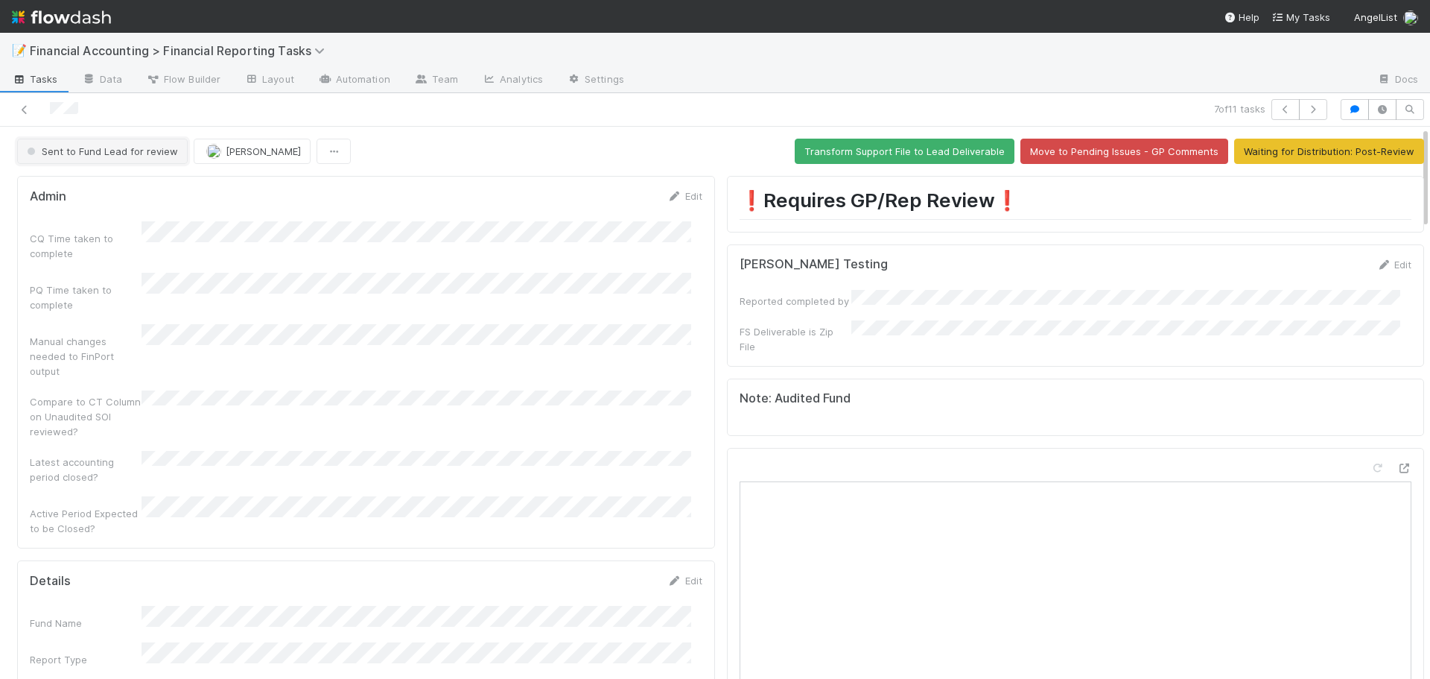
click at [63, 151] on span "Sent to Fund Lead for review" at bounding box center [101, 151] width 154 height 12
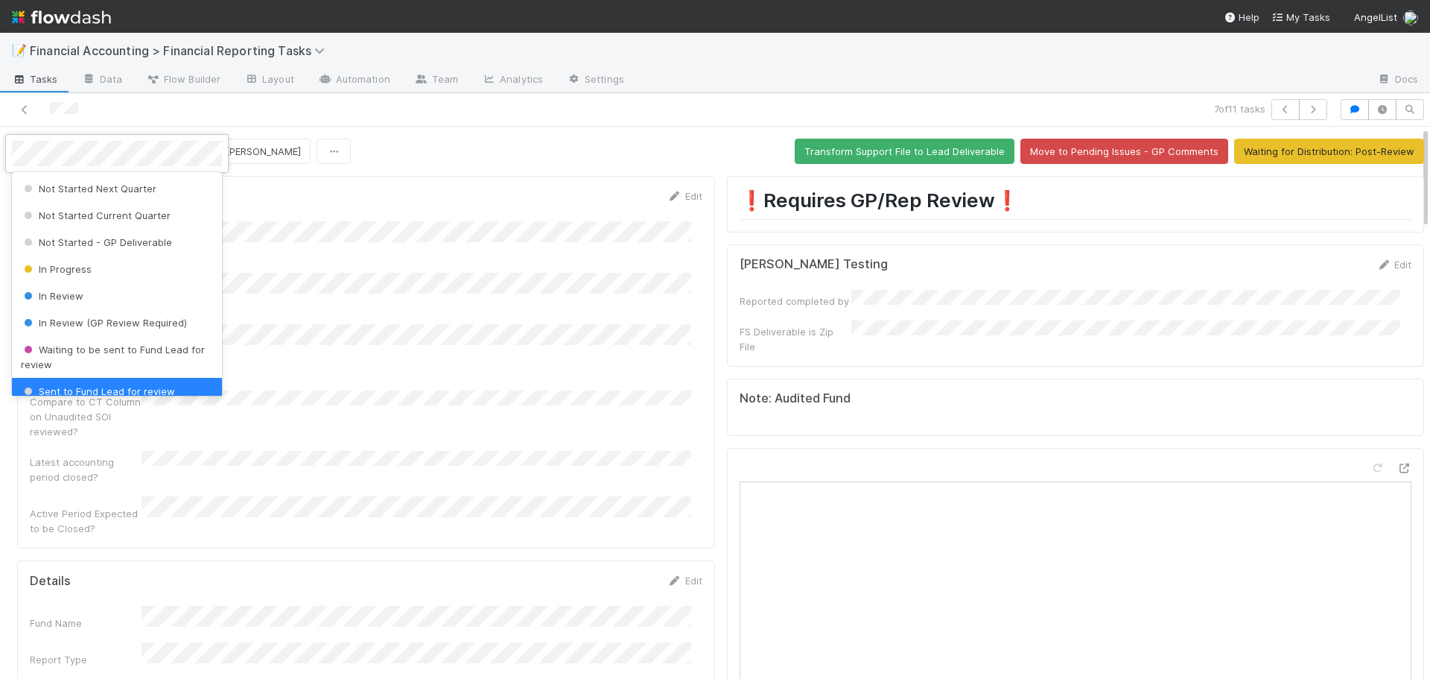
scroll to position [18, 0]
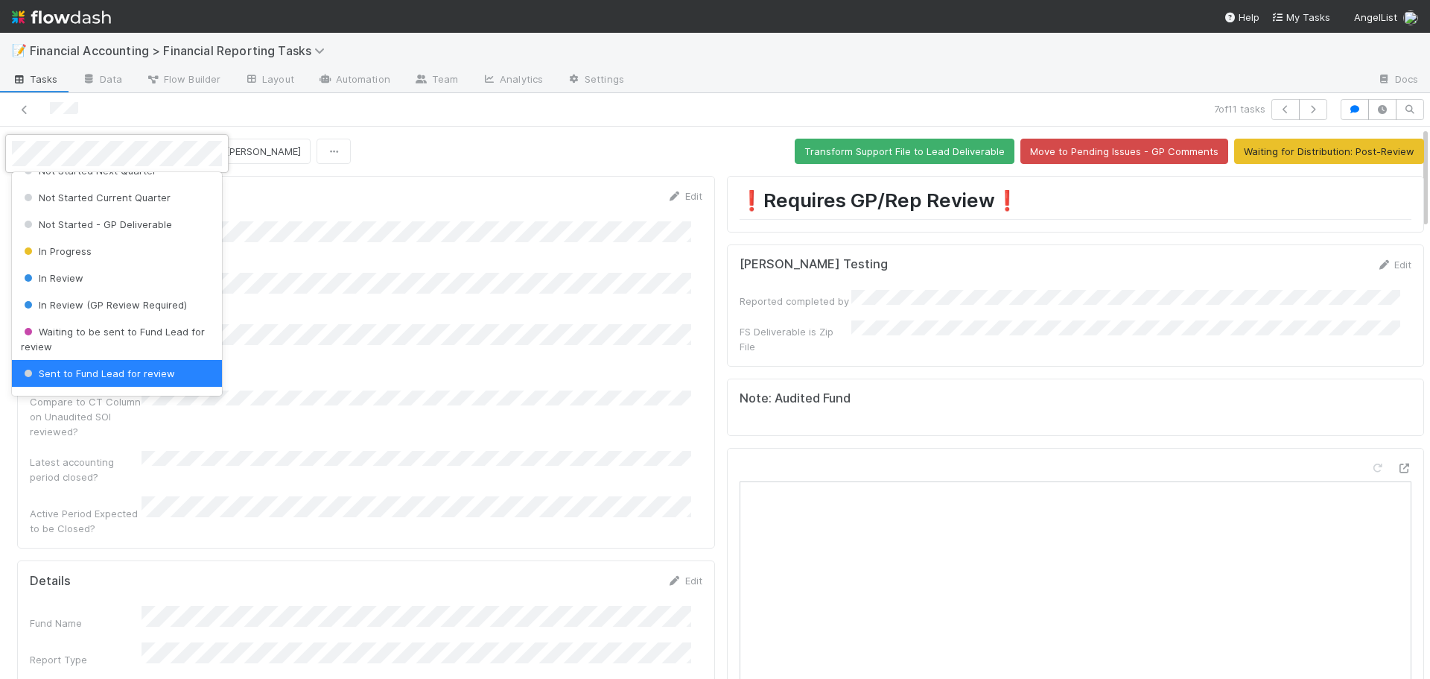
click at [384, 162] on div at bounding box center [715, 339] width 1430 height 679
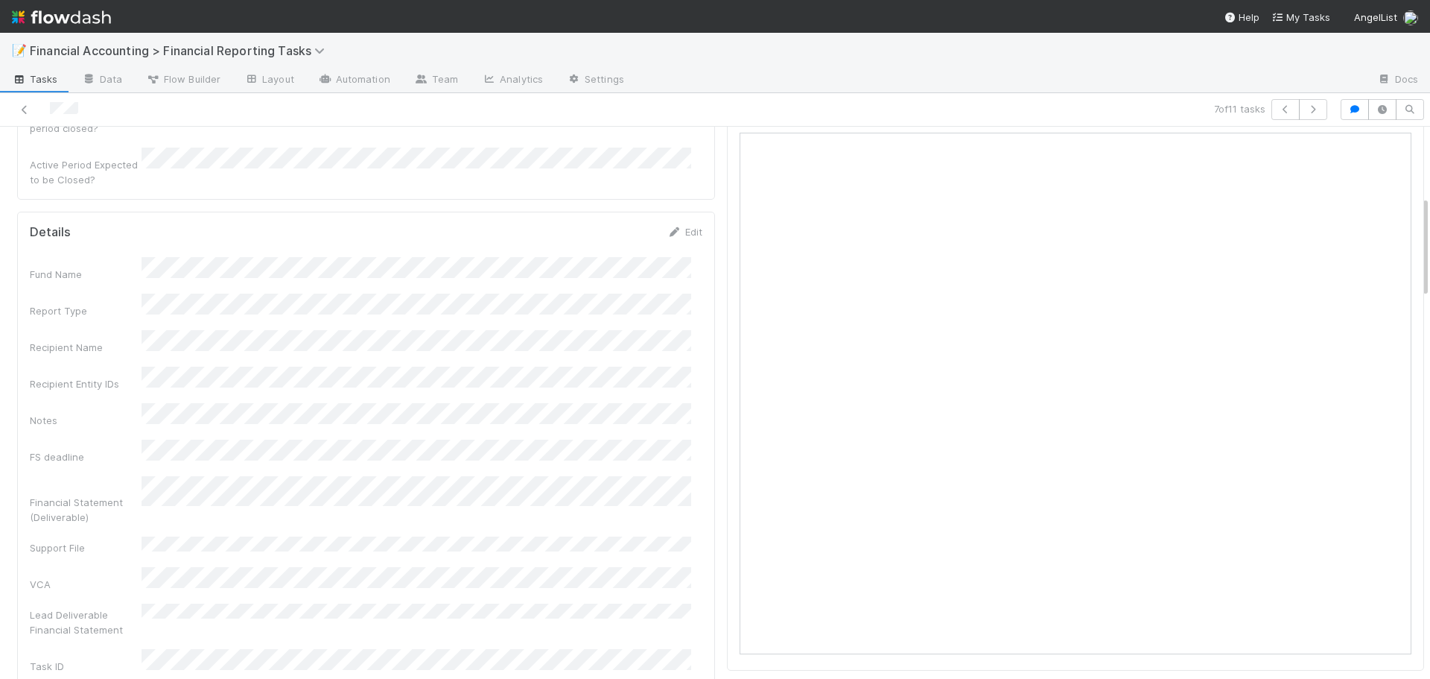
scroll to position [373, 0]
click at [680, 202] on link "Edit" at bounding box center [685, 208] width 35 height 12
click at [604, 200] on button "Save" at bounding box center [623, 212] width 42 height 25
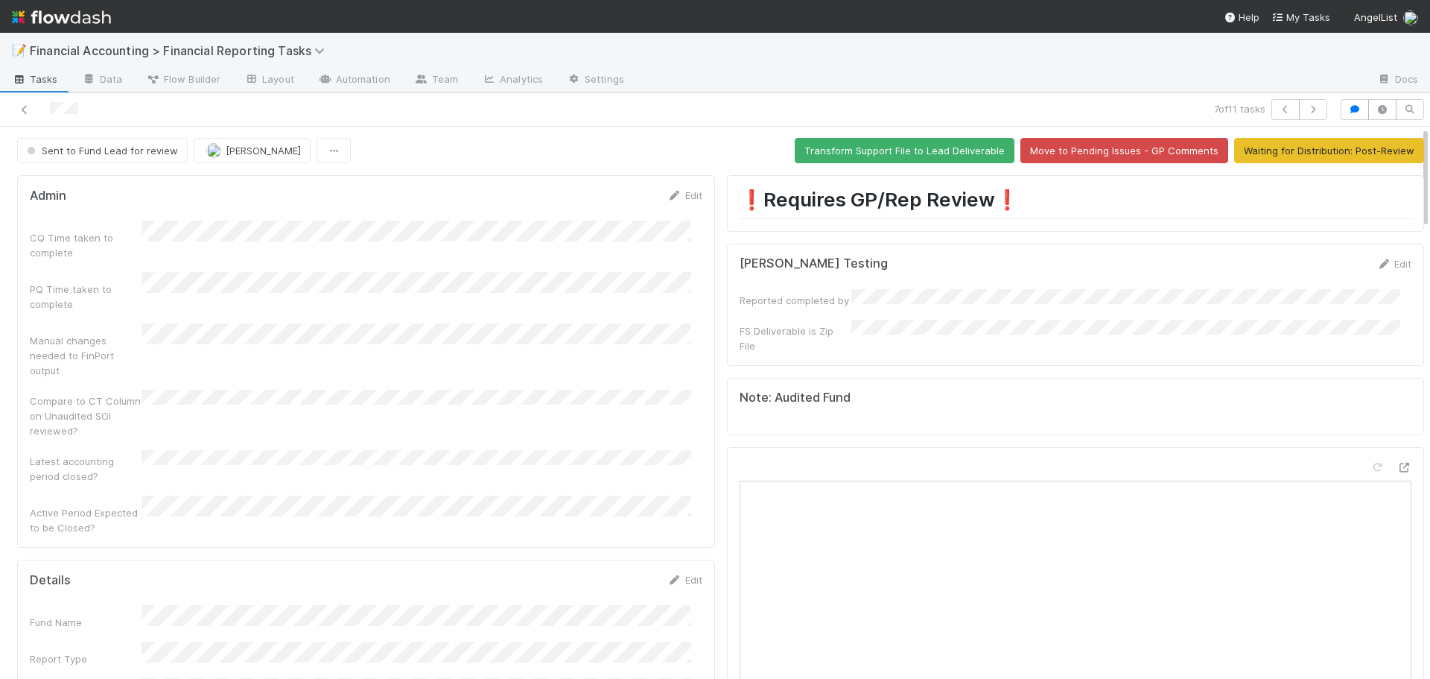
scroll to position [0, 0]
click at [68, 153] on span "Sent to Fund Lead for review" at bounding box center [101, 151] width 154 height 12
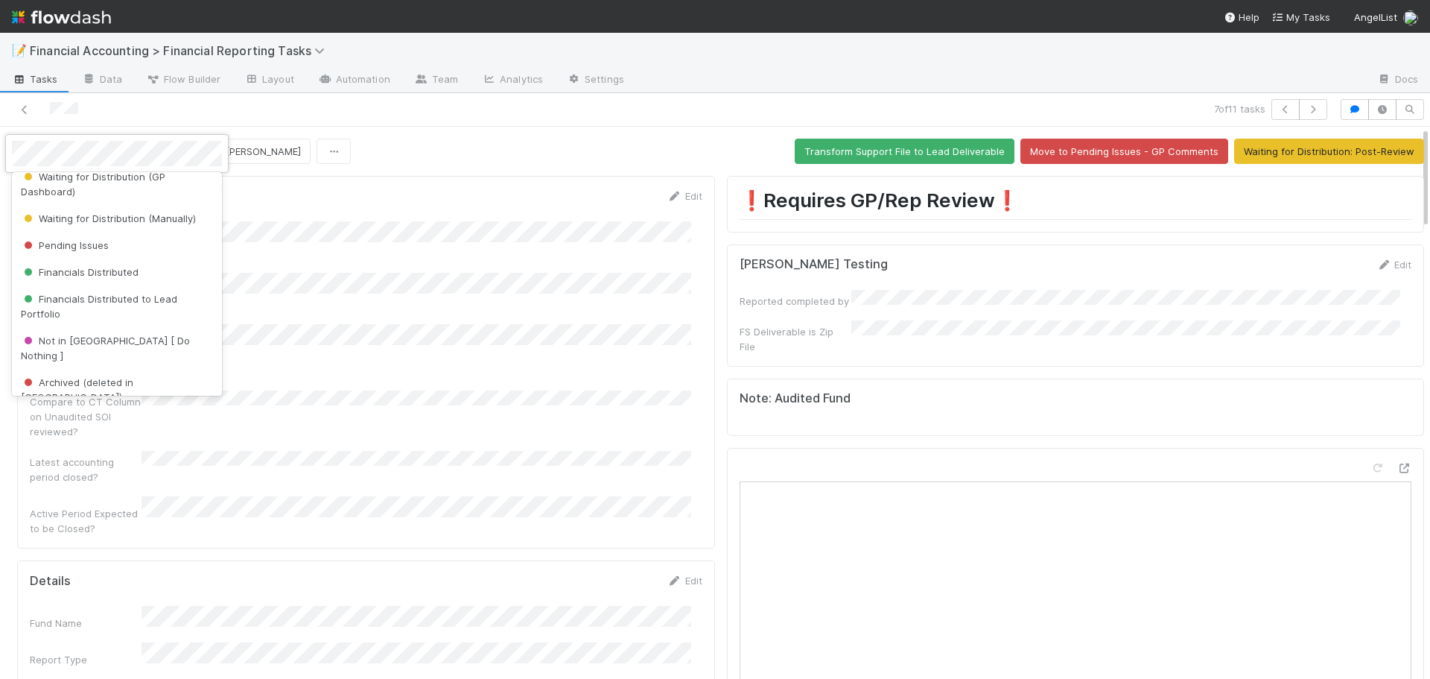
scroll to position [316, 0]
click at [83, 262] on span "Financials Distributed" at bounding box center [80, 266] width 118 height 12
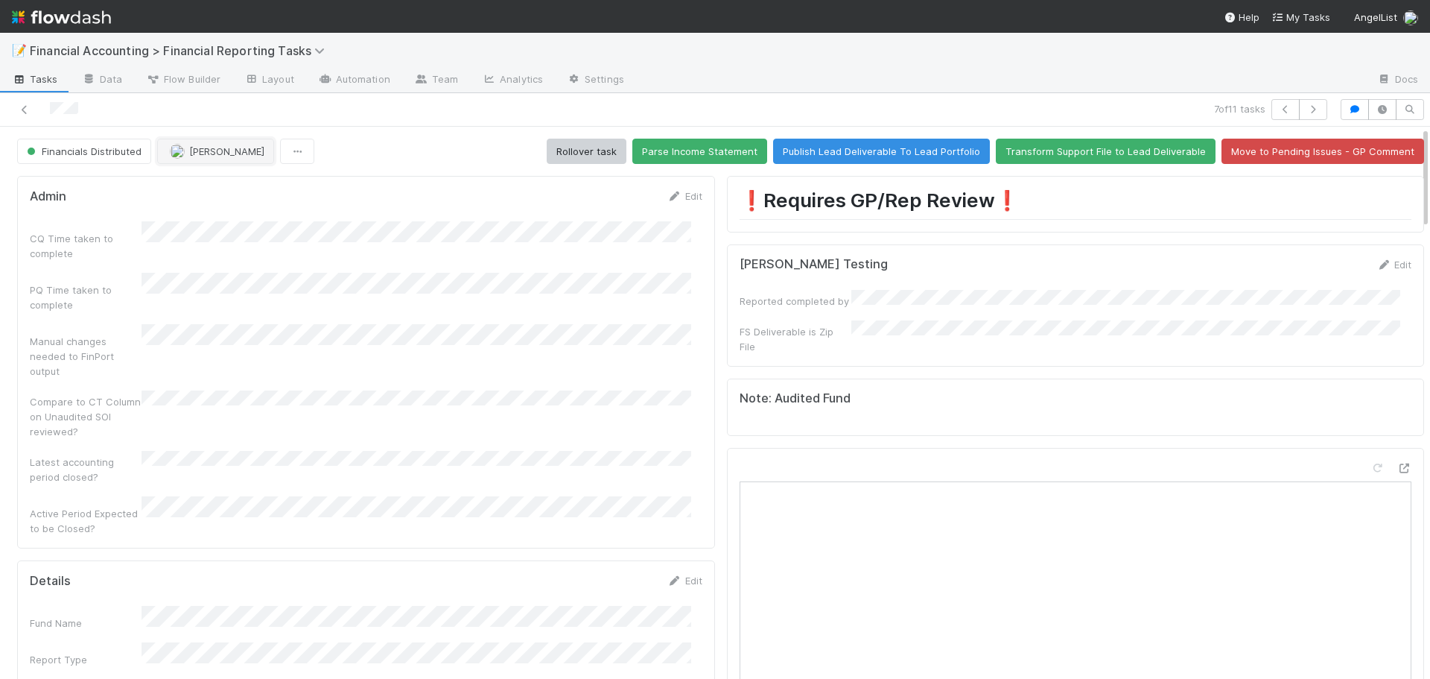
click at [199, 153] on span "[PERSON_NAME]" at bounding box center [226, 151] width 75 height 12
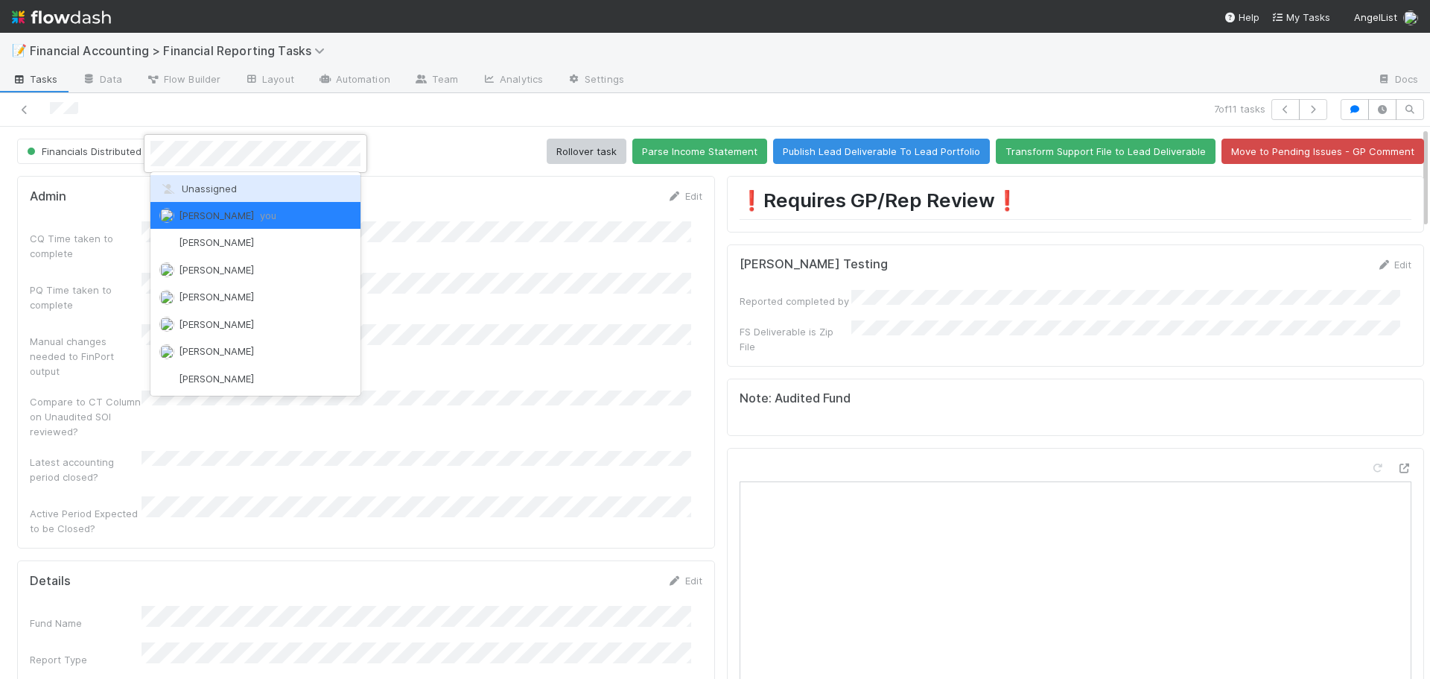
click at [200, 194] on div "Unassigned" at bounding box center [255, 188] width 210 height 27
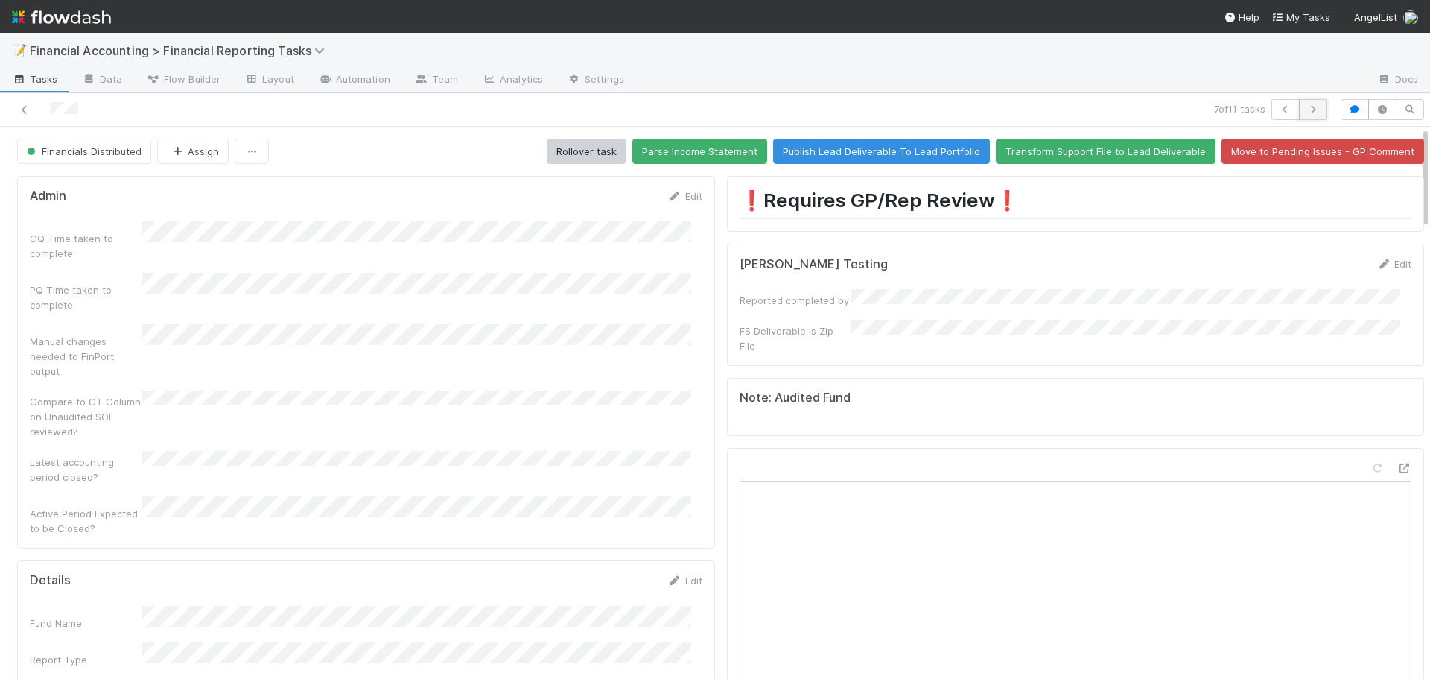
click at [1307, 108] on icon "button" at bounding box center [1313, 109] width 15 height 9
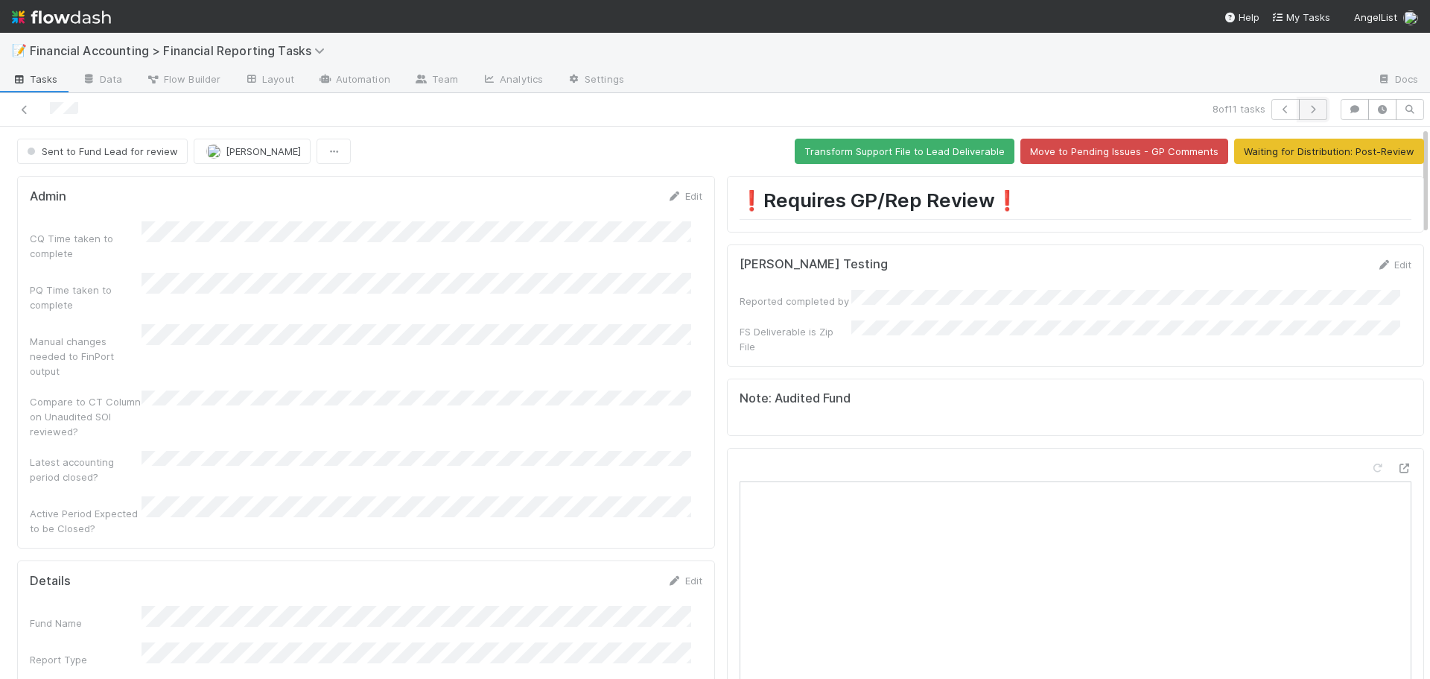
click at [1306, 108] on icon "button" at bounding box center [1313, 109] width 15 height 9
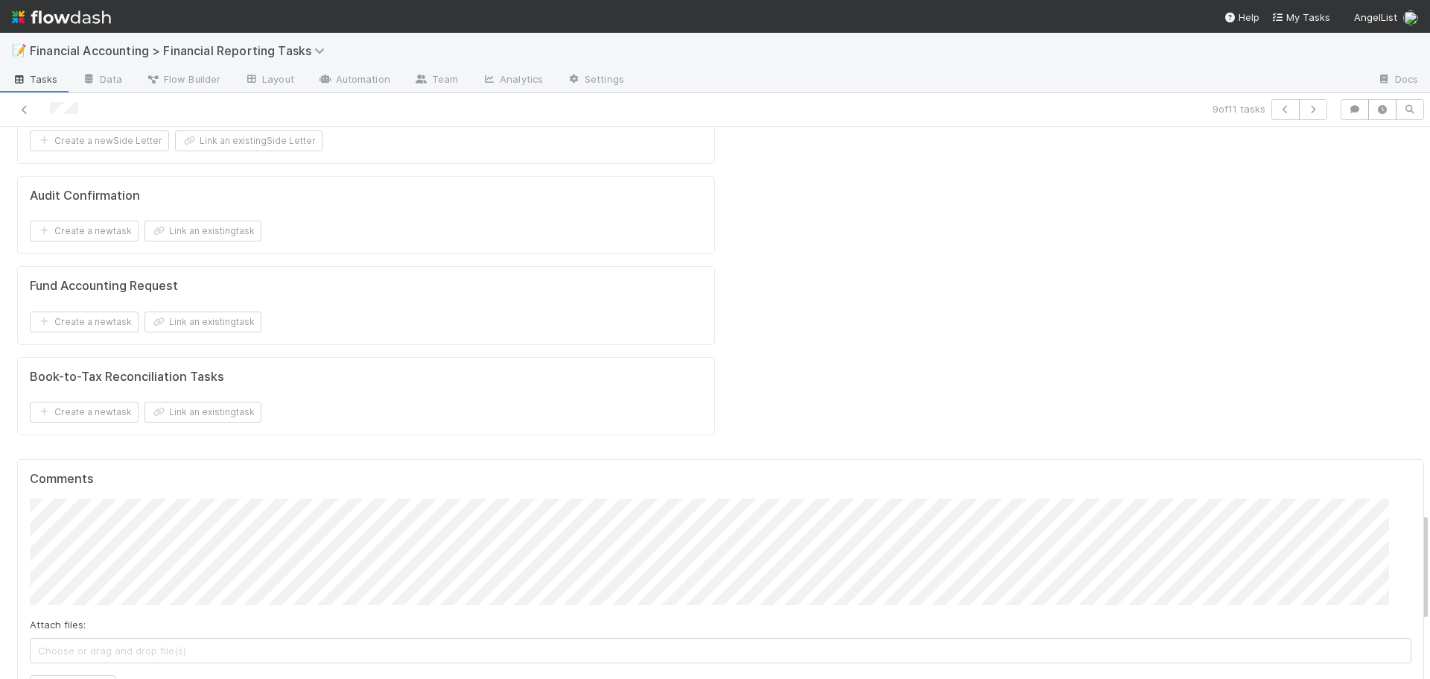
scroll to position [2012, 0]
click at [90, 674] on button "Add Comment" at bounding box center [73, 686] width 86 height 25
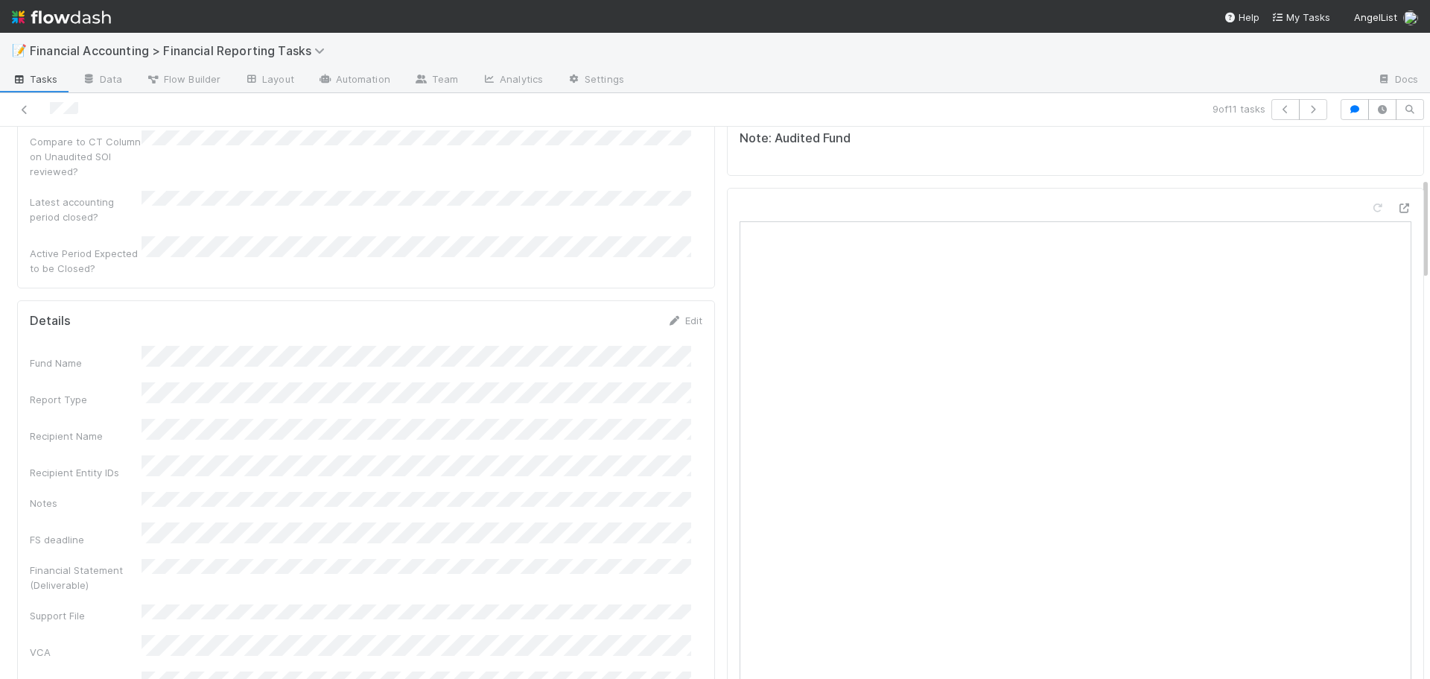
scroll to position [224, 0]
click at [684, 351] on link "Edit" at bounding box center [685, 357] width 35 height 12
click at [608, 275] on button "Save" at bounding box center [623, 287] width 42 height 25
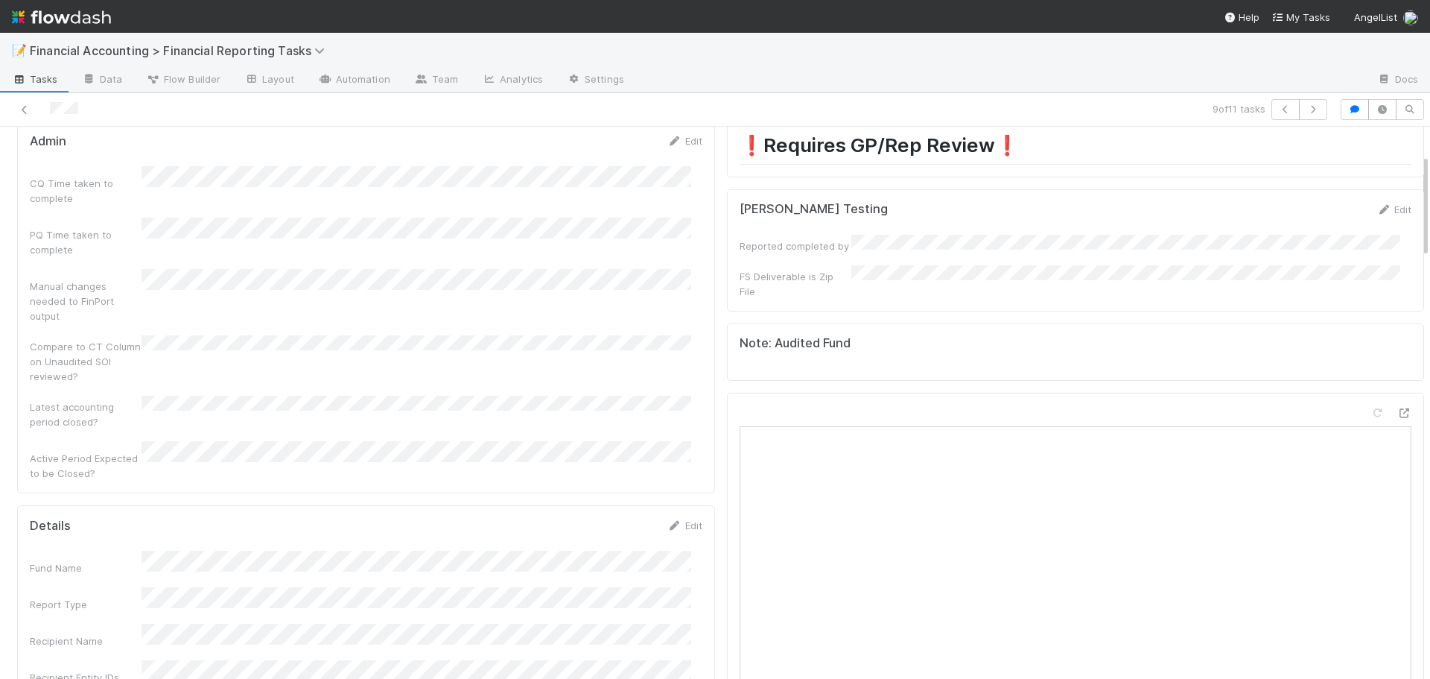
scroll to position [0, 0]
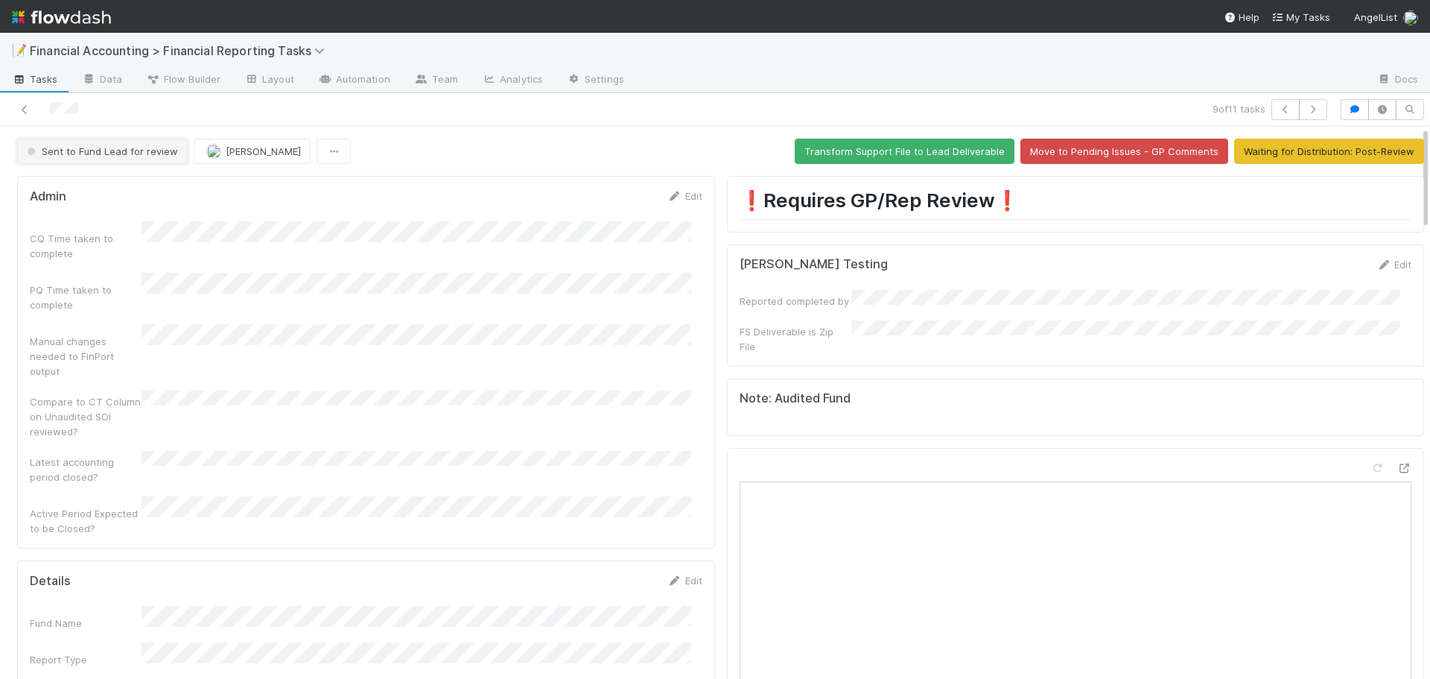
click at [79, 149] on span "Sent to Fund Lead for review" at bounding box center [101, 151] width 154 height 12
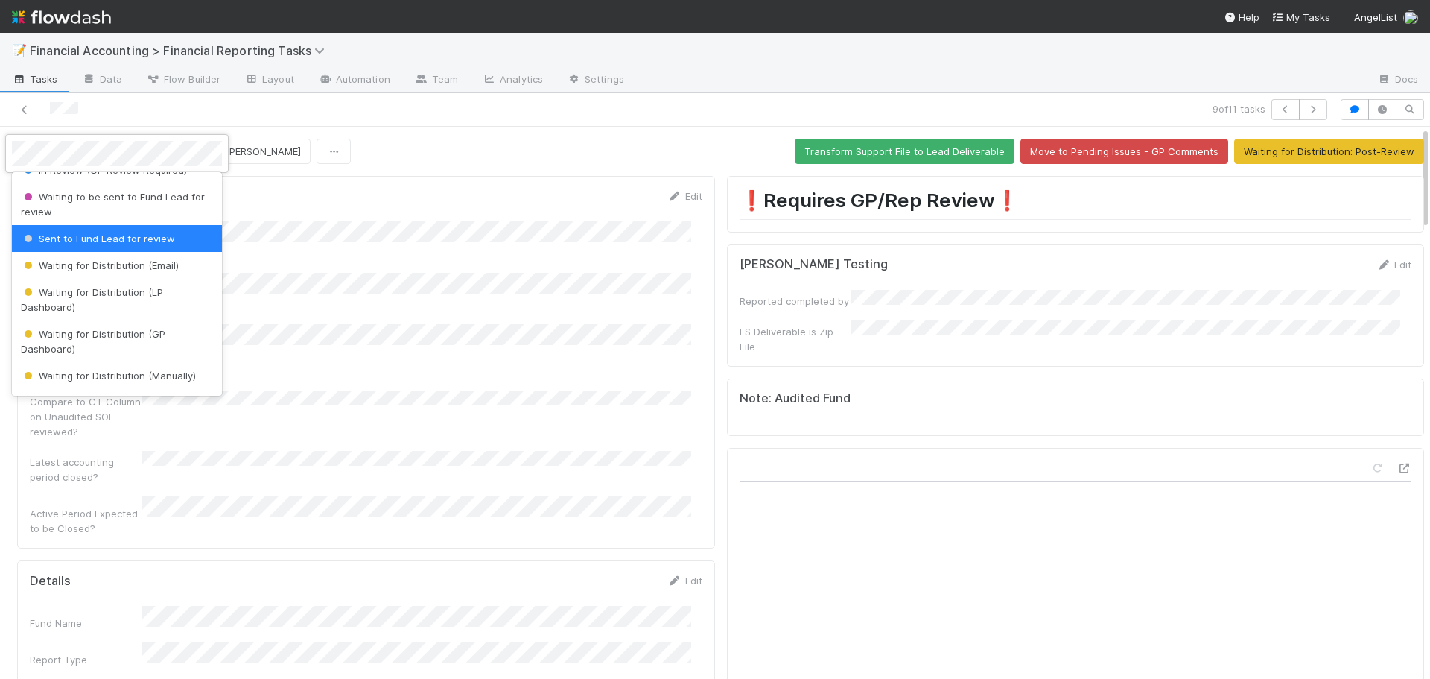
scroll to position [167, 0]
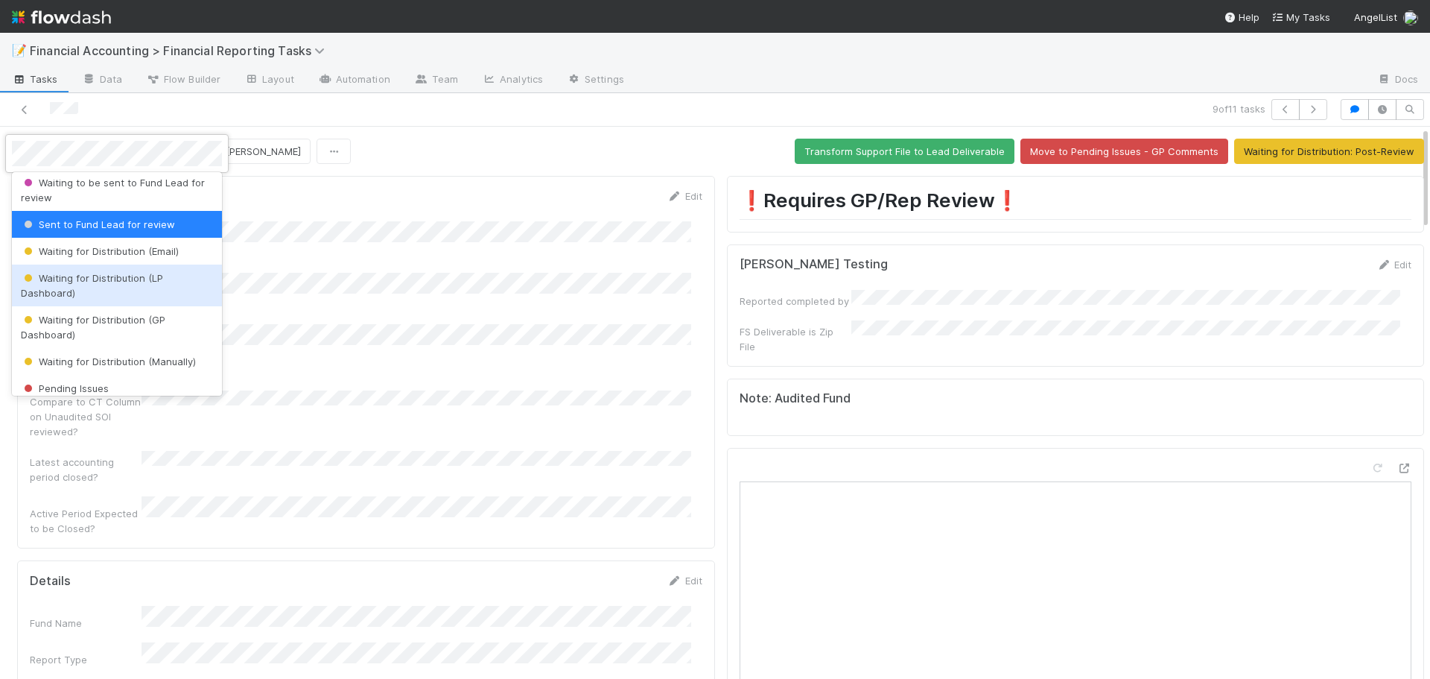
click at [86, 285] on div "Waiting for Distribution (LP Dashboard)" at bounding box center [117, 285] width 210 height 42
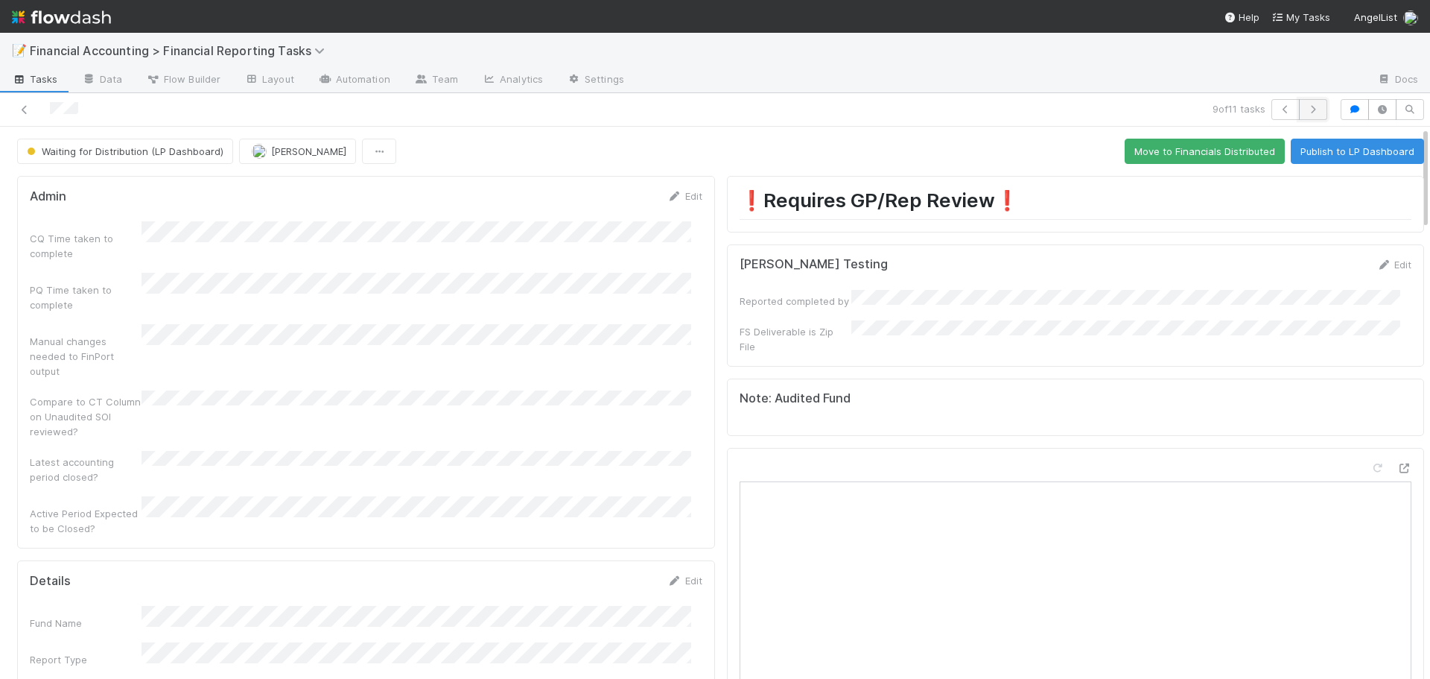
click at [1302, 118] on button "button" at bounding box center [1313, 109] width 28 height 21
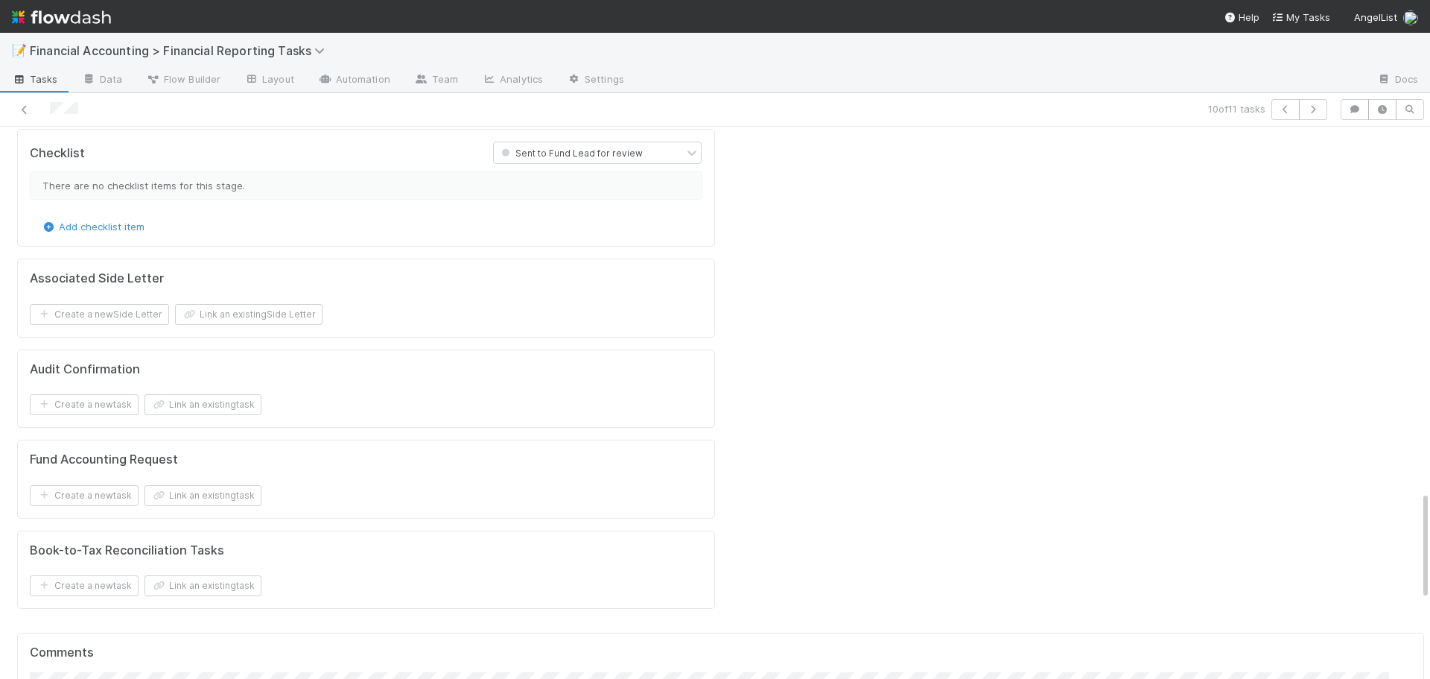
scroll to position [1863, 0]
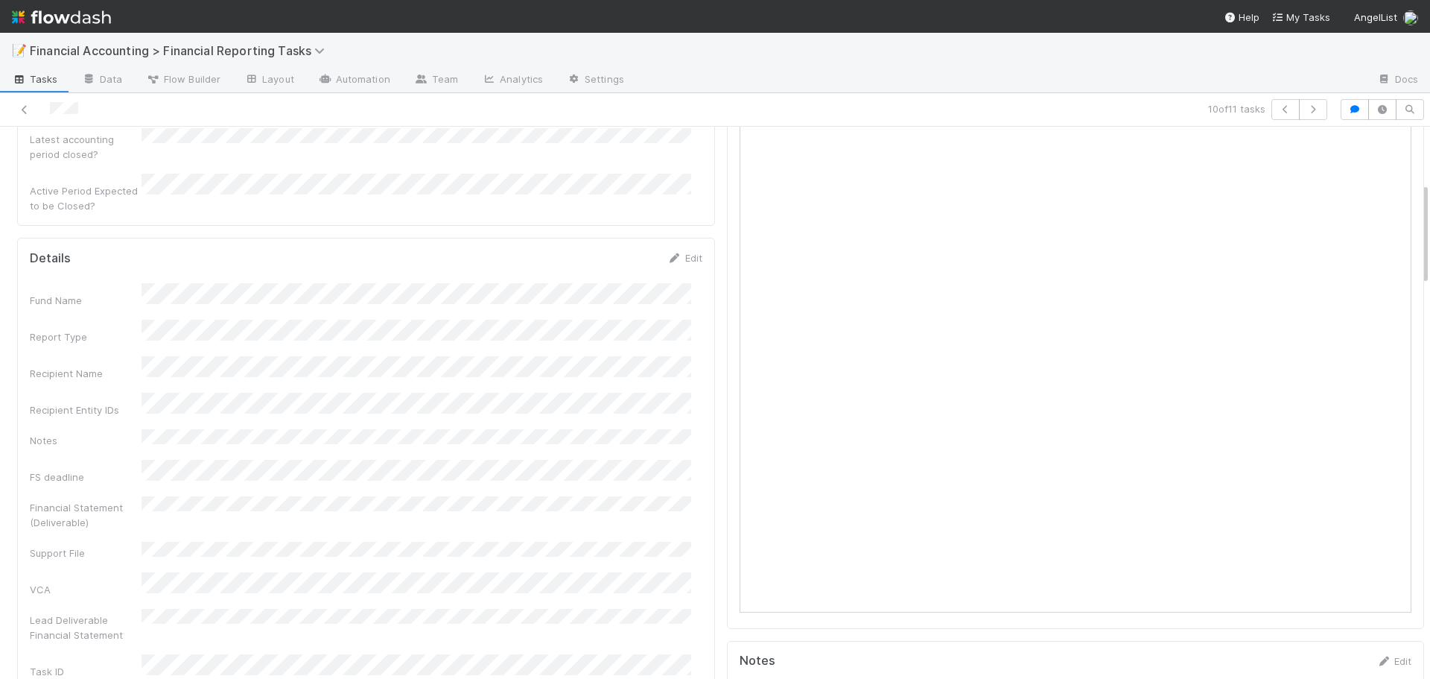
scroll to position [298, 0]
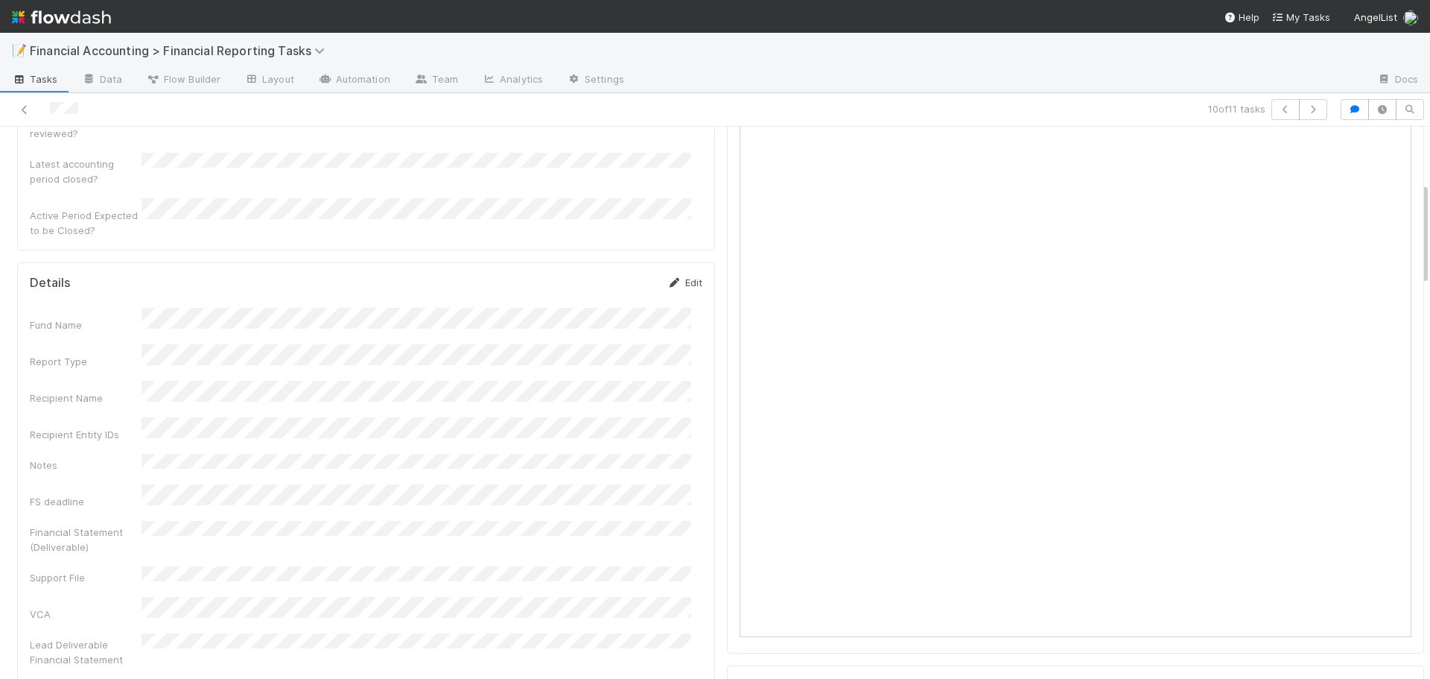
click at [685, 276] on link "Edit" at bounding box center [685, 282] width 35 height 12
click at [611, 275] on button "Save" at bounding box center [623, 287] width 42 height 25
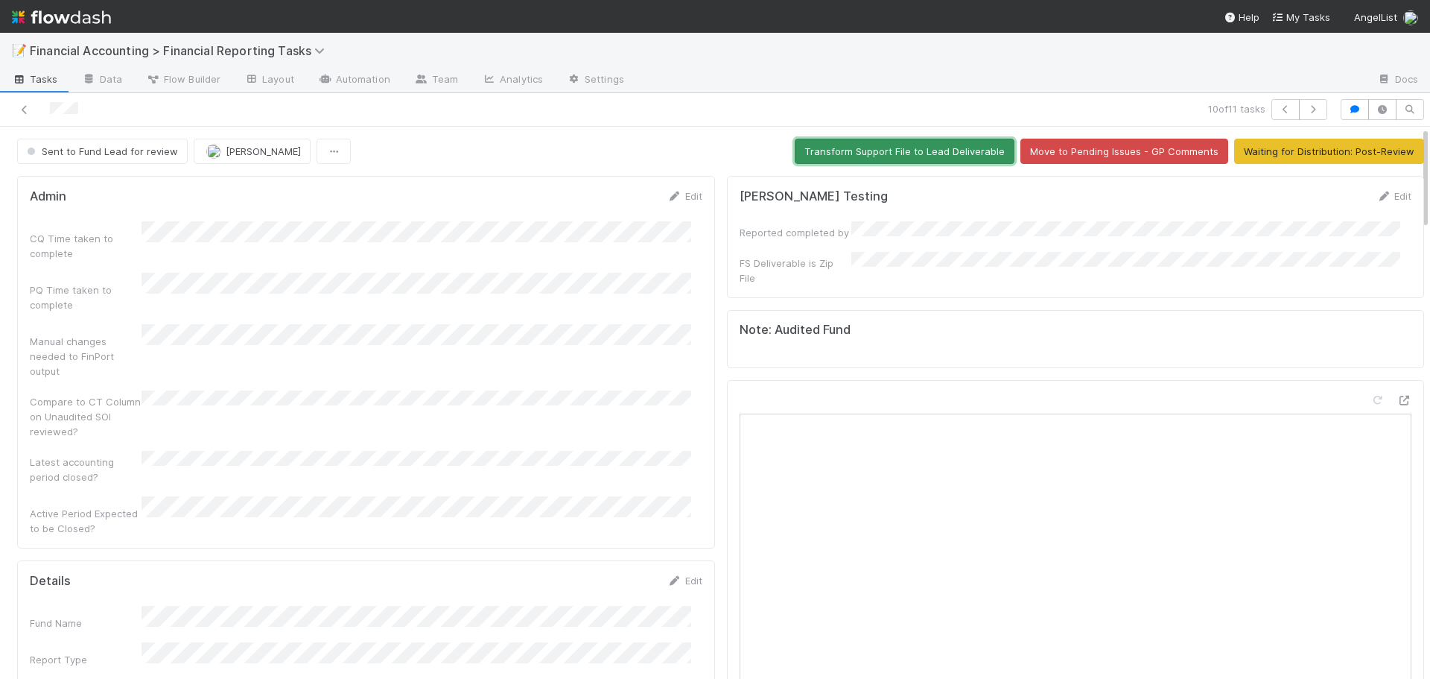
click at [837, 148] on button "Transform Support File to Lead Deliverable" at bounding box center [905, 151] width 220 height 25
click at [69, 150] on span "Sent to Fund Lead for review" at bounding box center [101, 151] width 154 height 12
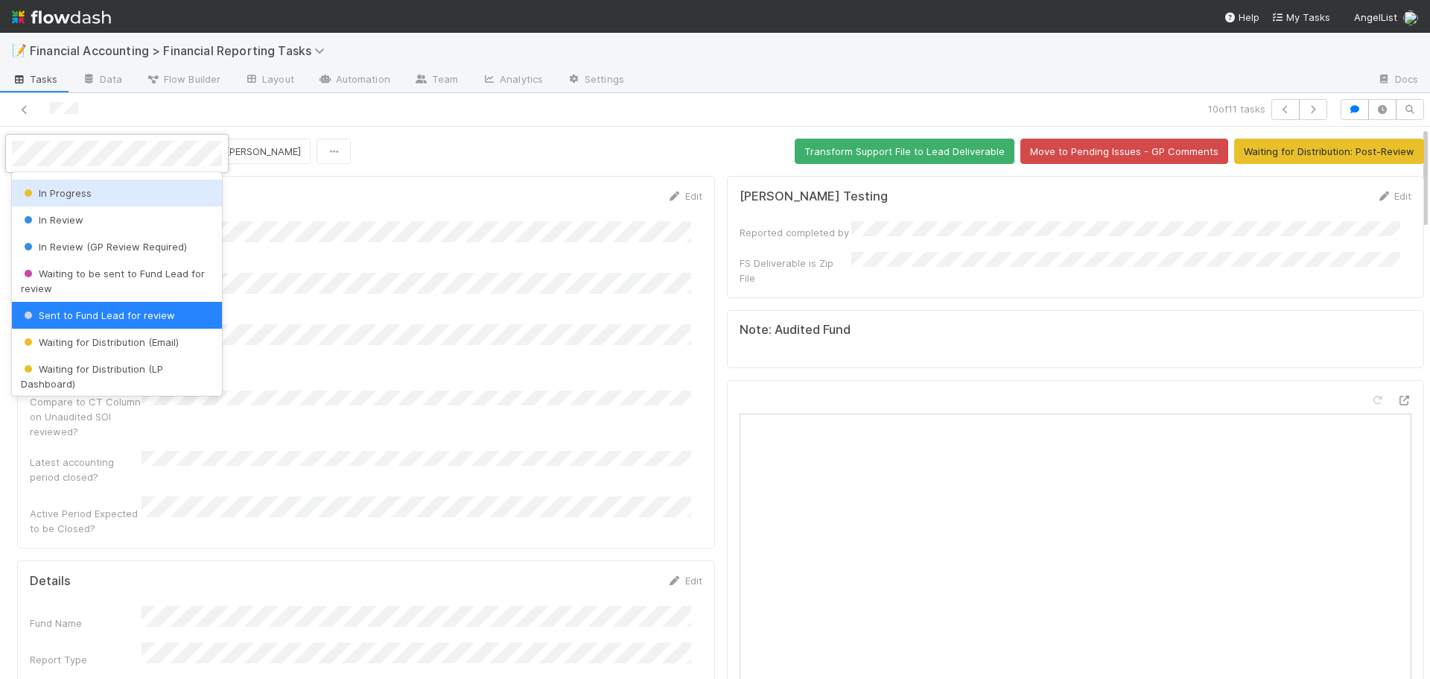
scroll to position [167, 0]
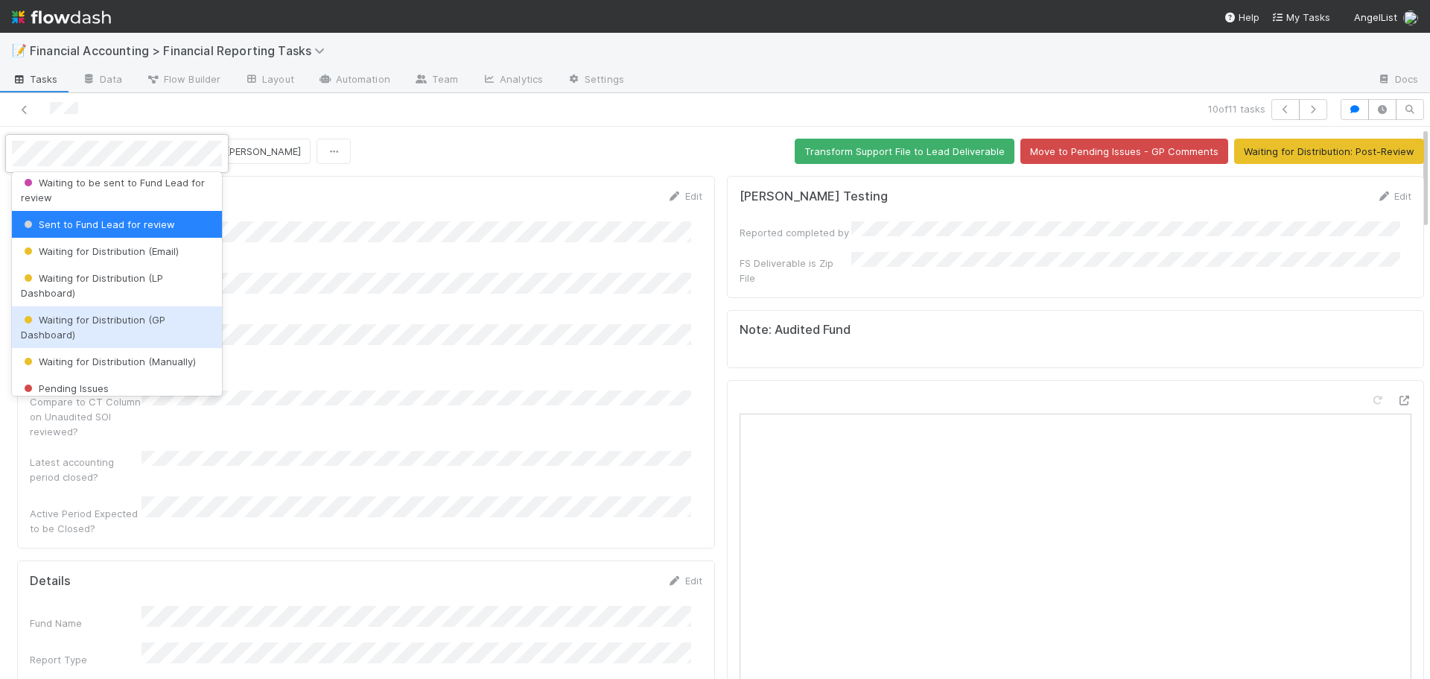
click at [80, 323] on span "Waiting for Distribution (GP Dashboard)" at bounding box center [93, 327] width 145 height 27
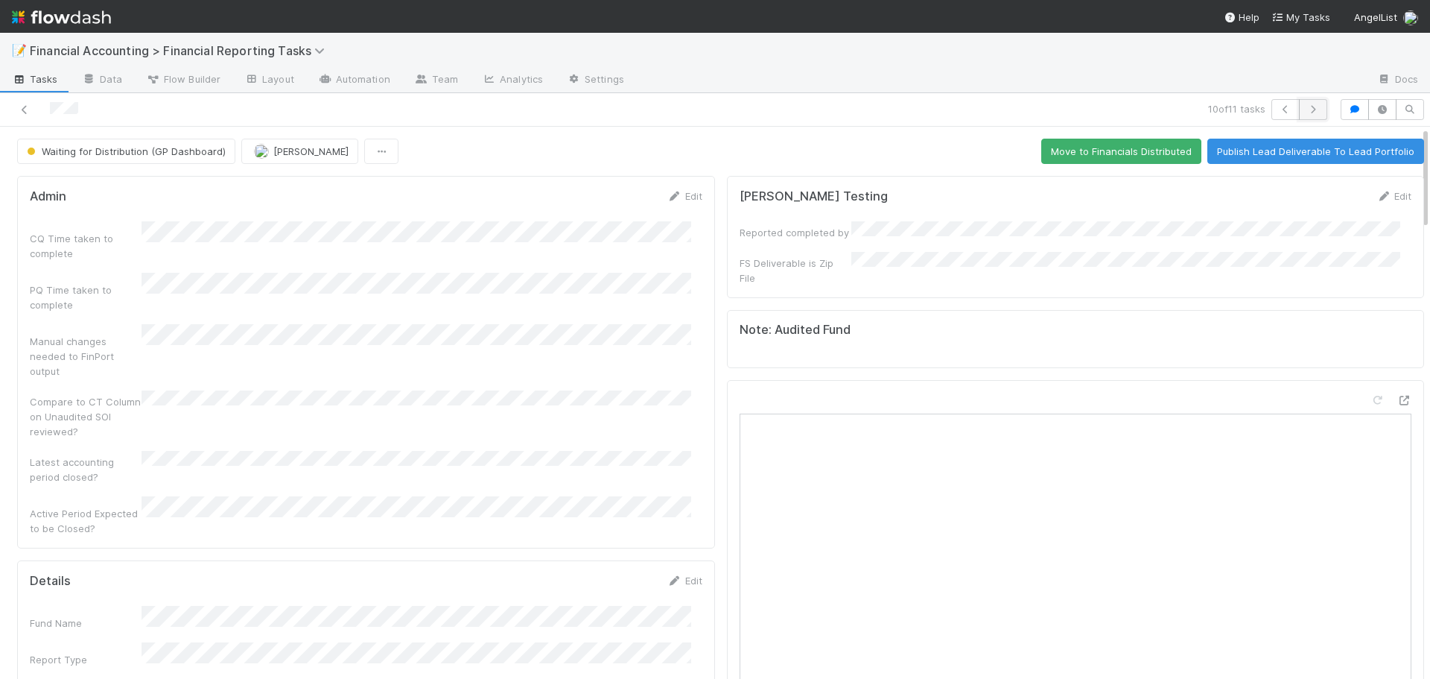
click at [1306, 110] on icon "button" at bounding box center [1313, 109] width 15 height 9
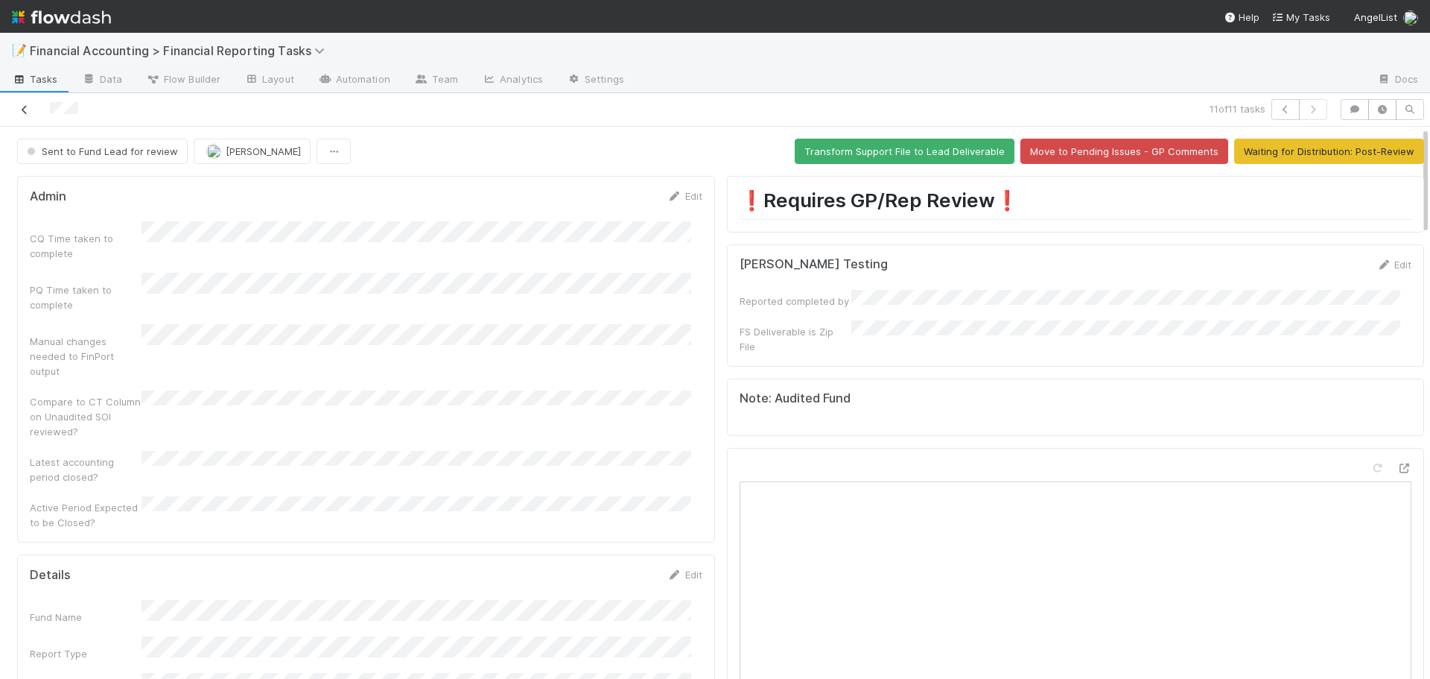
click at [21, 107] on icon at bounding box center [24, 110] width 15 height 10
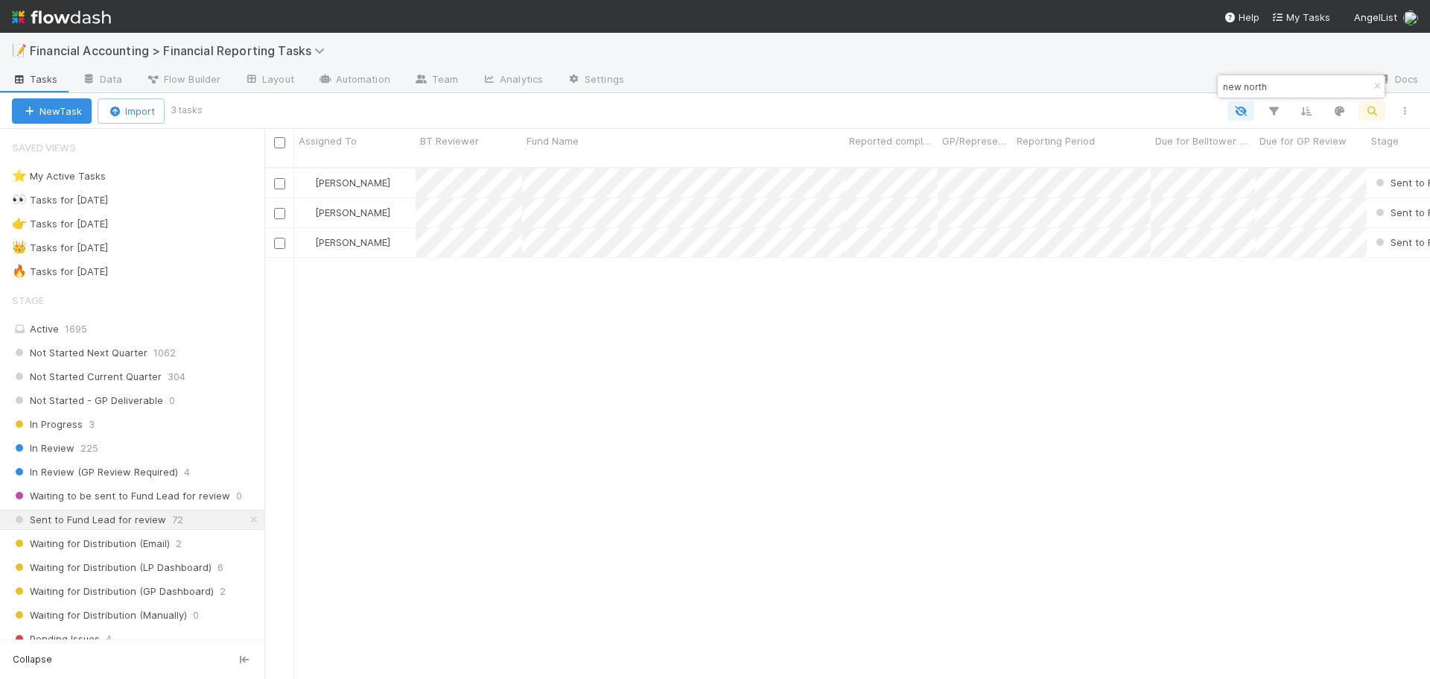
scroll to position [513, 1155]
click at [136, 324] on div "Active 1695" at bounding box center [136, 329] width 249 height 19
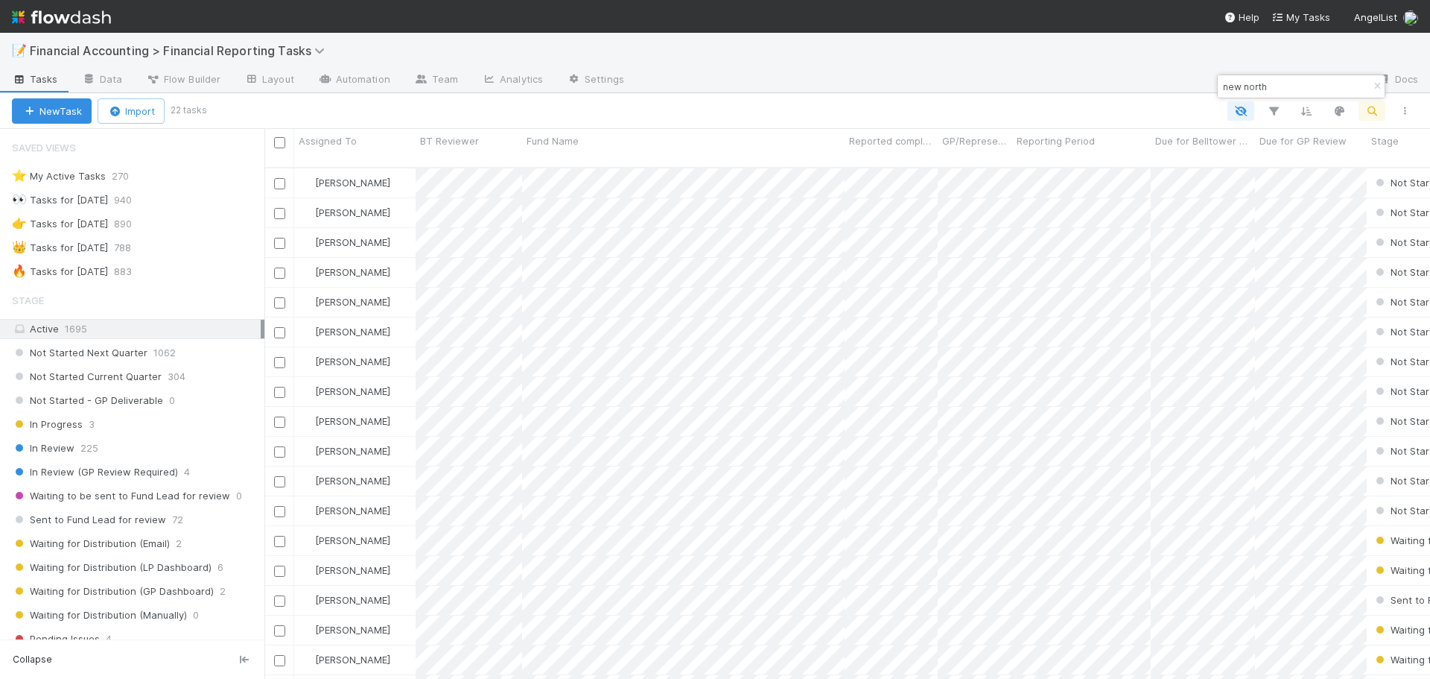
scroll to position [513, 1155]
click at [185, 269] on div "🔥 Tasks for 2025-06-30 883" at bounding box center [138, 271] width 253 height 19
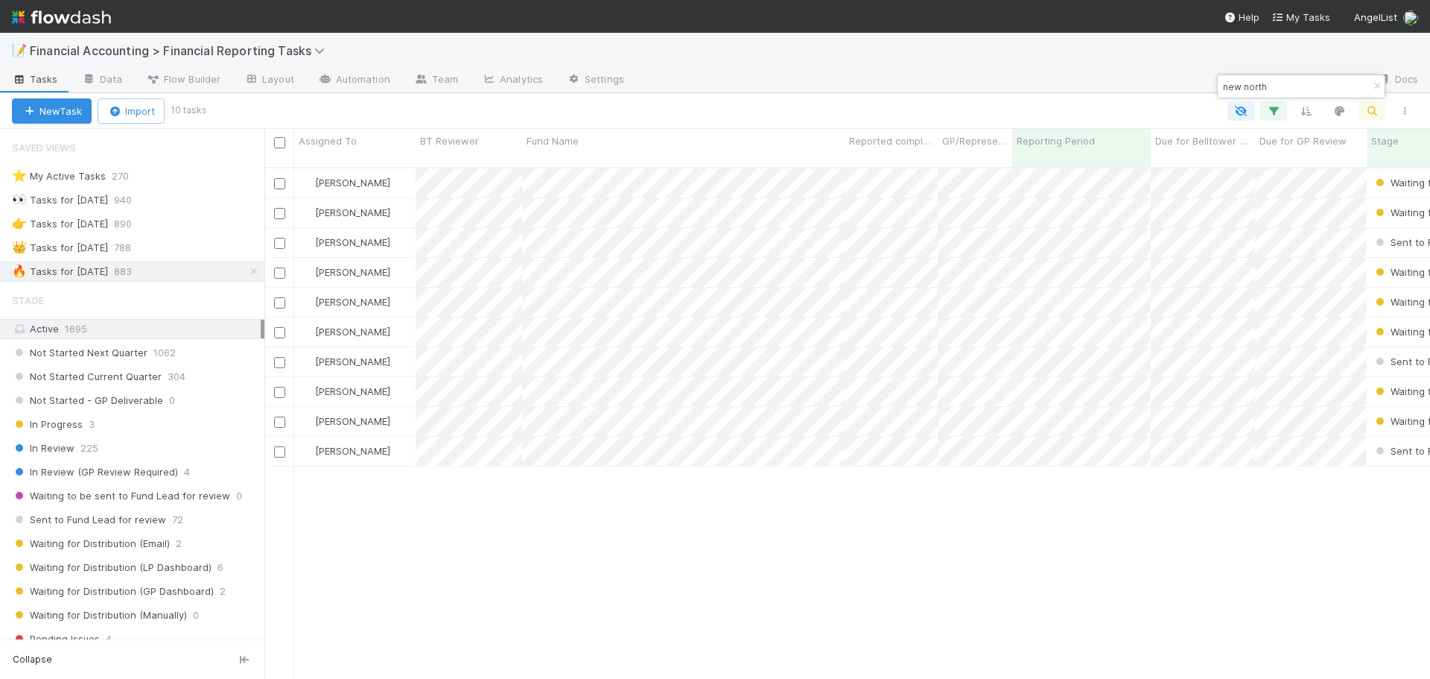
scroll to position [513, 1155]
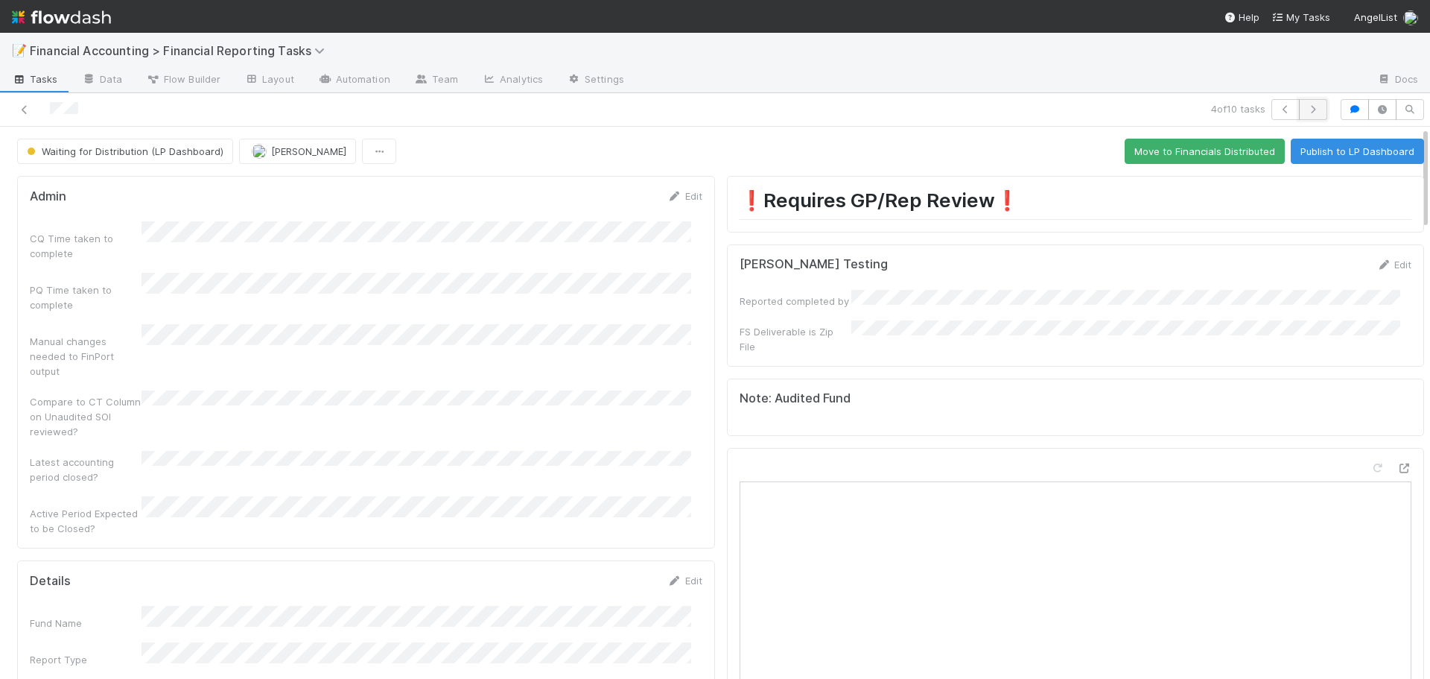
click at [1306, 107] on icon "button" at bounding box center [1313, 109] width 15 height 9
click at [83, 155] on span "Waiting for Distribution (LP Dashboard)" at bounding box center [124, 151] width 200 height 12
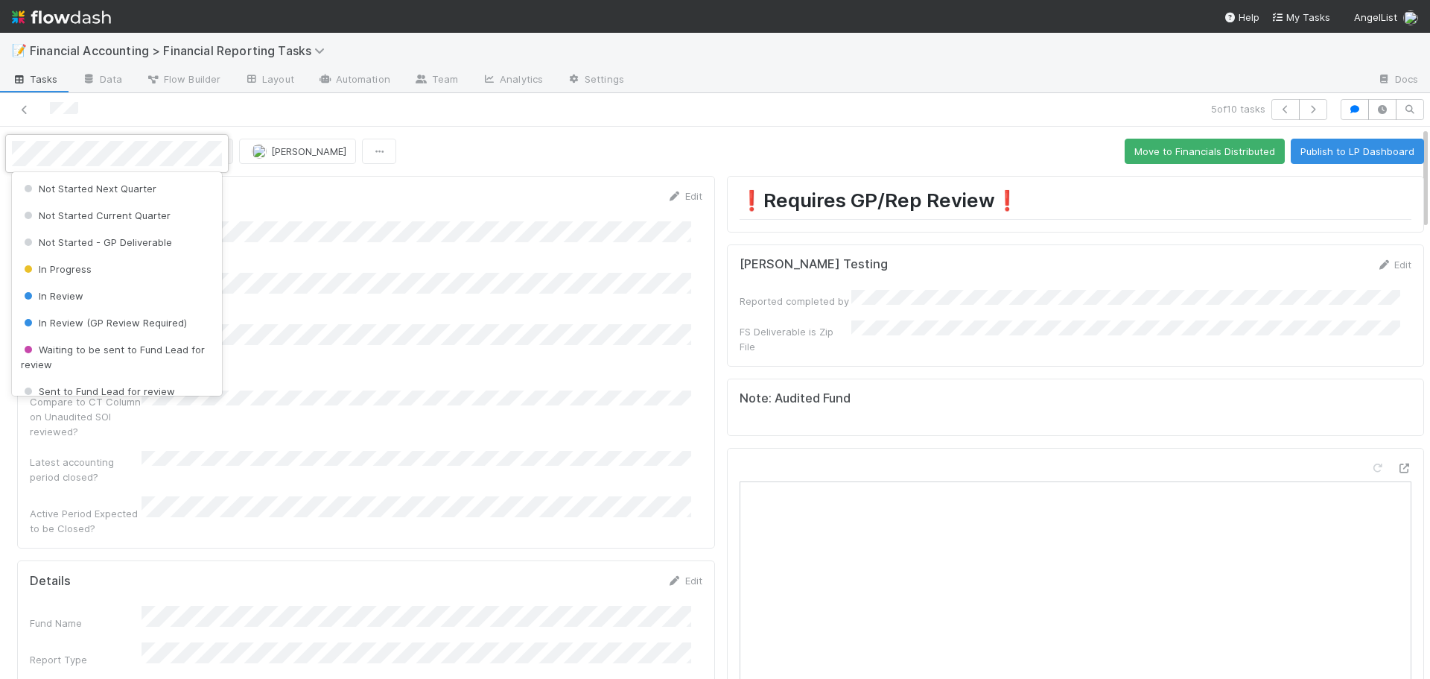
scroll to position [92, 0]
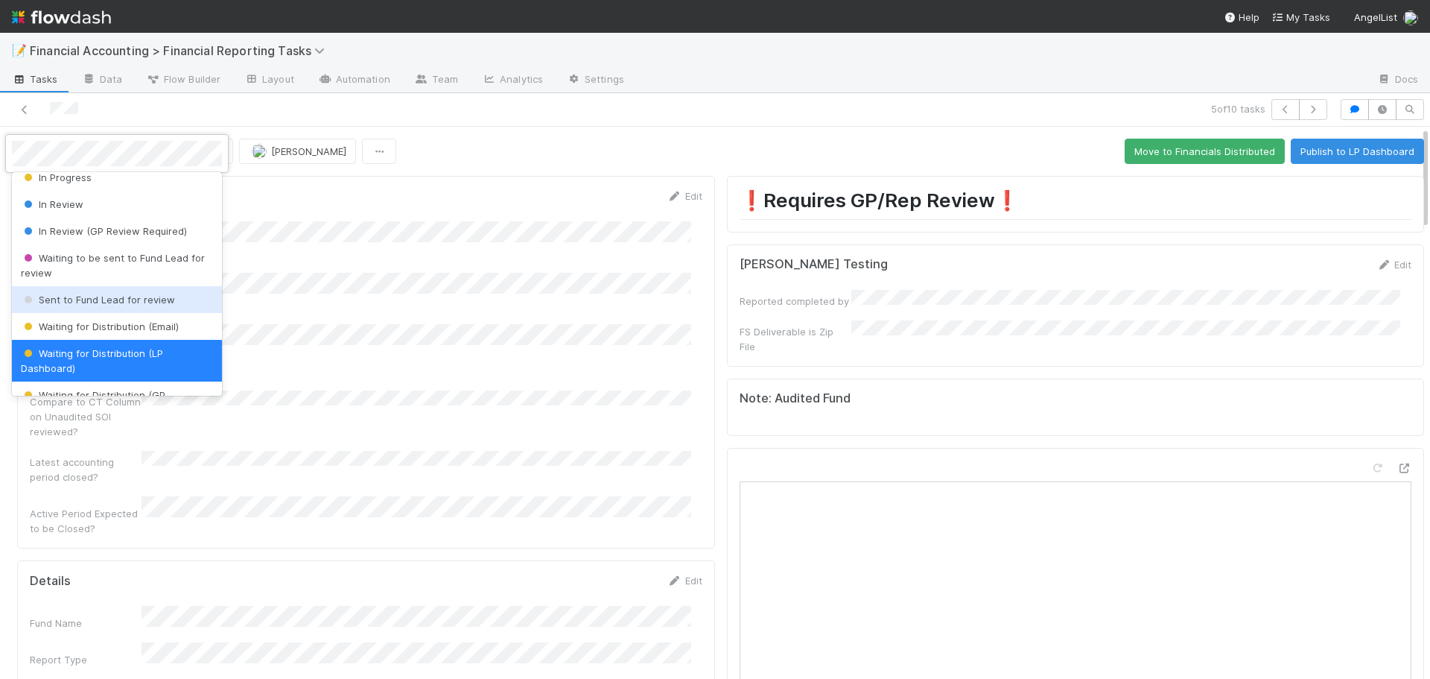
click at [69, 305] on div "Sent to Fund Lead for review" at bounding box center [117, 299] width 210 height 27
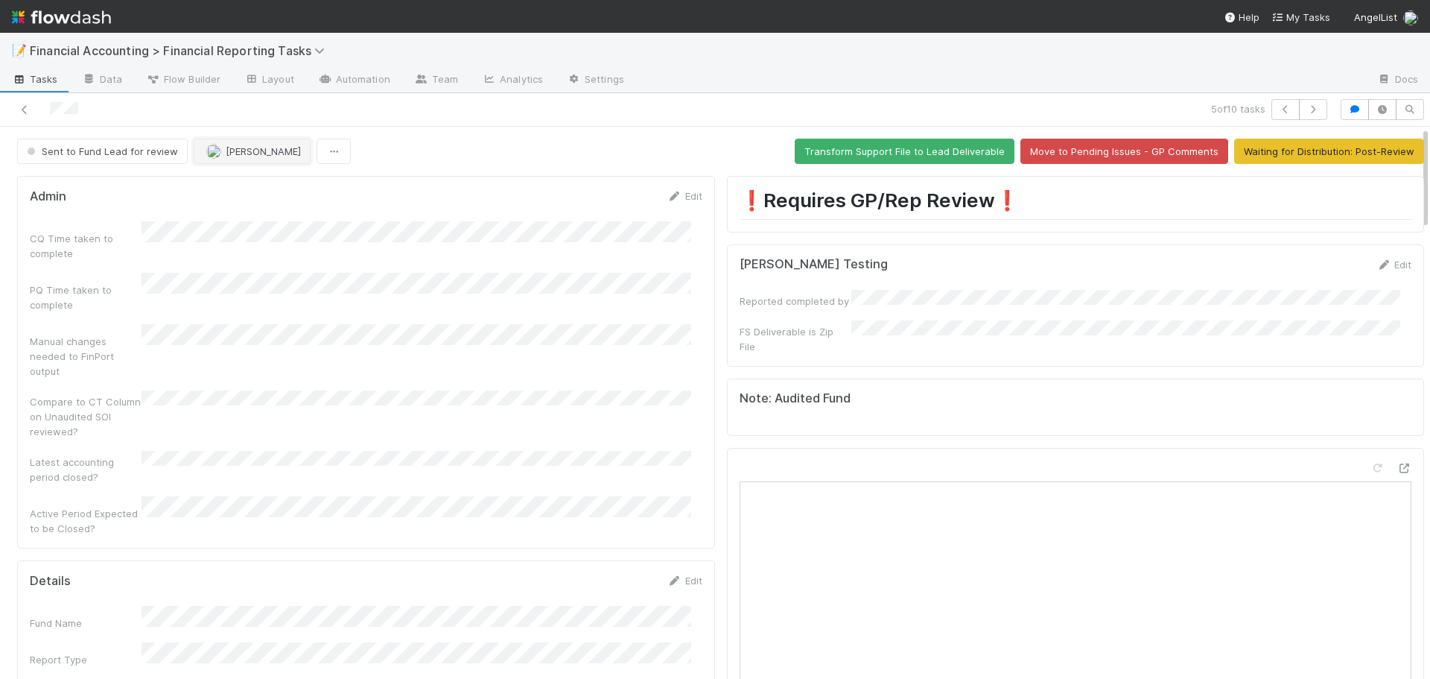
click at [227, 151] on span "[PERSON_NAME]" at bounding box center [263, 151] width 75 height 12
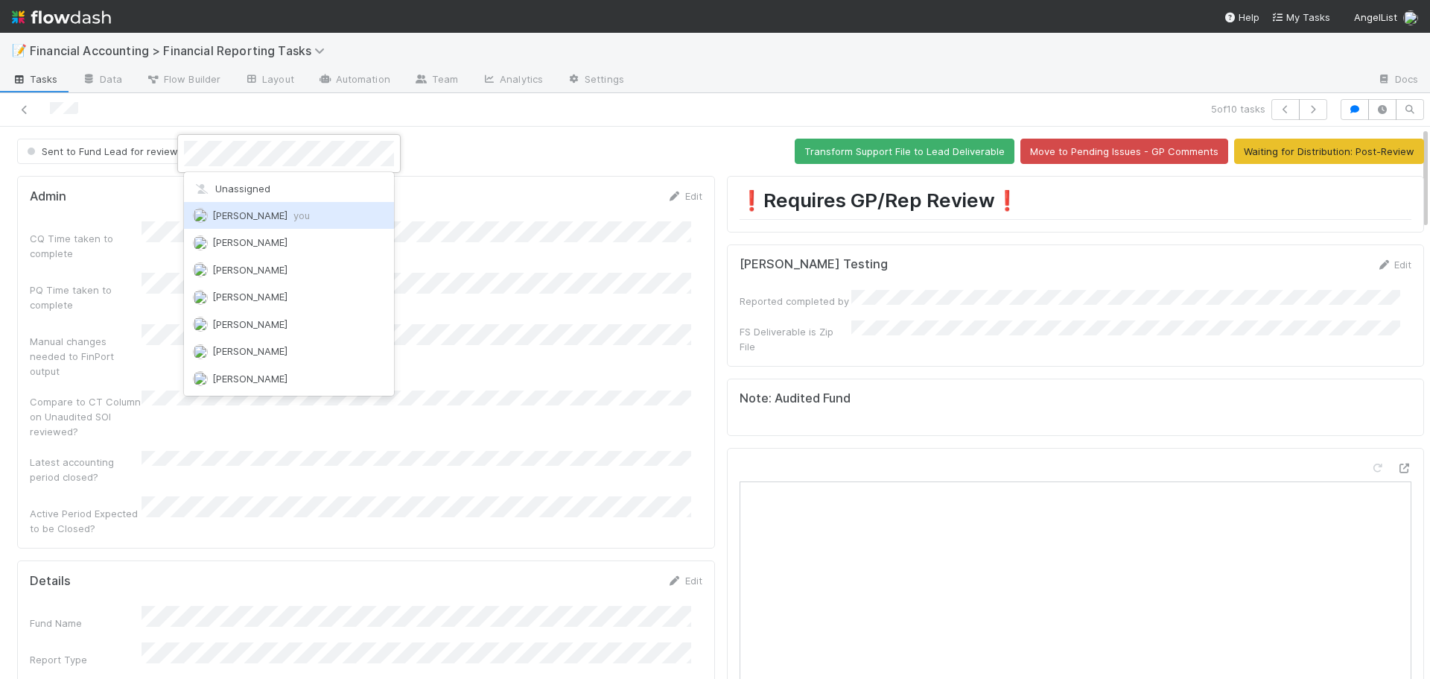
click at [296, 215] on div "Don Walker you" at bounding box center [289, 215] width 210 height 27
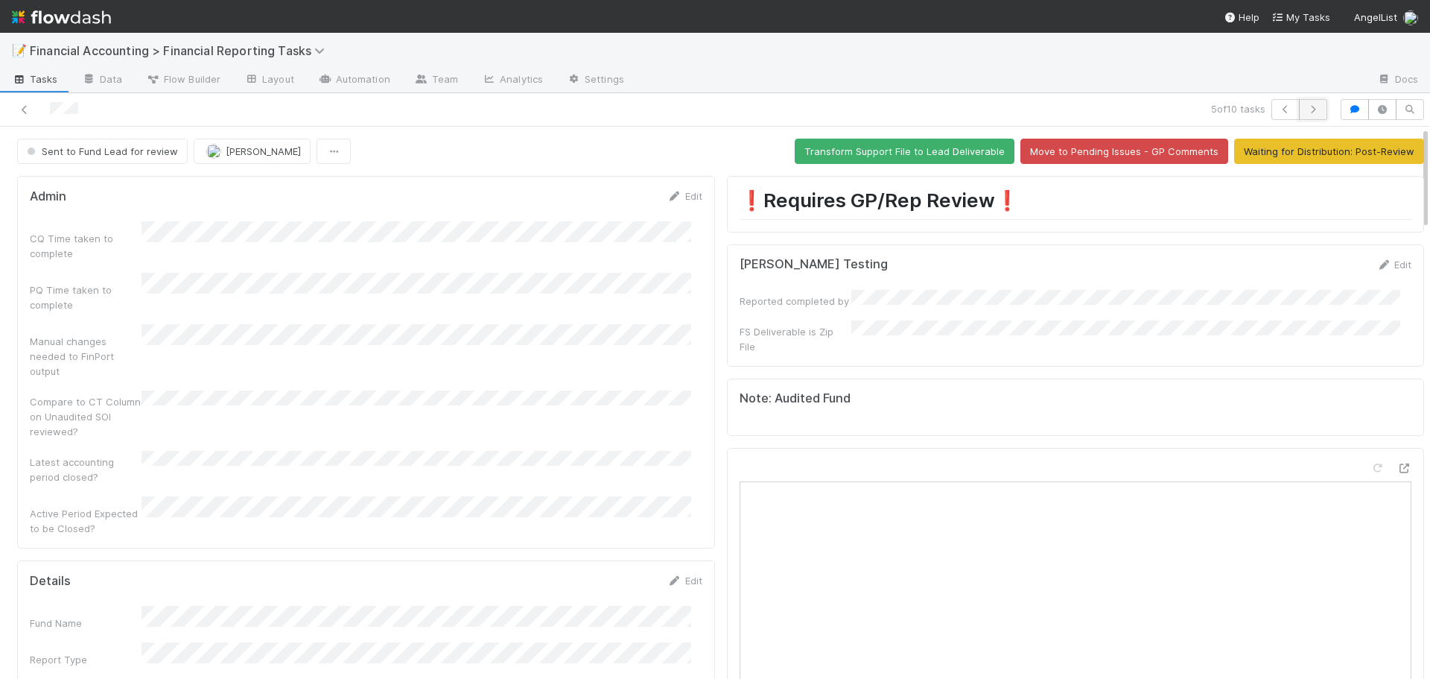
click at [1306, 108] on icon "button" at bounding box center [1313, 109] width 15 height 9
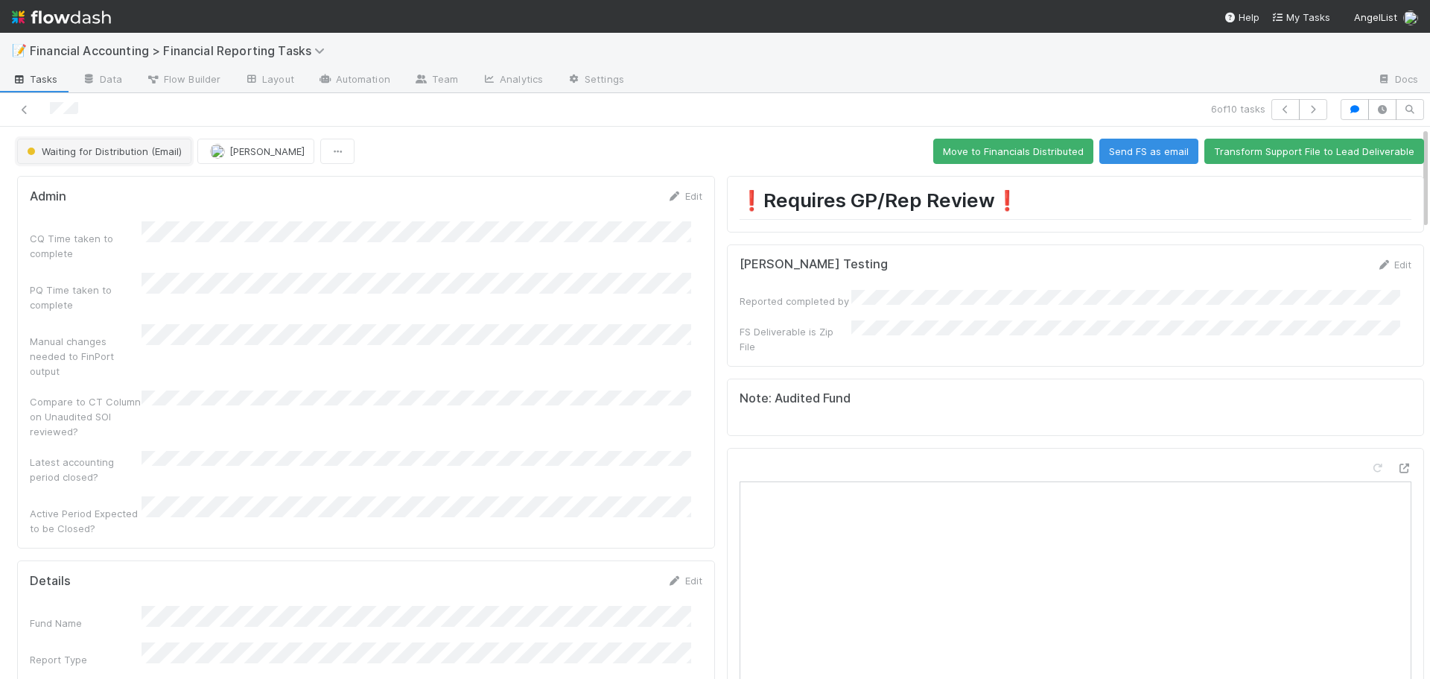
click at [121, 149] on span "Waiting for Distribution (Email)" at bounding box center [103, 151] width 158 height 12
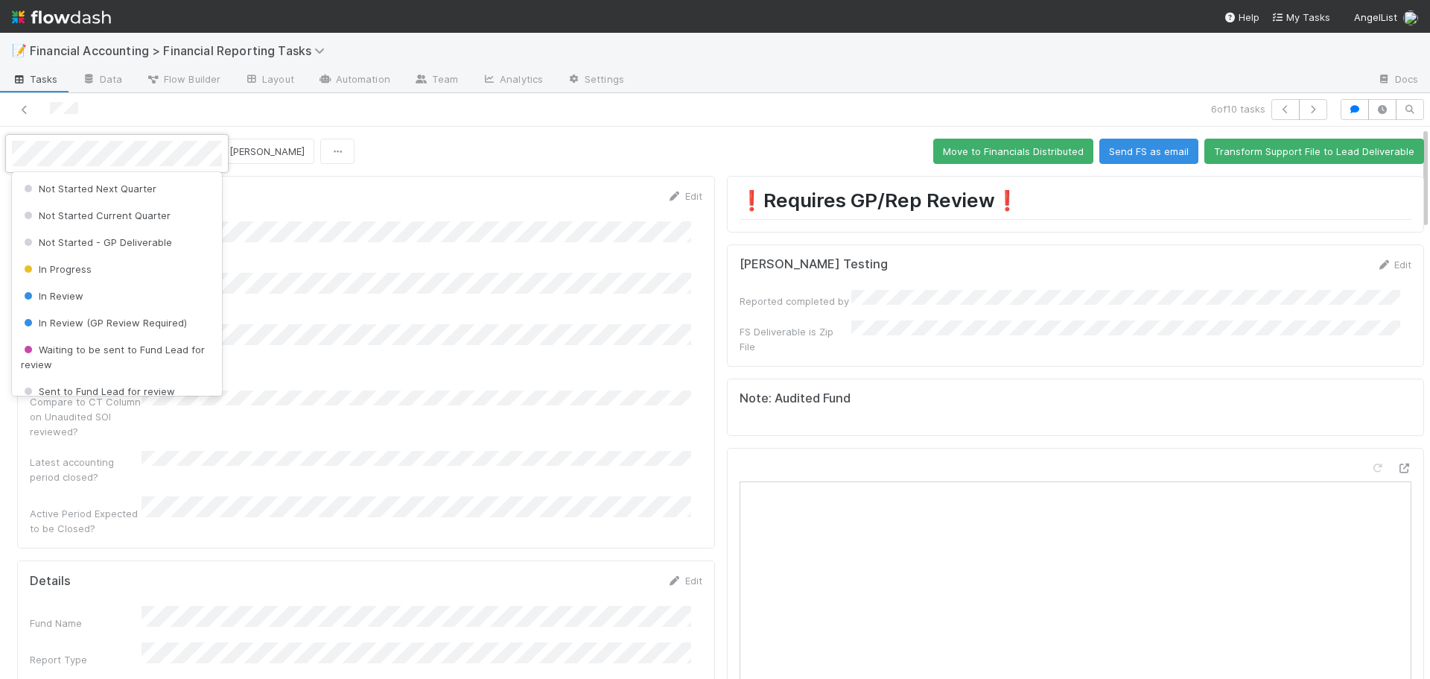
scroll to position [45, 0]
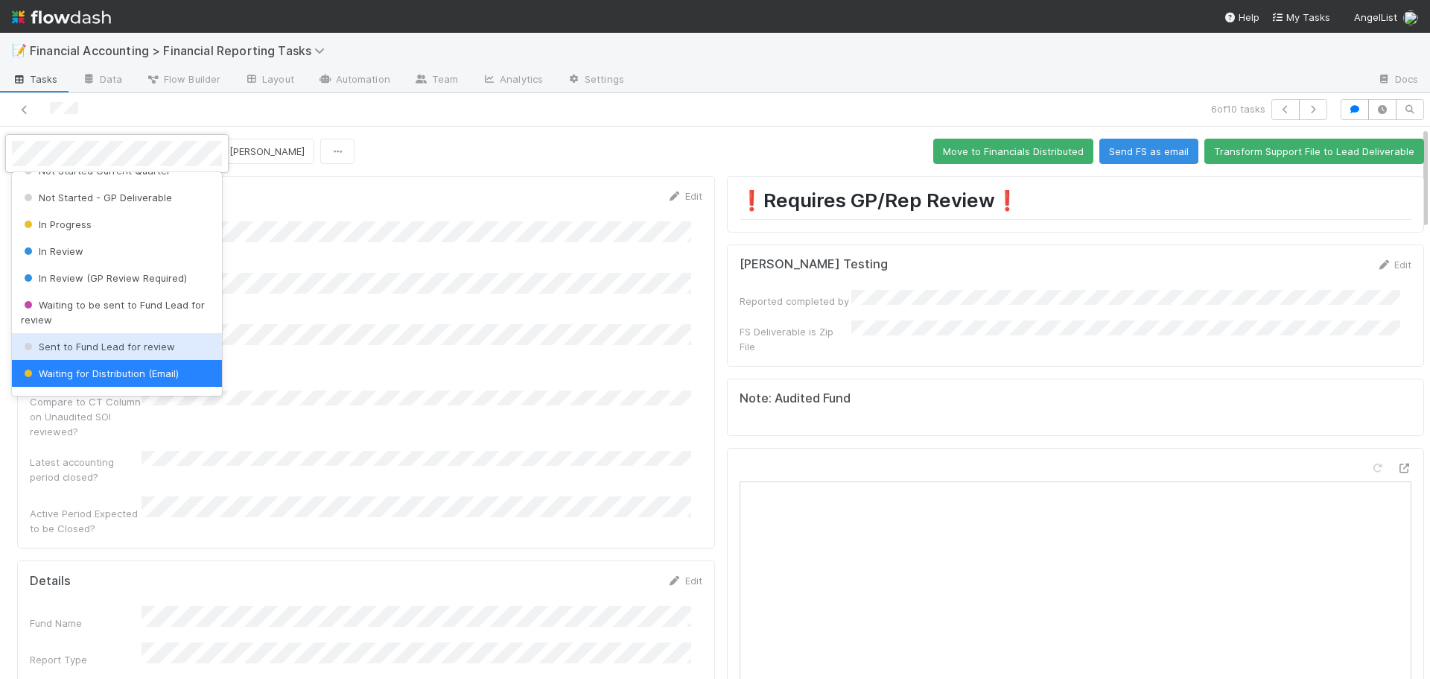
click at [101, 348] on span "Sent to Fund Lead for review" at bounding box center [98, 346] width 154 height 12
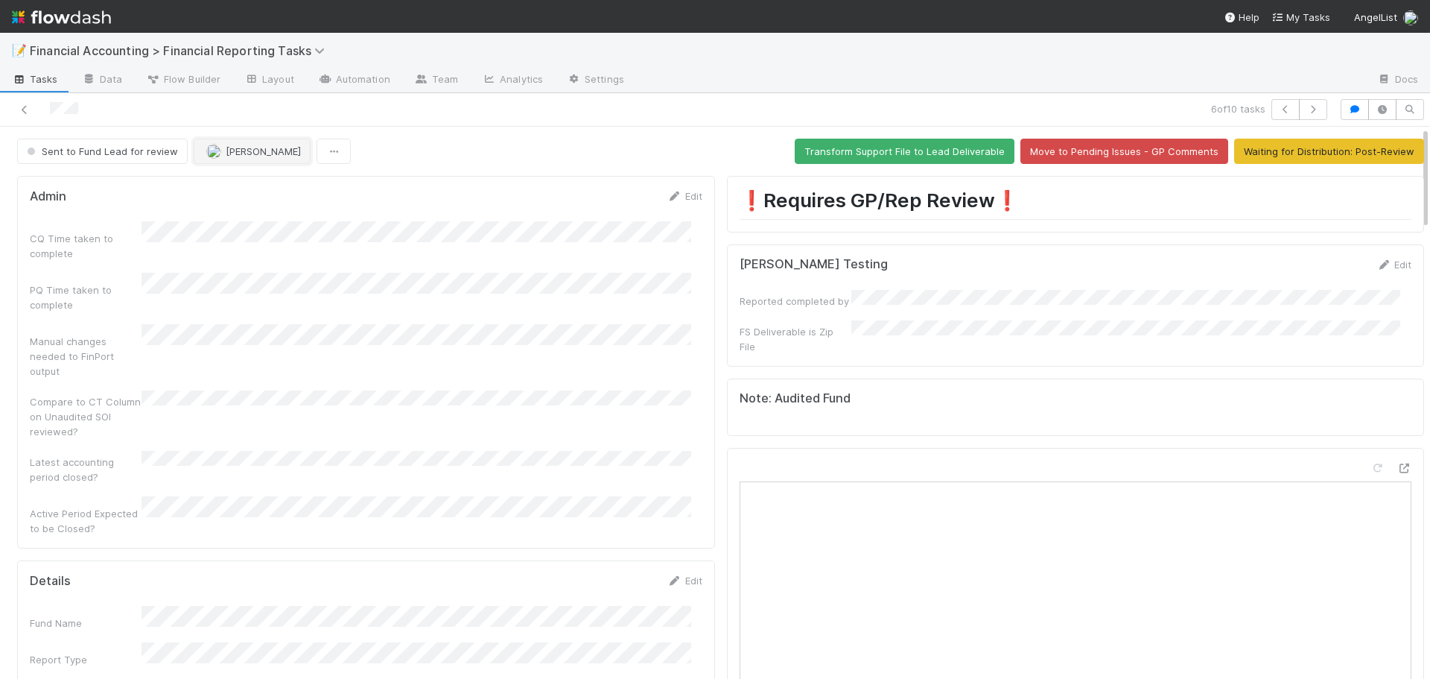
click at [227, 152] on span "[PERSON_NAME]" at bounding box center [263, 151] width 75 height 12
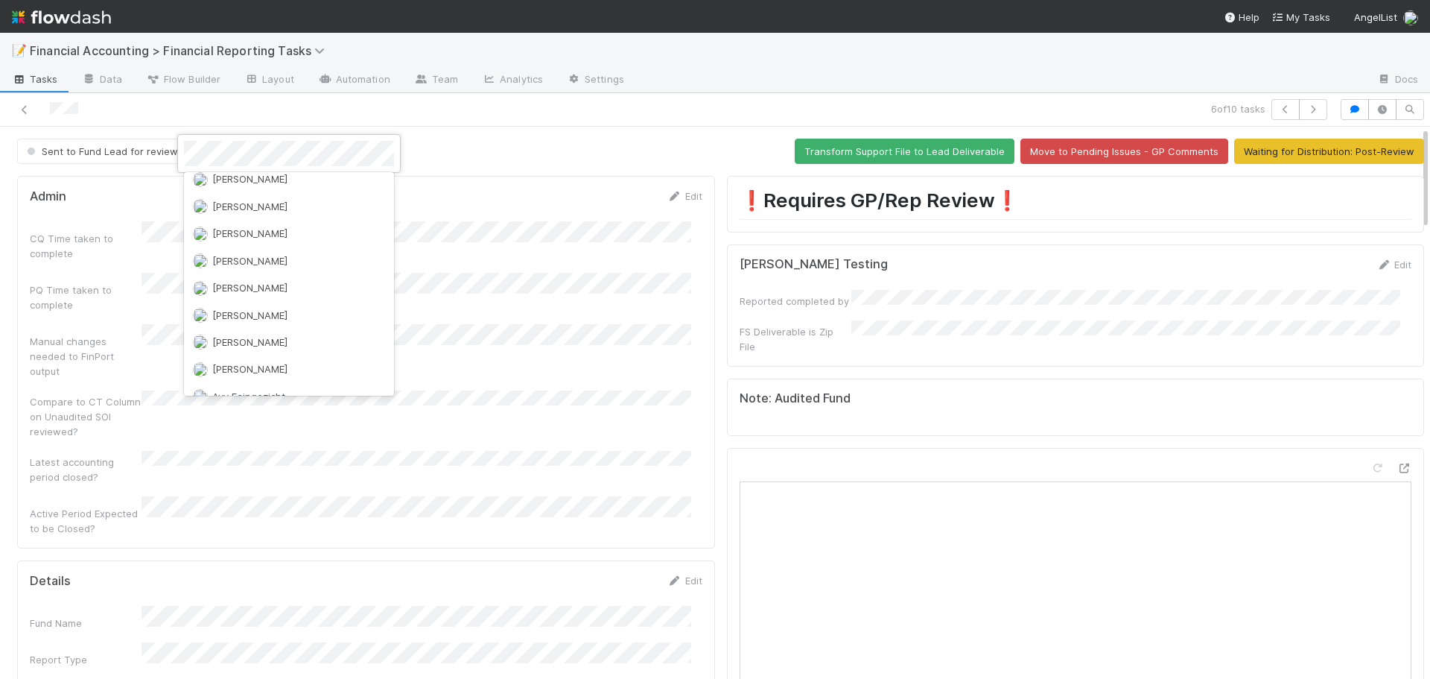
scroll to position [0, 0]
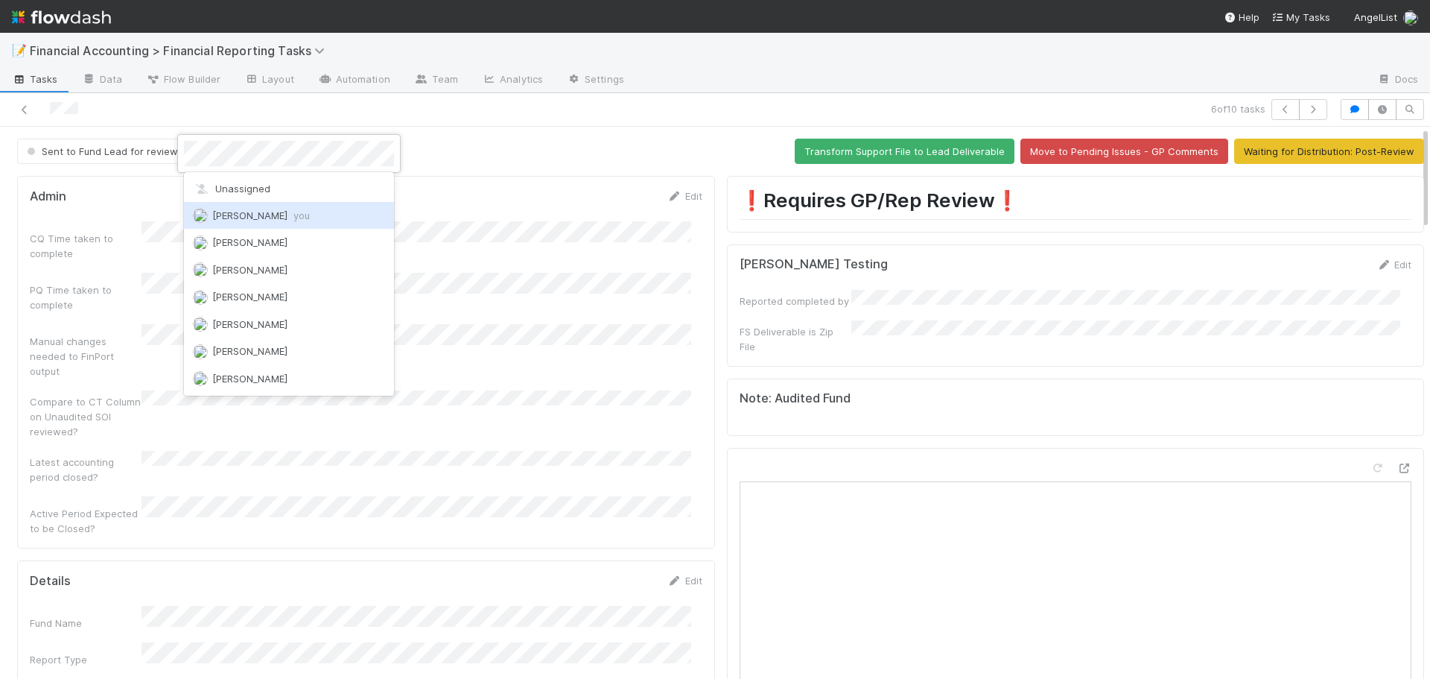
click at [294, 220] on span "you" at bounding box center [302, 215] width 16 height 12
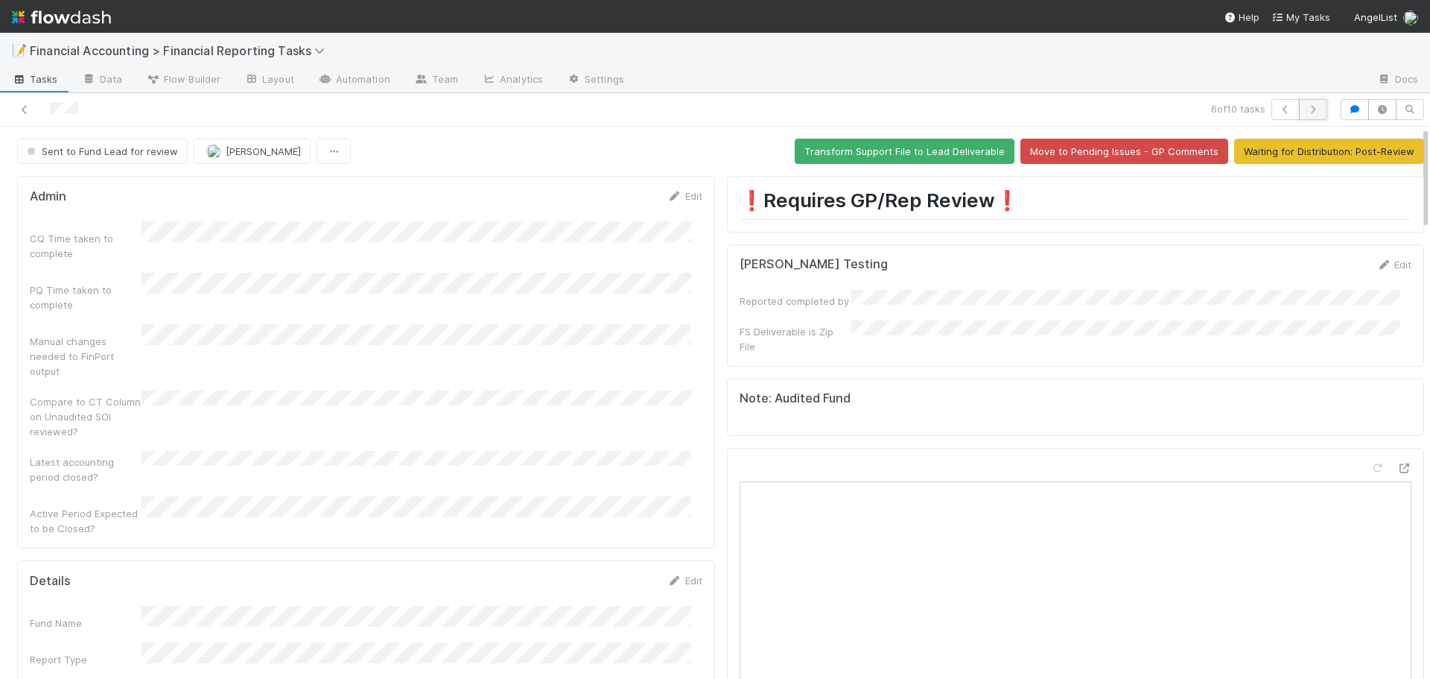
click at [1306, 105] on icon "button" at bounding box center [1313, 109] width 15 height 9
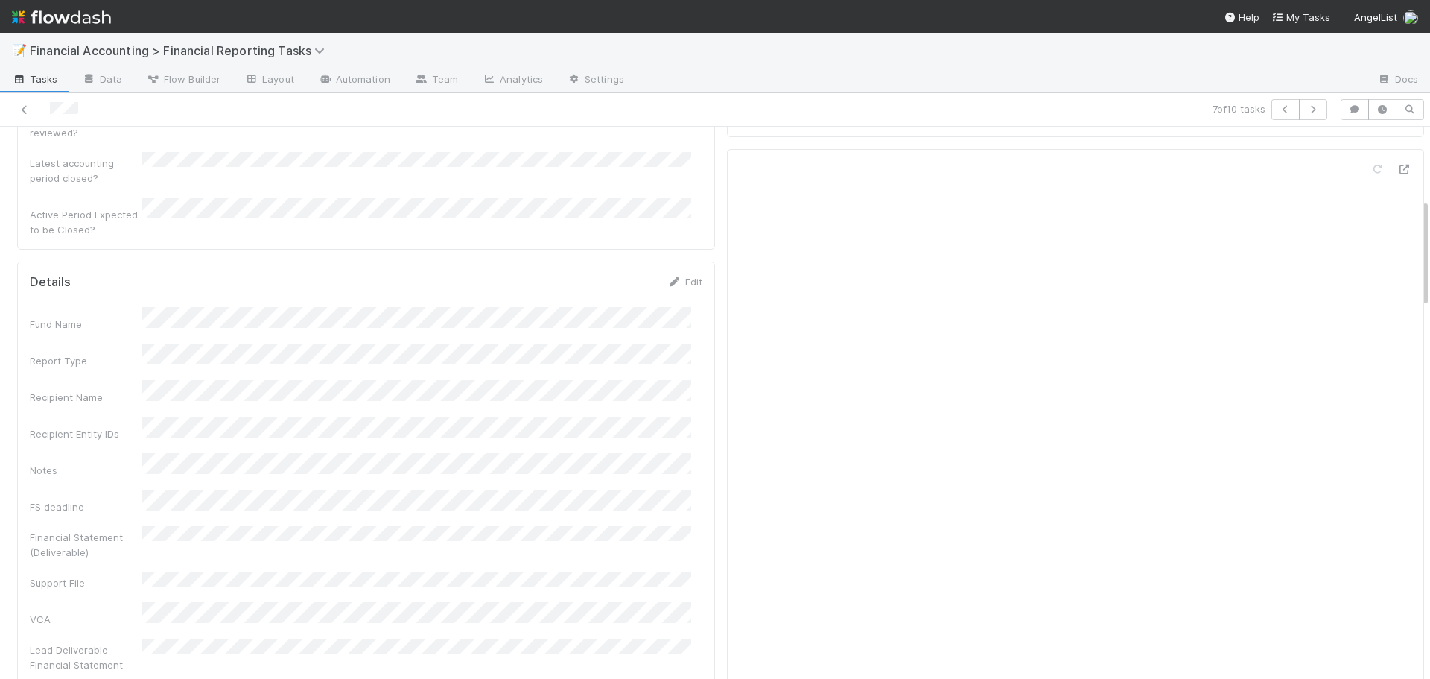
scroll to position [373, 0]
click at [358, 107] on div at bounding box center [339, 109] width 667 height 21
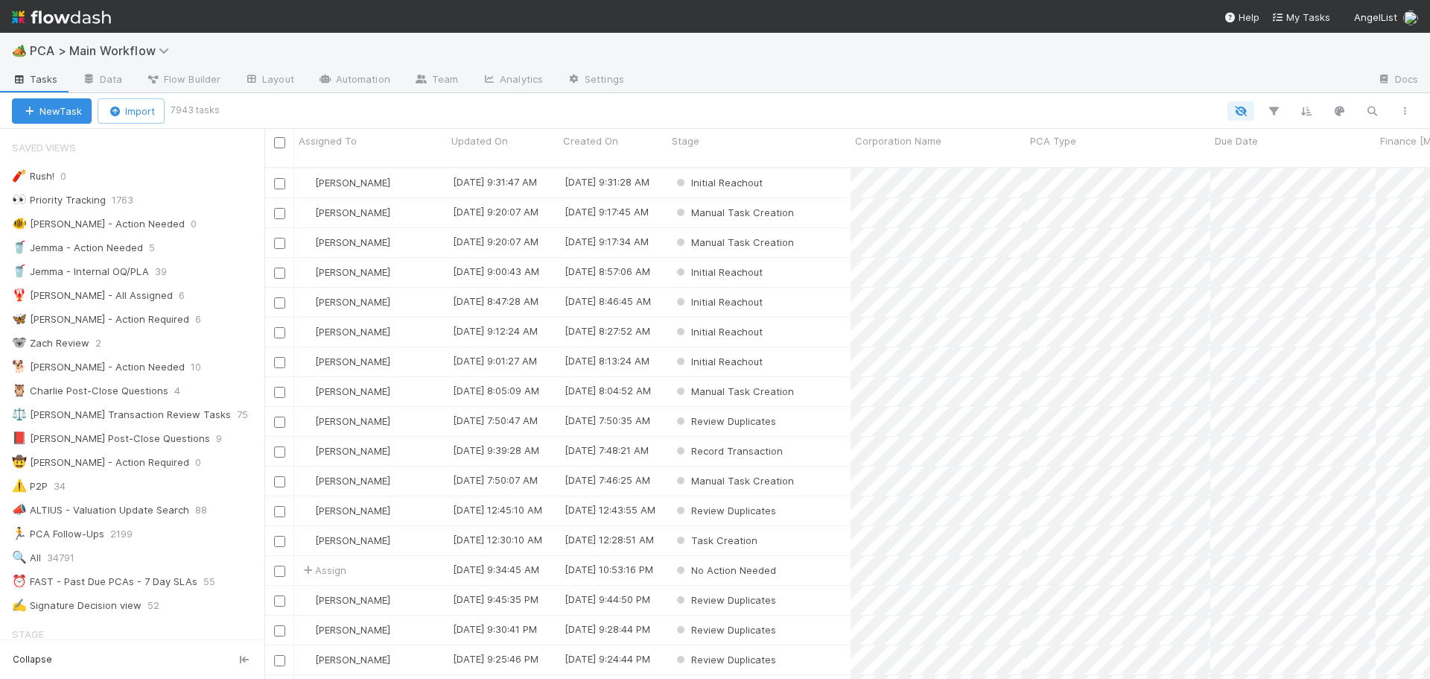
scroll to position [12, 12]
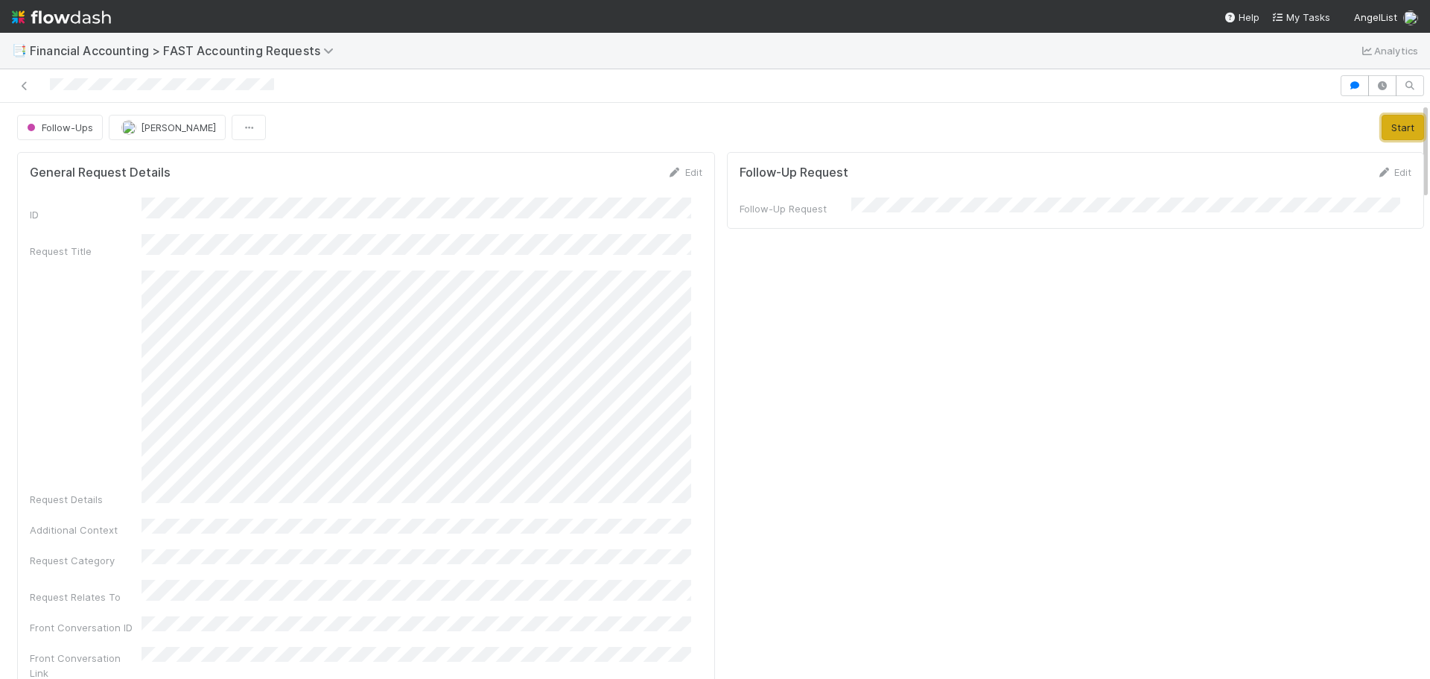
click at [1382, 123] on button "Start" at bounding box center [1403, 127] width 42 height 25
click at [1202, 129] on button "Complete" at bounding box center [1204, 127] width 65 height 25
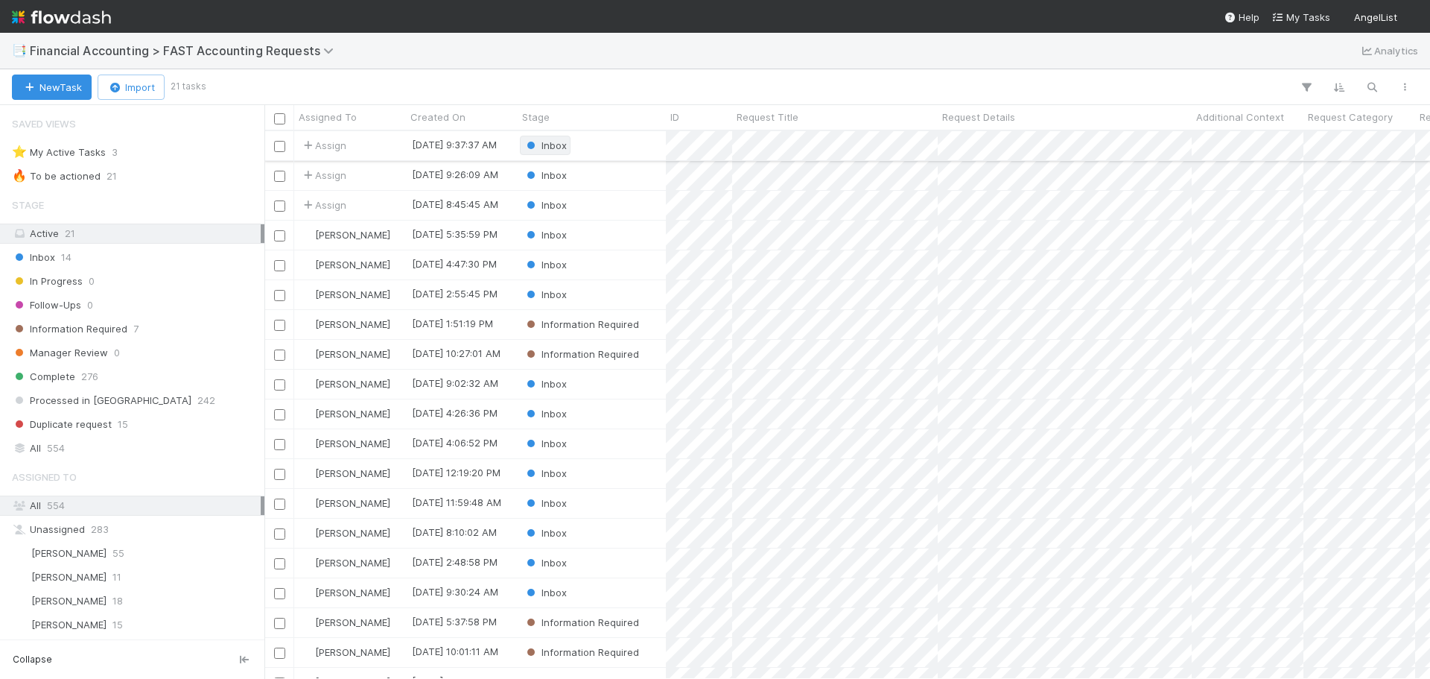
scroll to position [536, 1155]
click at [595, 105] on div "Stage" at bounding box center [592, 117] width 148 height 25
click at [596, 112] on div "Stage" at bounding box center [592, 117] width 140 height 15
click at [606, 142] on div "Sort First → Last" at bounding box center [608, 145] width 170 height 22
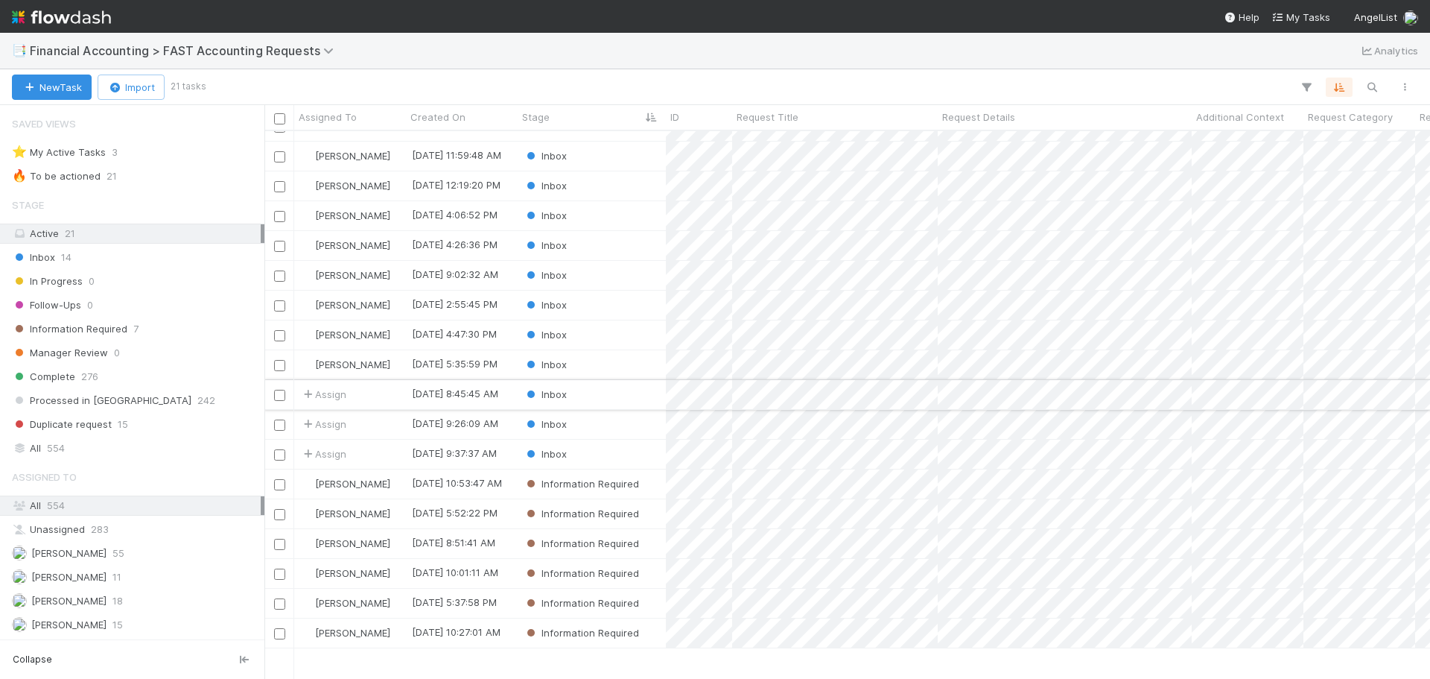
scroll to position [0, 0]
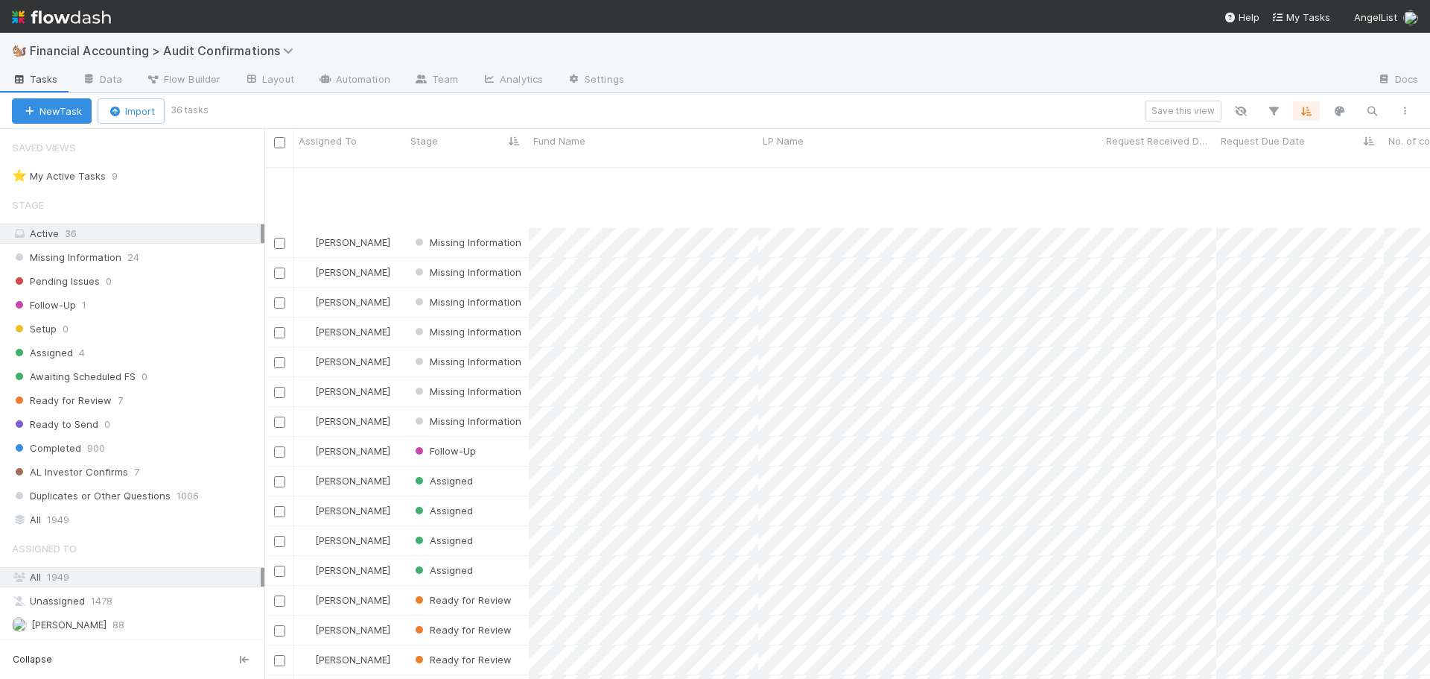
scroll to position [561, 0]
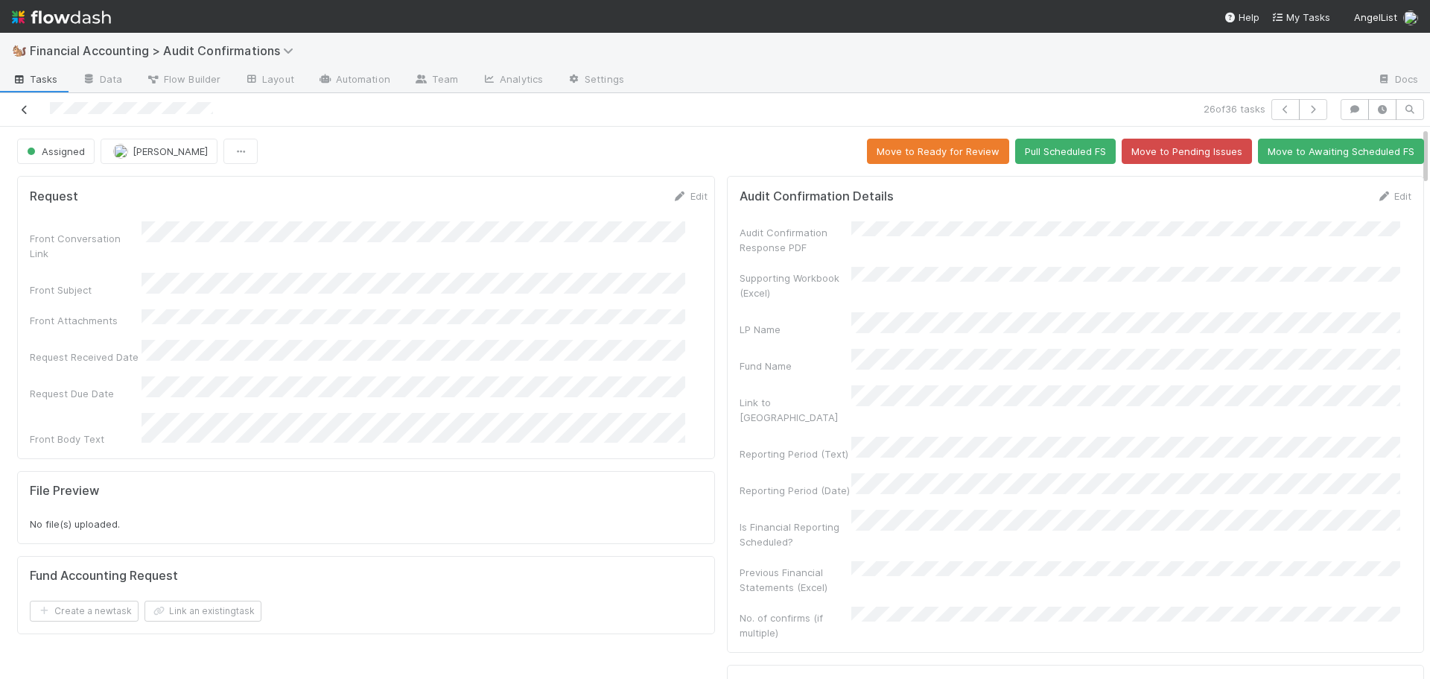
click at [28, 105] on icon at bounding box center [24, 110] width 15 height 10
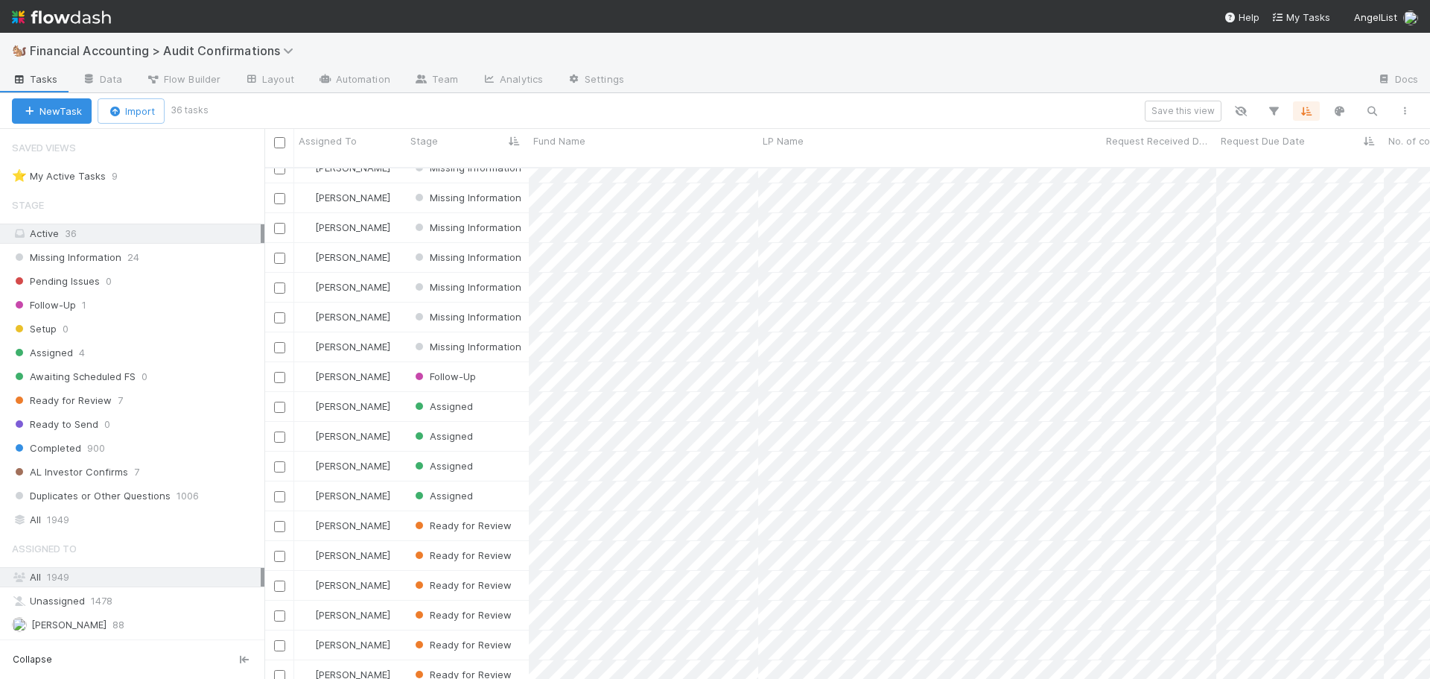
scroll to position [561, 0]
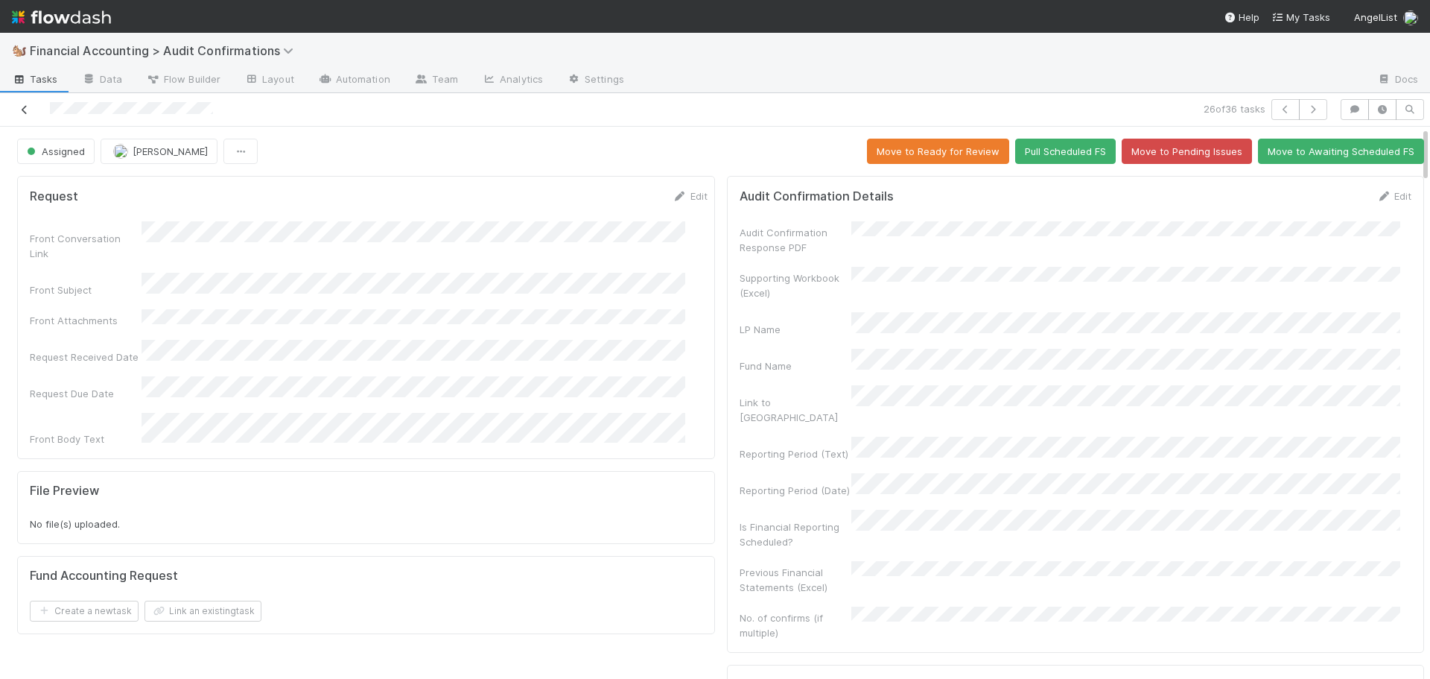
click at [26, 112] on icon at bounding box center [24, 110] width 15 height 10
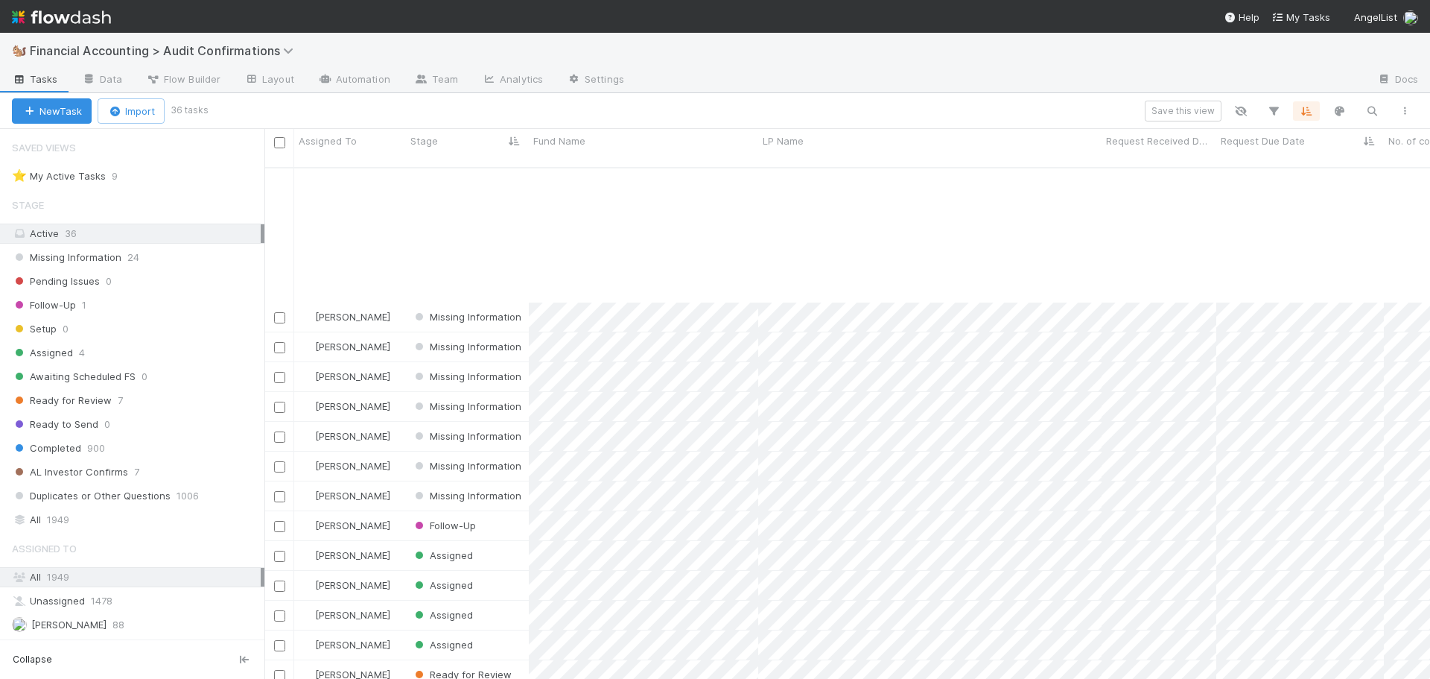
scroll to position [561, 0]
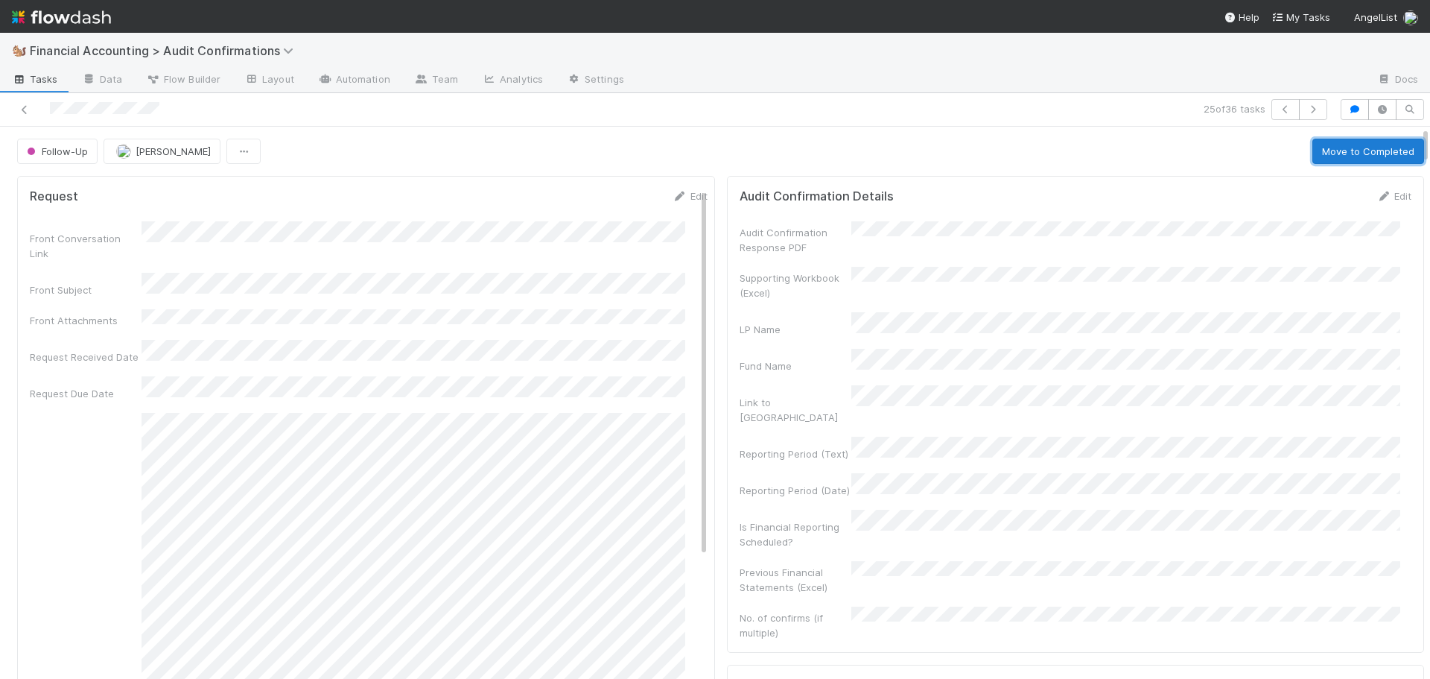
click at [1324, 150] on button "Move to Completed" at bounding box center [1369, 151] width 112 height 25
click at [173, 150] on span "[PERSON_NAME]" at bounding box center [178, 151] width 75 height 12
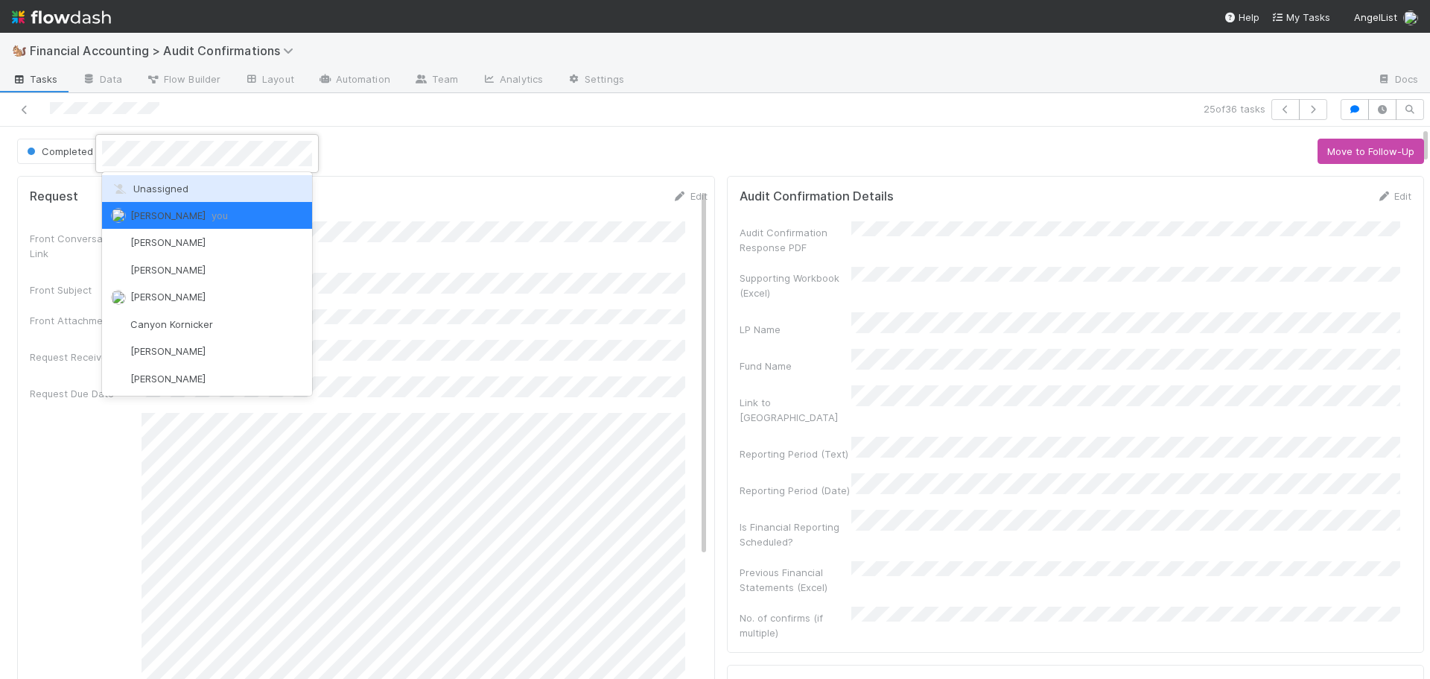
click at [176, 183] on span "Unassigned" at bounding box center [149, 189] width 77 height 12
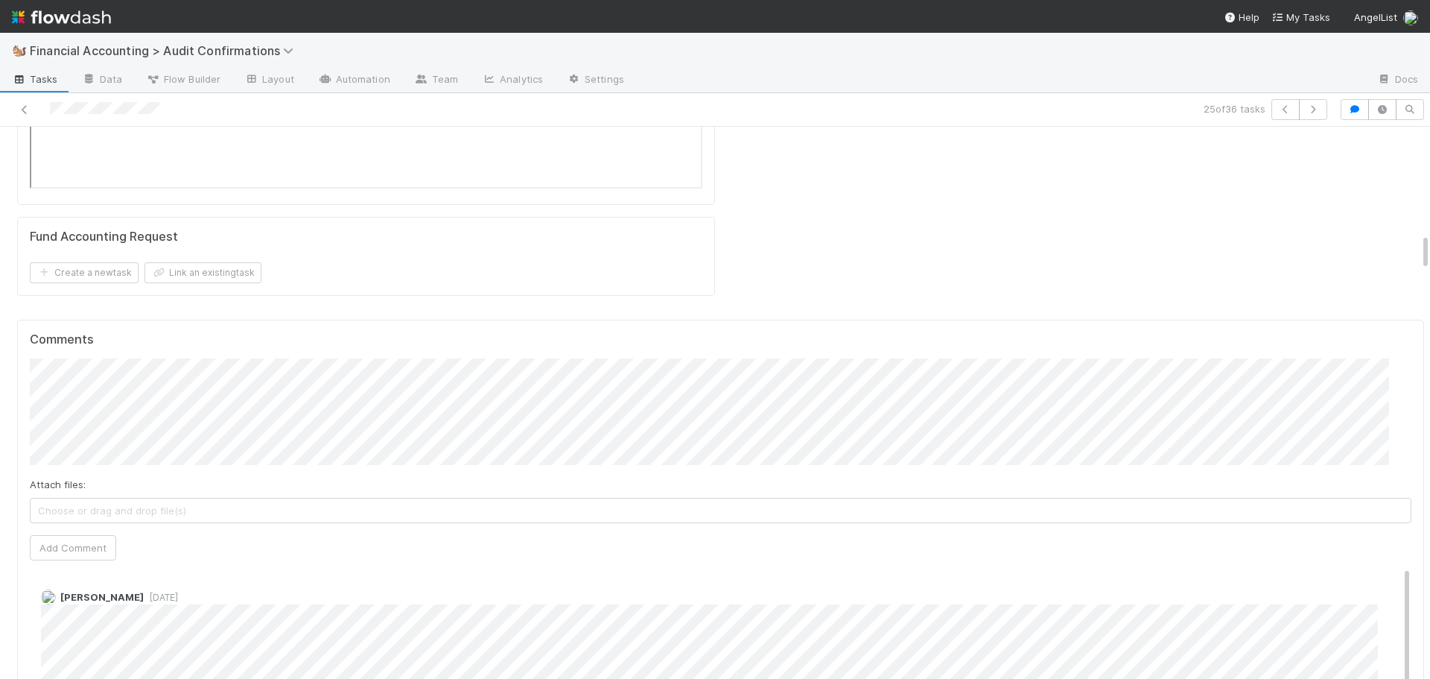
scroll to position [1565, 0]
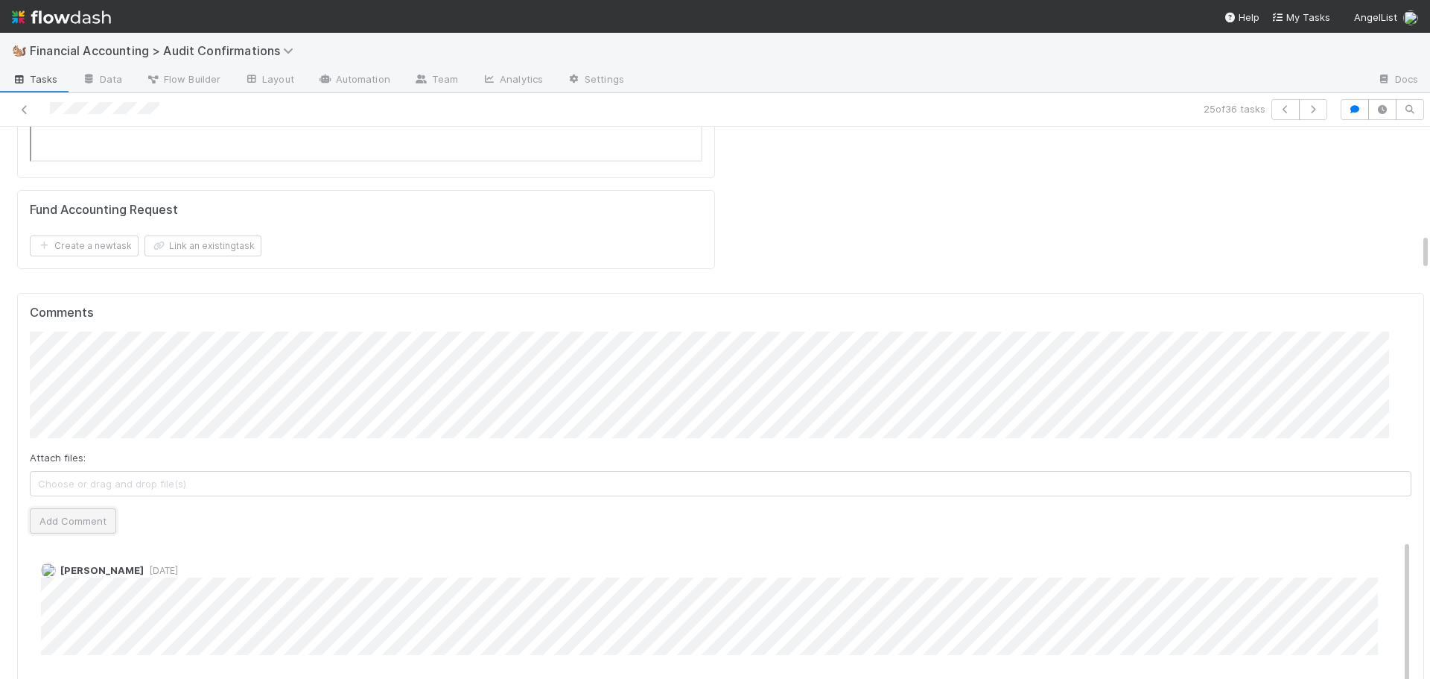
click at [67, 519] on button "Add Comment" at bounding box center [73, 520] width 86 height 25
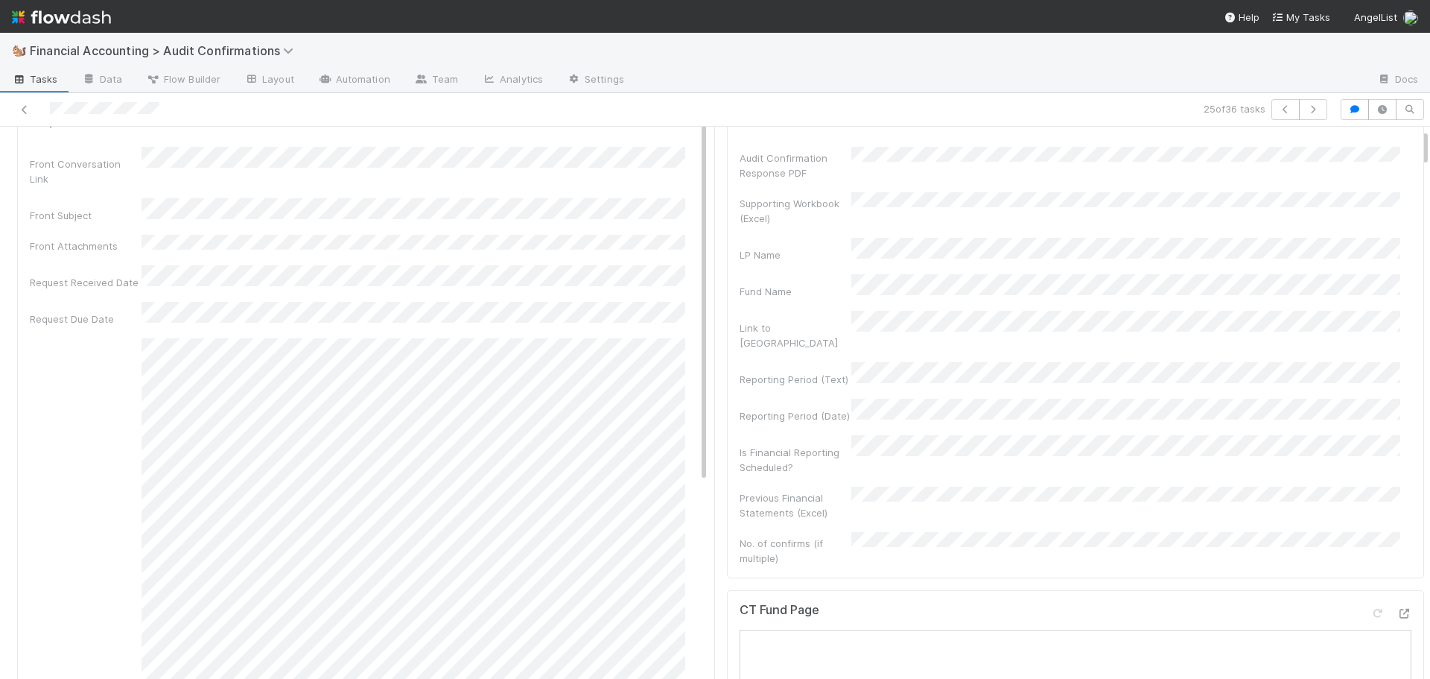
scroll to position [0, 0]
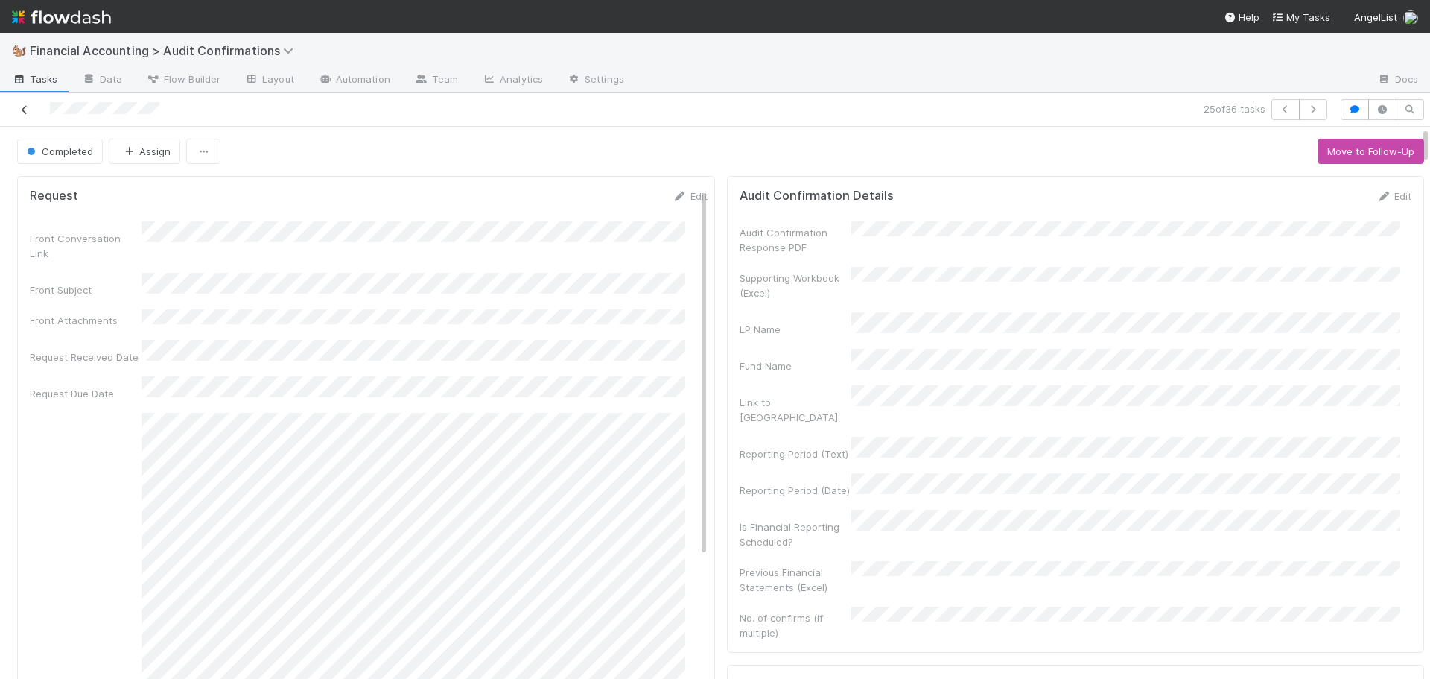
click at [22, 110] on icon at bounding box center [24, 110] width 15 height 10
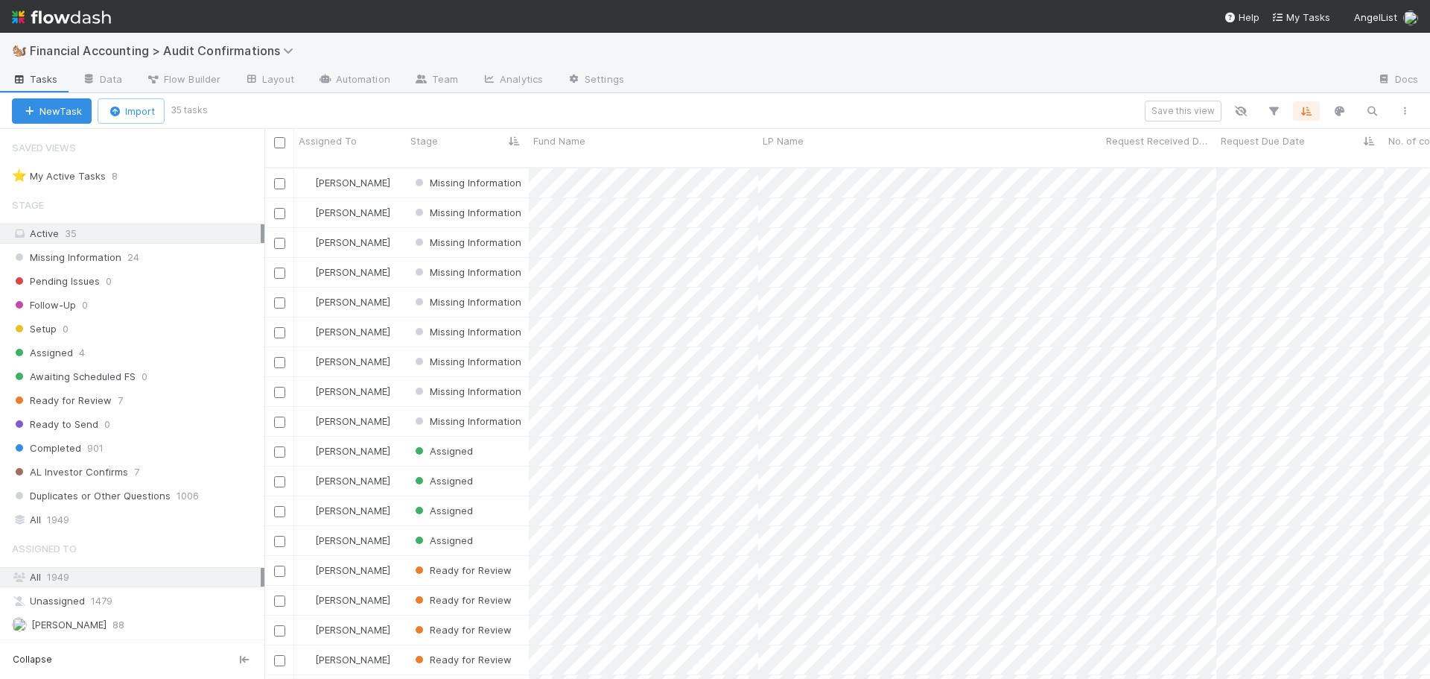
scroll to position [531, 0]
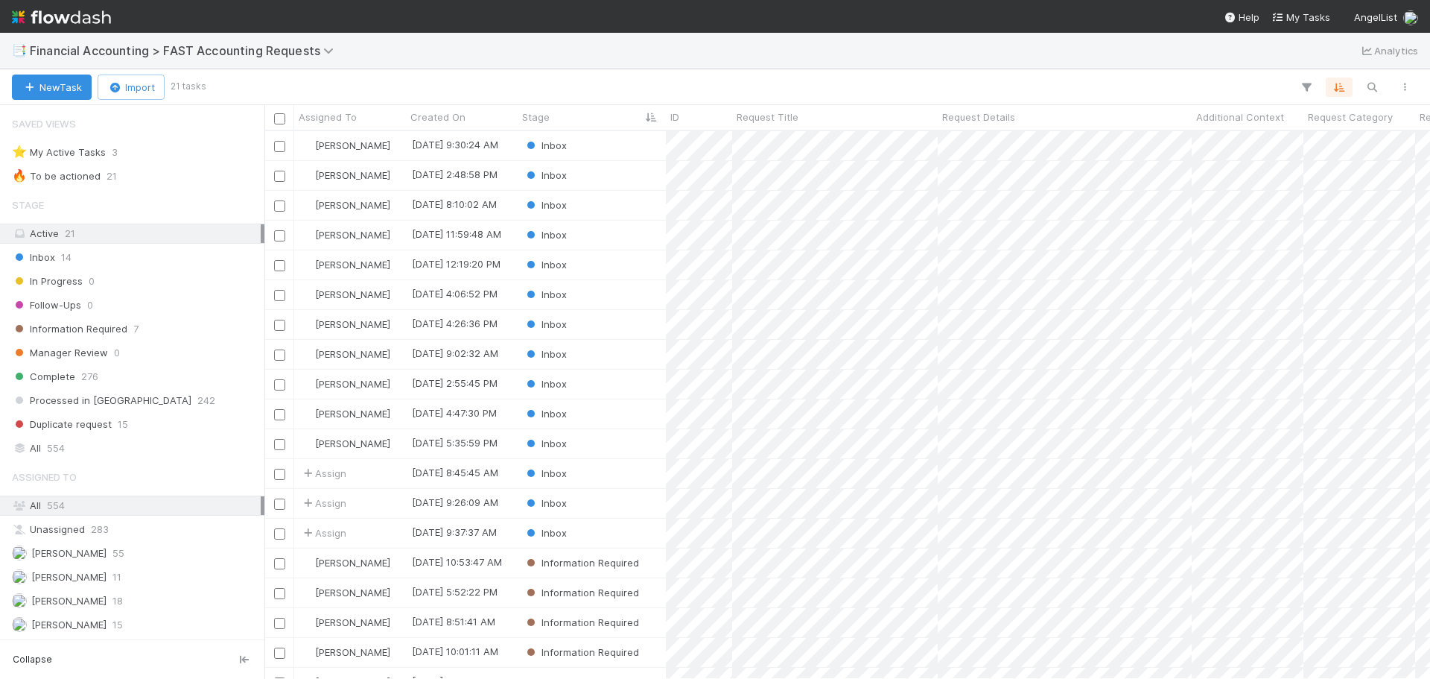
scroll to position [536, 1155]
